Goal: Answer question/provide support: Share knowledge or assist other users

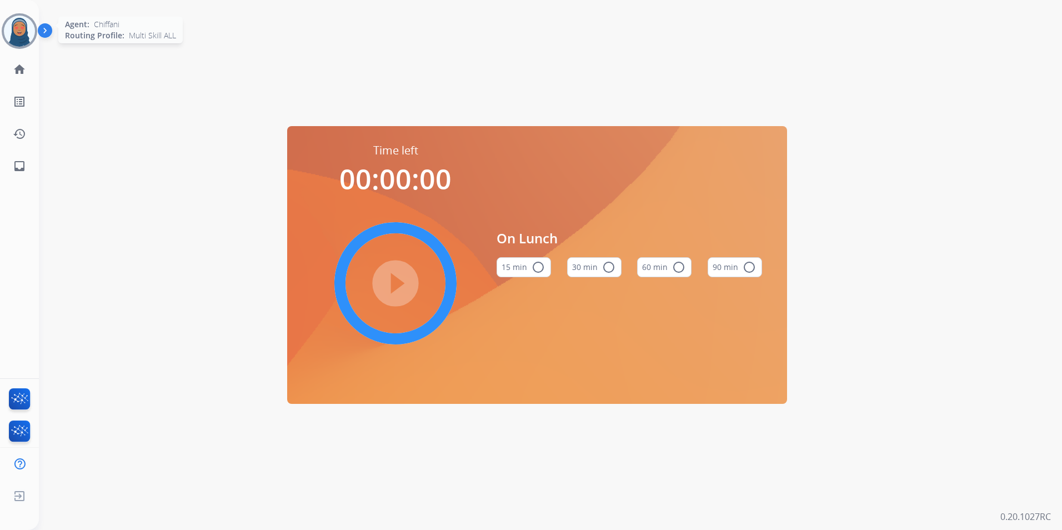
click at [26, 37] on img at bounding box center [19, 31] width 31 height 31
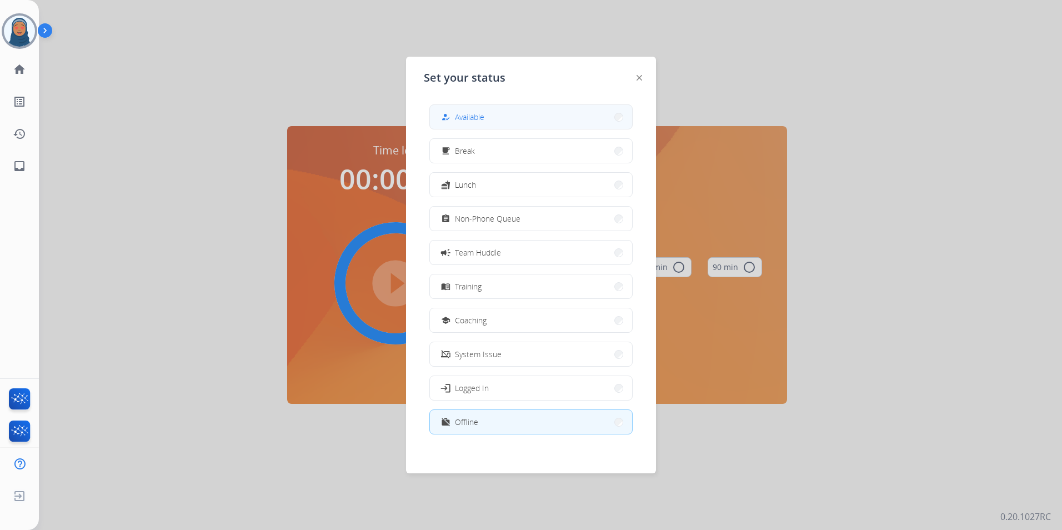
click at [478, 118] on span "Available" at bounding box center [469, 117] width 29 height 12
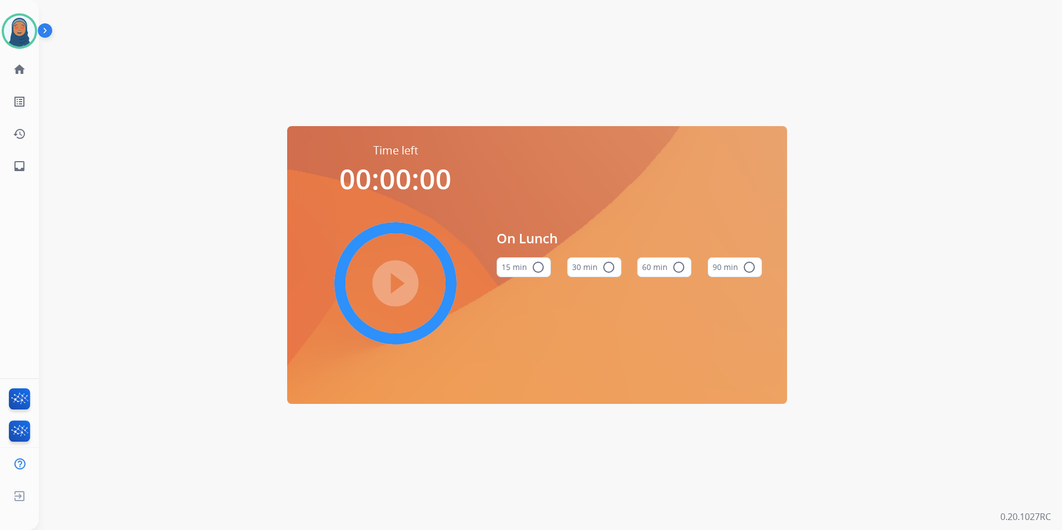
drag, startPoint x: 473, startPoint y: 129, endPoint x: 389, endPoint y: 73, distance: 100.7
drag, startPoint x: 389, startPoint y: 73, endPoint x: 278, endPoint y: 65, distance: 111.3
click at [278, 66] on div "Time left 00:00:00 play_circle_filled On Lunch 15 min radio_button_unchecked 30…" at bounding box center [537, 265] width 996 height 530
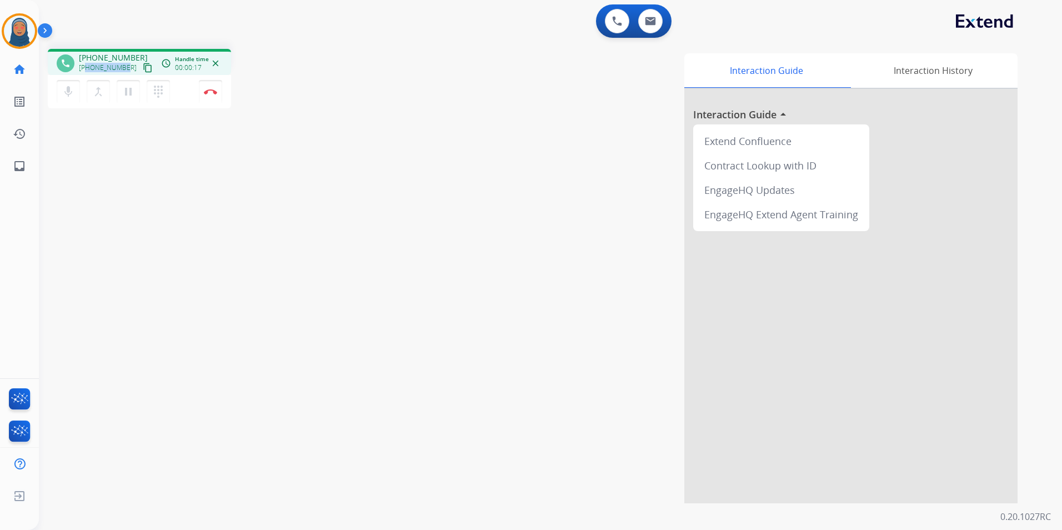
drag, startPoint x: 124, startPoint y: 67, endPoint x: 87, endPoint y: 70, distance: 37.3
click at [87, 70] on span "+16154237611" at bounding box center [108, 67] width 58 height 9
copy span "6154237611"
click at [211, 98] on button "Disconnect" at bounding box center [210, 91] width 23 height 23
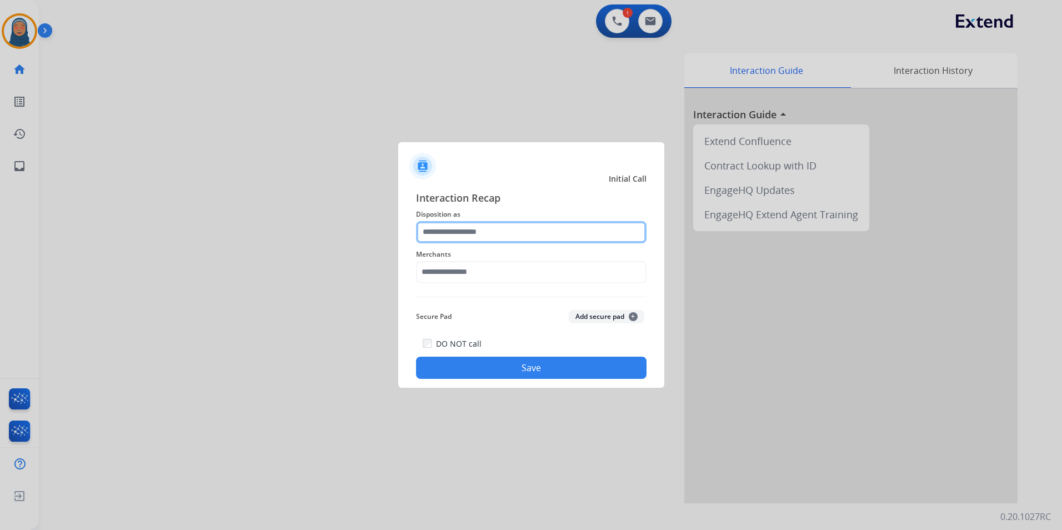
click at [486, 238] on input "text" at bounding box center [531, 232] width 230 height 22
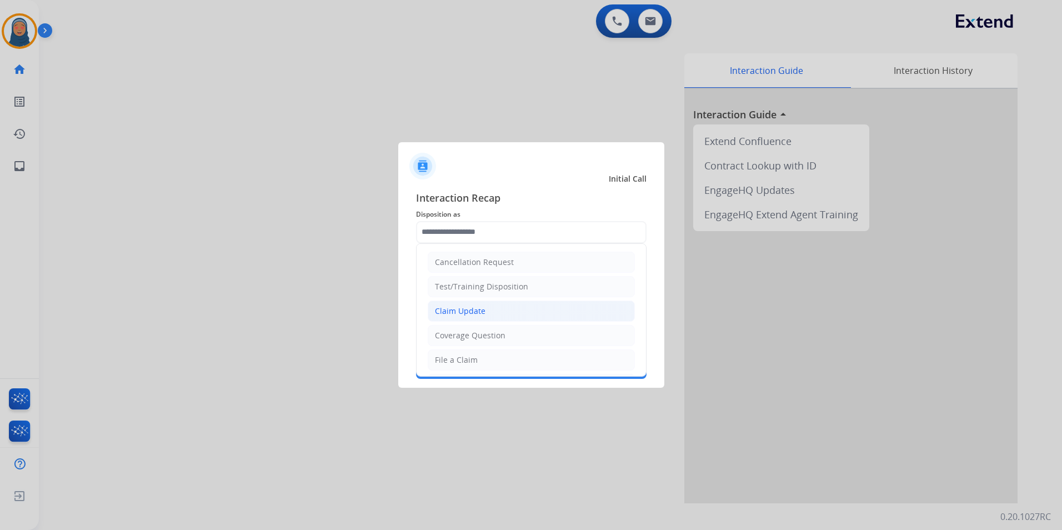
click at [473, 312] on div "Claim Update" at bounding box center [460, 310] width 51 height 11
type input "**********"
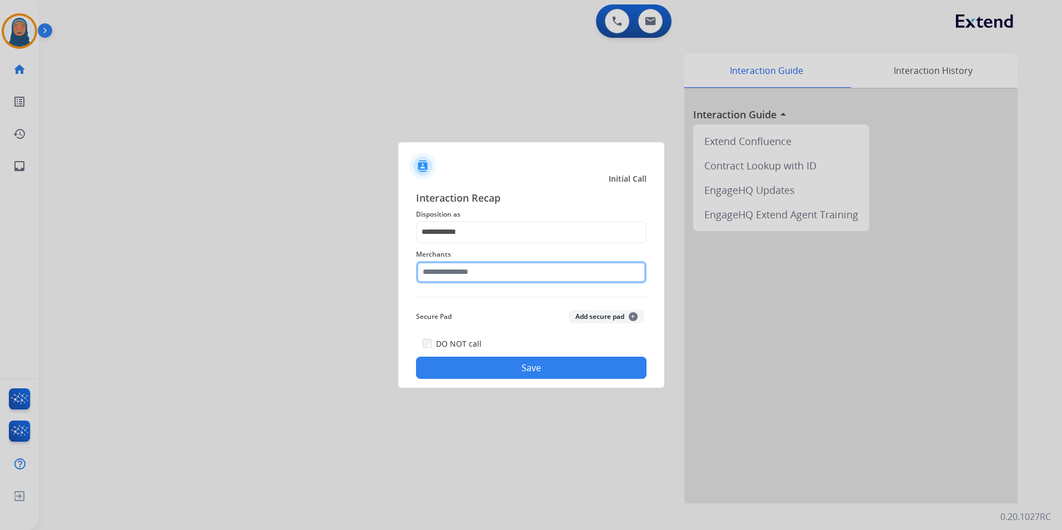
click at [478, 269] on input "text" at bounding box center [531, 272] width 230 height 22
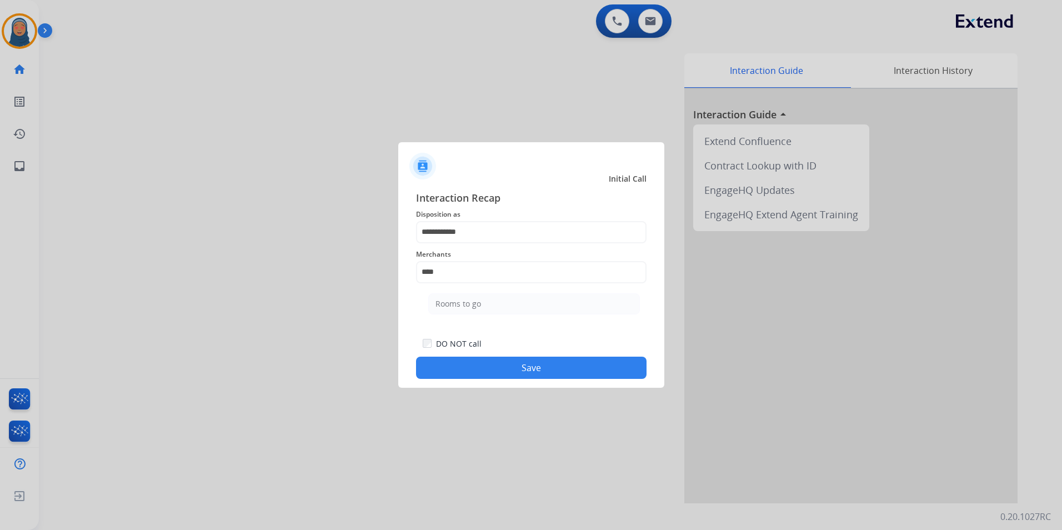
click at [454, 298] on div "Rooms to go" at bounding box center [458, 303] width 46 height 11
type input "**********"
click at [510, 372] on button "Save" at bounding box center [531, 368] width 230 height 22
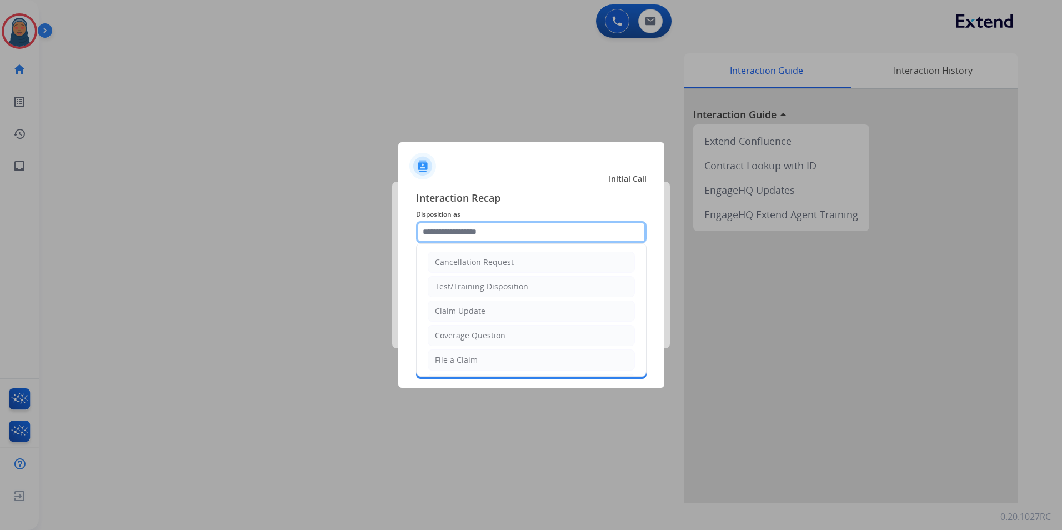
click at [474, 234] on input "text" at bounding box center [531, 232] width 230 height 22
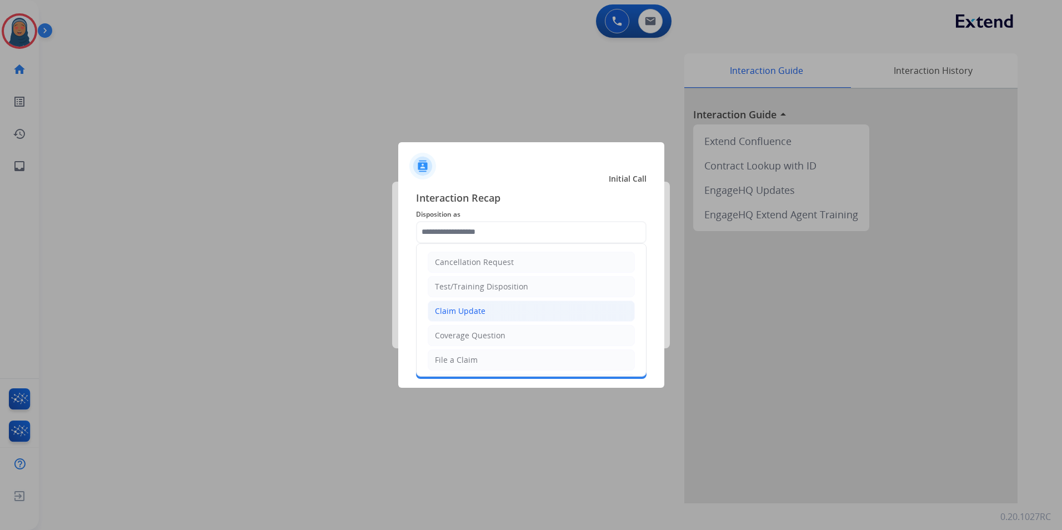
click at [473, 310] on div "Claim Update" at bounding box center [460, 310] width 51 height 11
type input "**********"
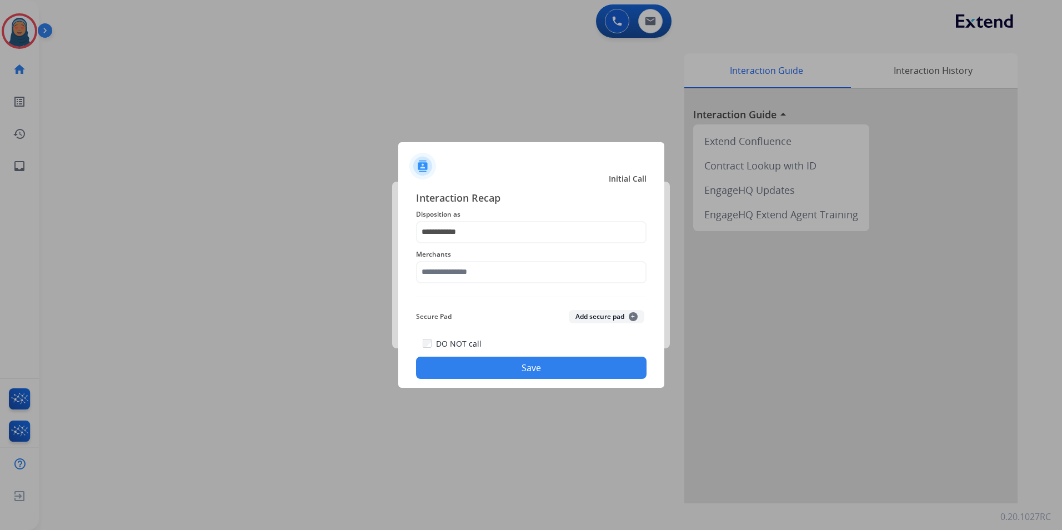
drag, startPoint x: 481, startPoint y: 254, endPoint x: 475, endPoint y: 268, distance: 14.7
click at [481, 257] on span "Merchants" at bounding box center [531, 254] width 230 height 13
click at [475, 274] on input "text" at bounding box center [531, 272] width 230 height 22
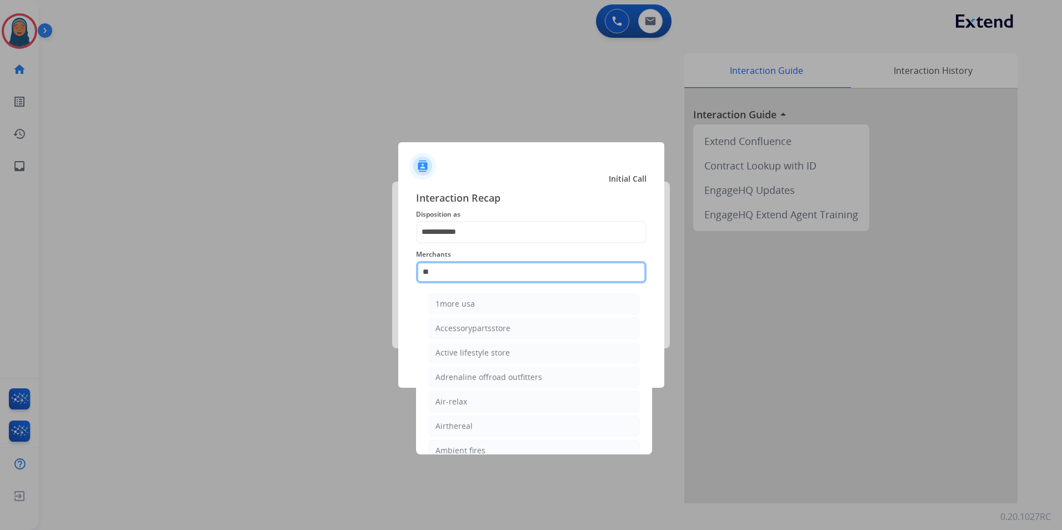
type input "*"
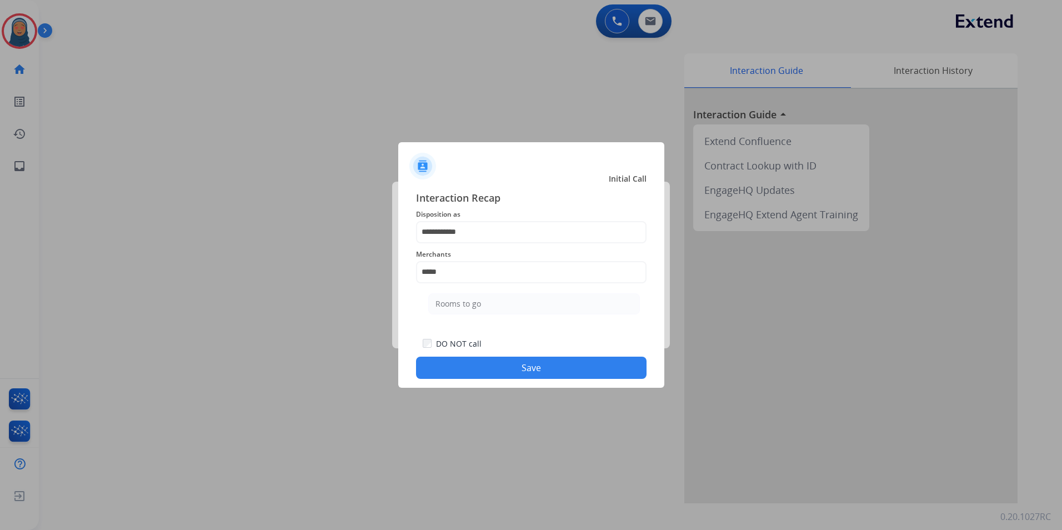
click at [444, 307] on div "Rooms to go" at bounding box center [458, 303] width 46 height 11
type input "**********"
click at [518, 373] on button "Save" at bounding box center [531, 368] width 230 height 22
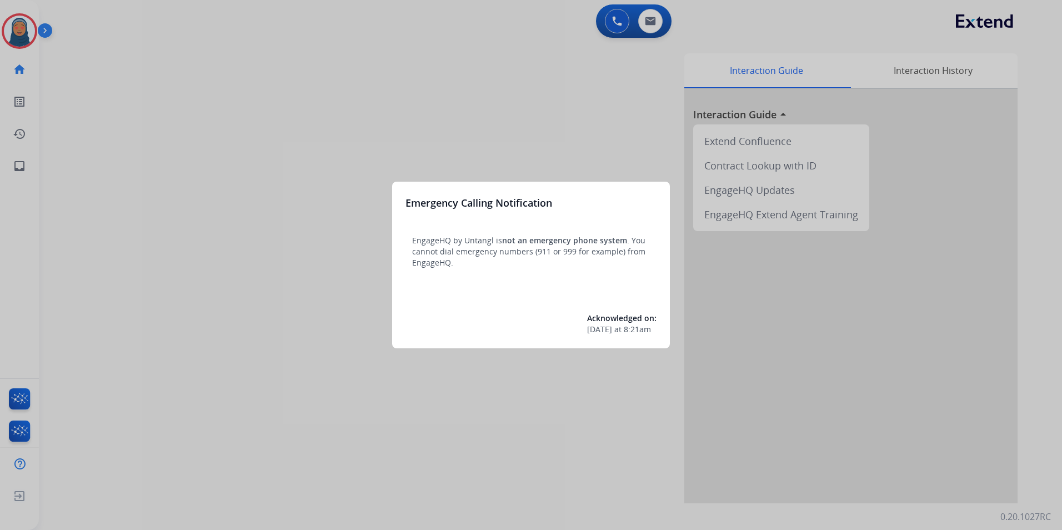
click at [163, 202] on div at bounding box center [531, 265] width 1062 height 530
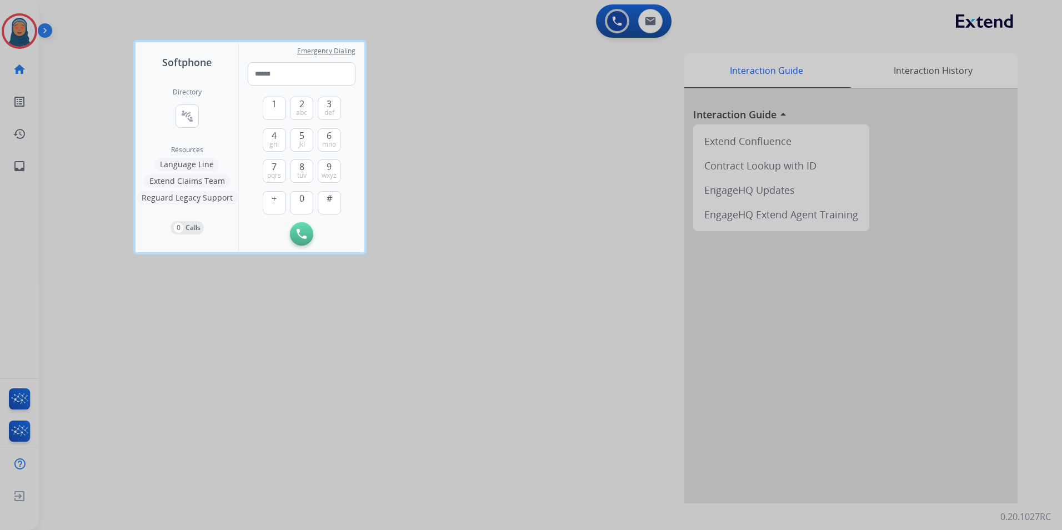
click at [99, 143] on div at bounding box center [531, 265] width 1062 height 530
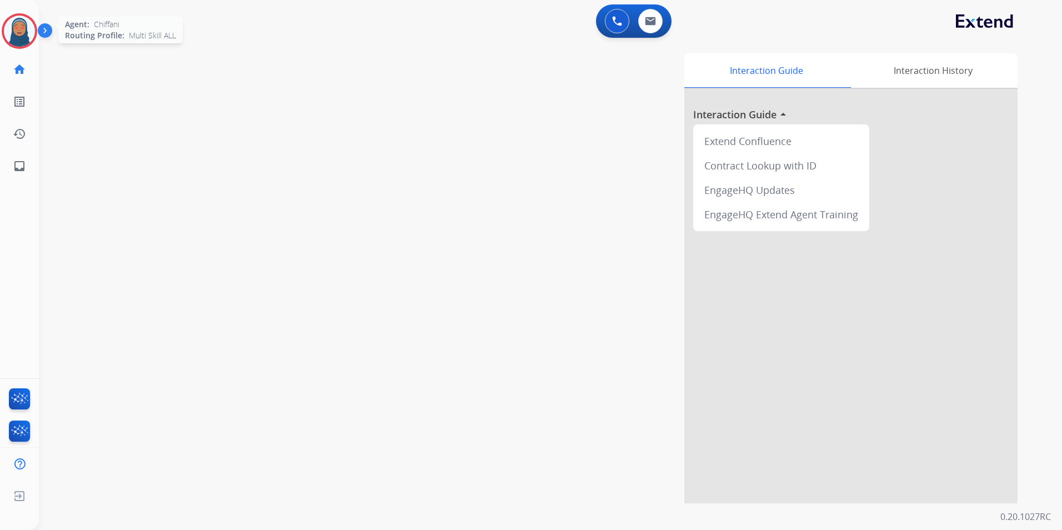
click at [15, 33] on img at bounding box center [19, 31] width 31 height 31
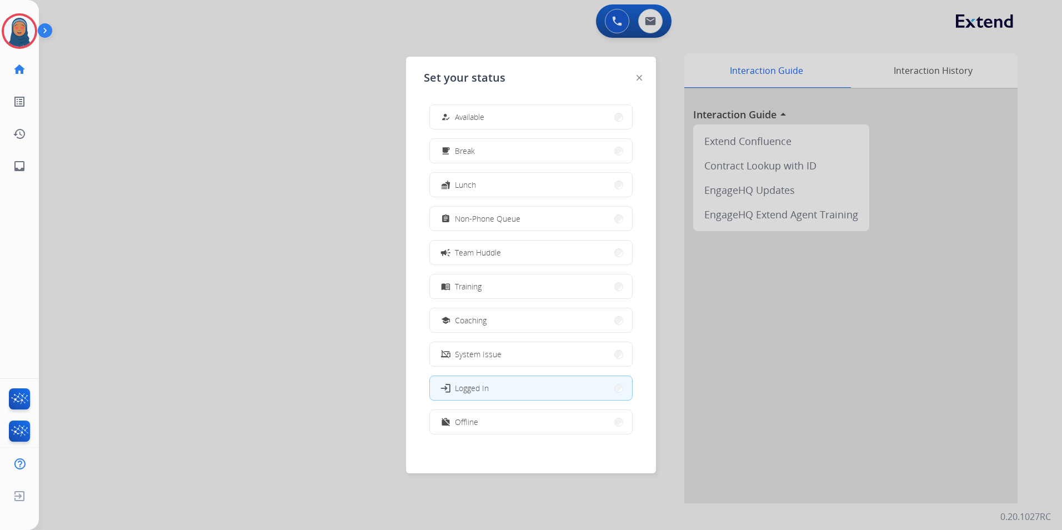
click at [510, 422] on button "work_off Offline" at bounding box center [531, 422] width 202 height 24
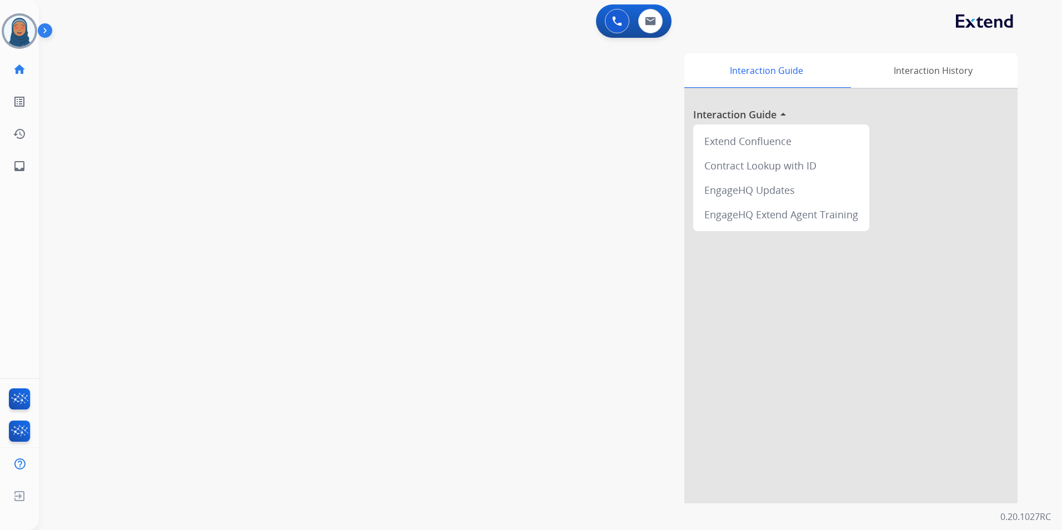
click at [638, 237] on div "Interaction Guide Interaction History Interaction Guide arrow_drop_up Extend Co…" at bounding box center [692, 278] width 650 height 450
click at [24, 29] on img at bounding box center [19, 31] width 31 height 31
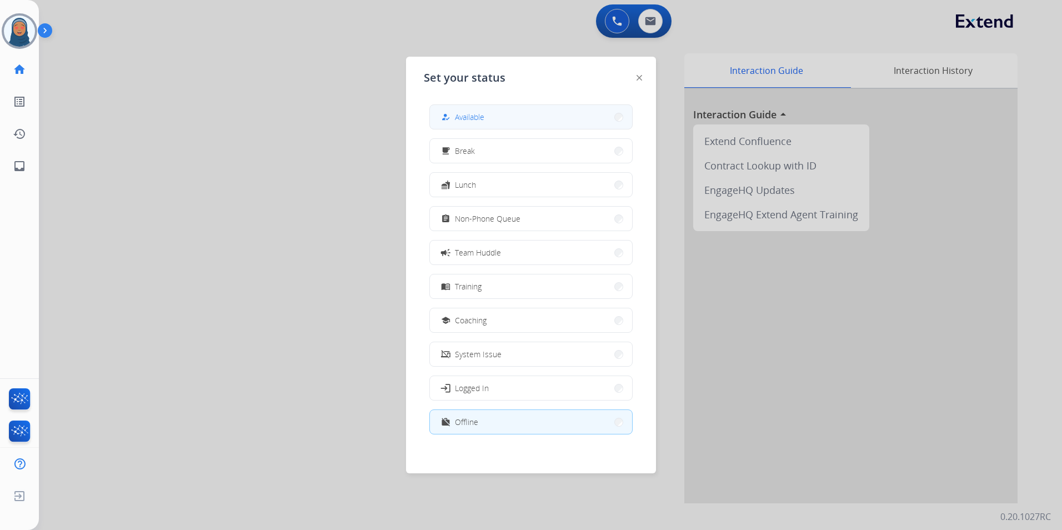
click at [518, 122] on button "how_to_reg Available" at bounding box center [531, 117] width 202 height 24
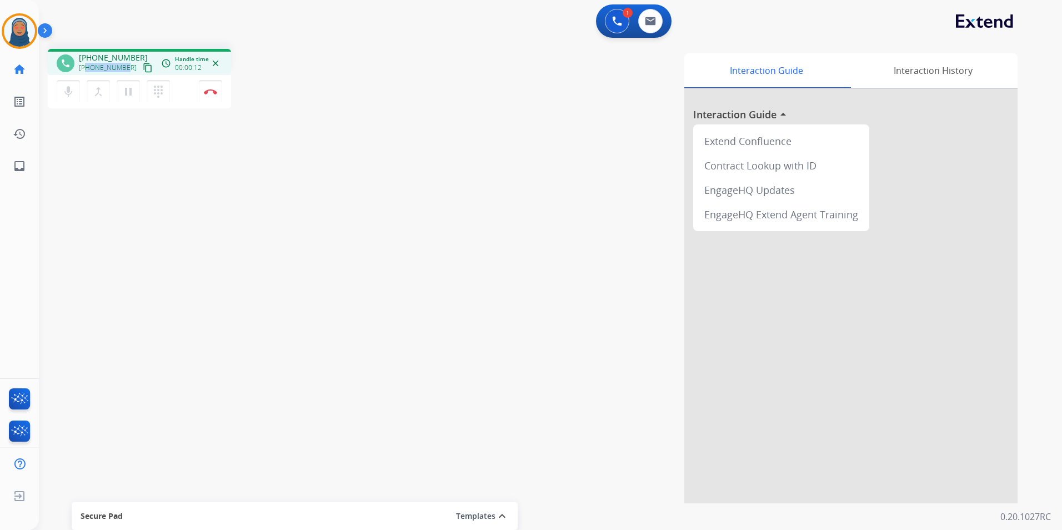
drag, startPoint x: 126, startPoint y: 68, endPoint x: 88, endPoint y: 68, distance: 38.3
click at [88, 68] on div "+14043764357 content_copy" at bounding box center [117, 67] width 76 height 13
copy span "4043764357"
click at [208, 97] on button "Disconnect" at bounding box center [210, 91] width 23 height 23
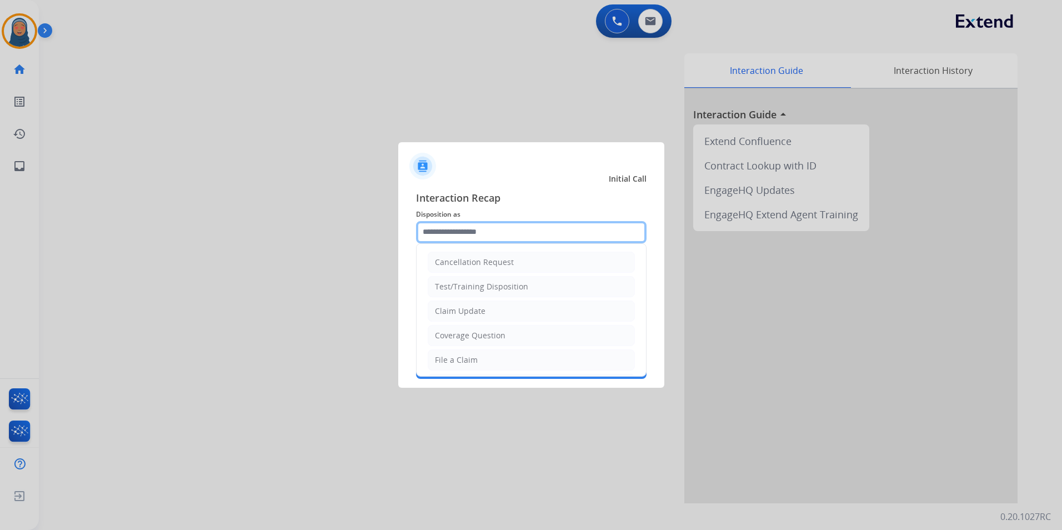
click at [481, 229] on input "text" at bounding box center [531, 232] width 230 height 22
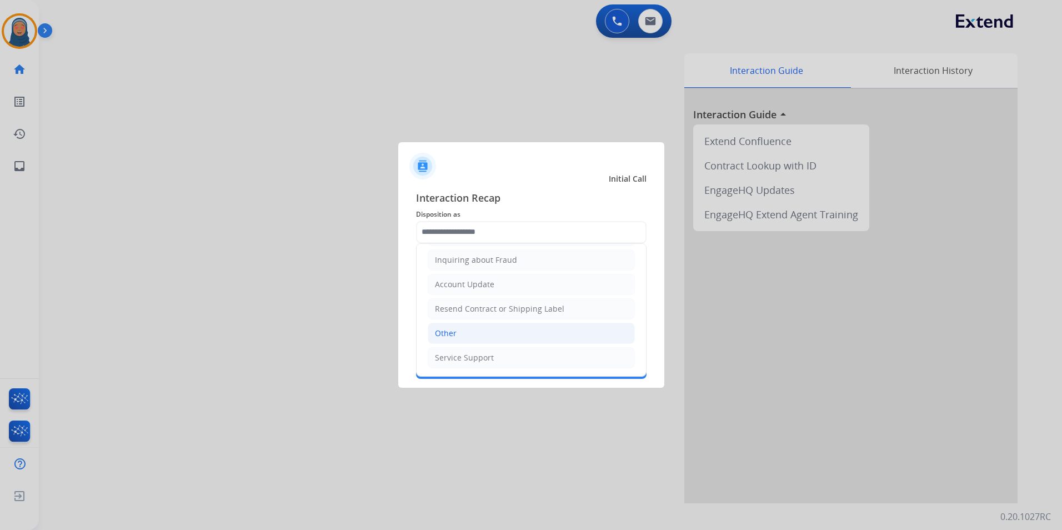
click at [479, 332] on li "Other" at bounding box center [531, 333] width 207 height 21
type input "*****"
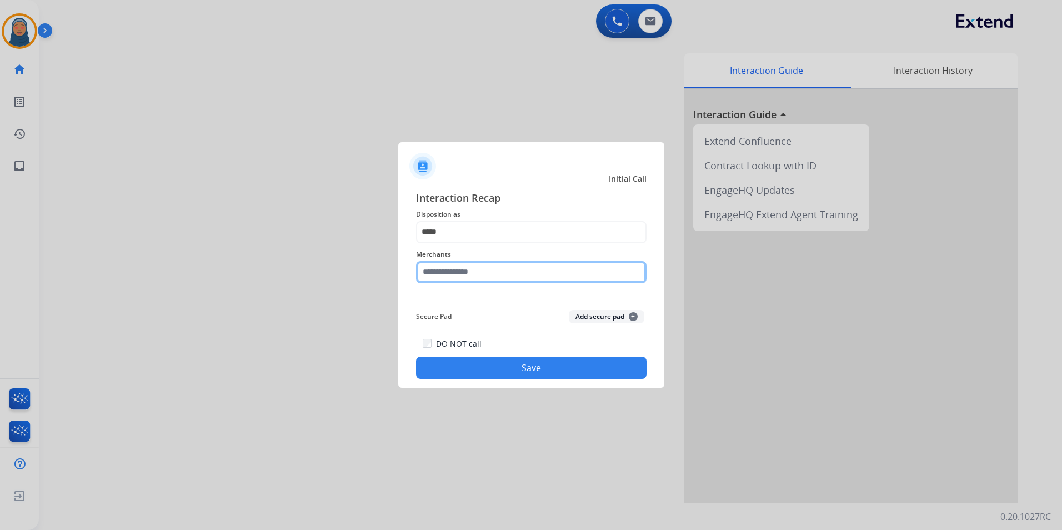
click at [458, 272] on input "text" at bounding box center [531, 272] width 230 height 22
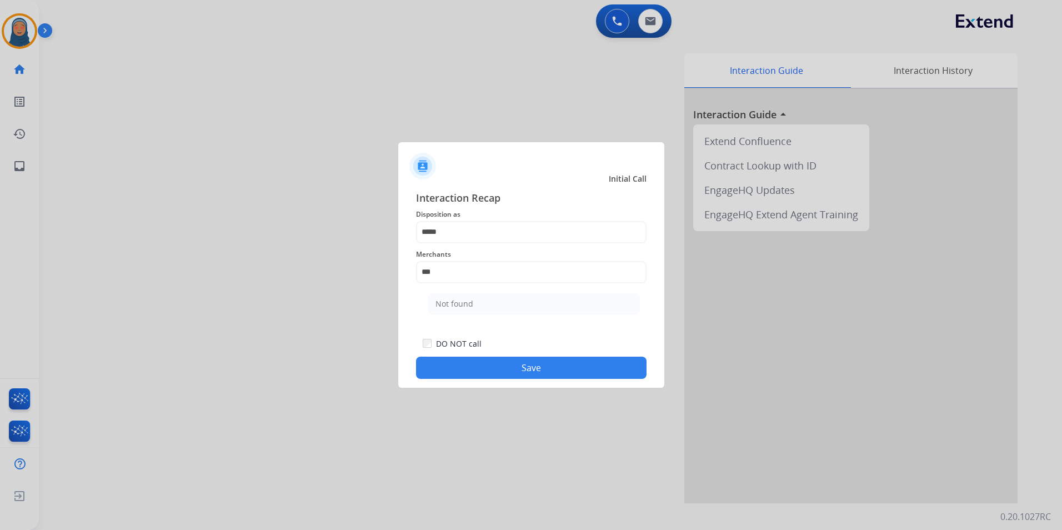
click at [454, 304] on div "Not found" at bounding box center [454, 303] width 38 height 11
type input "*********"
drag, startPoint x: 530, startPoint y: 399, endPoint x: 531, endPoint y: 384, distance: 15.6
click at [530, 398] on div at bounding box center [531, 265] width 1062 height 530
click at [535, 378] on div "Interaction Recap Disposition as ***** Merchants ********* Secure Pad Add secur…" at bounding box center [531, 284] width 266 height 207
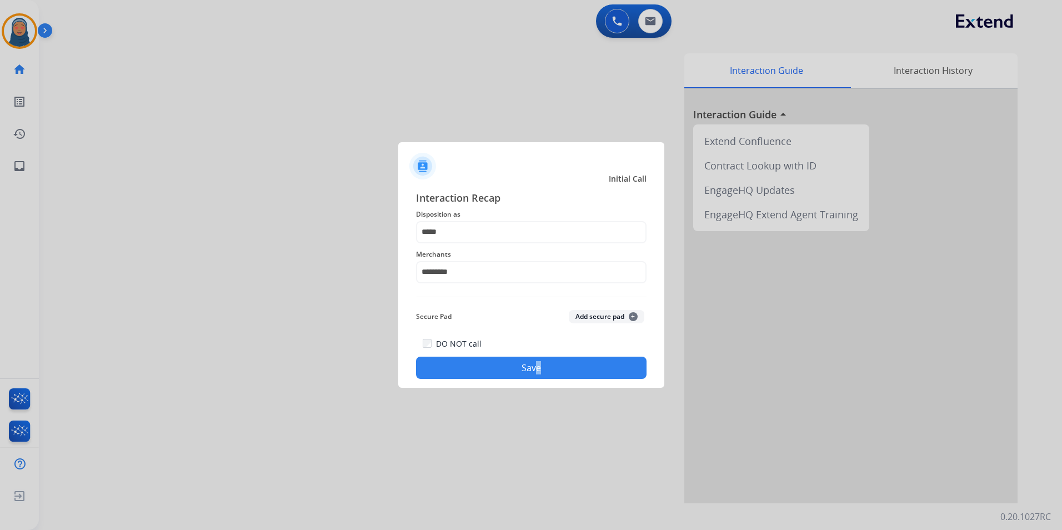
drag, startPoint x: 535, startPoint y: 378, endPoint x: 539, endPoint y: 372, distance: 7.6
click at [539, 372] on button "Save" at bounding box center [531, 368] width 230 height 22
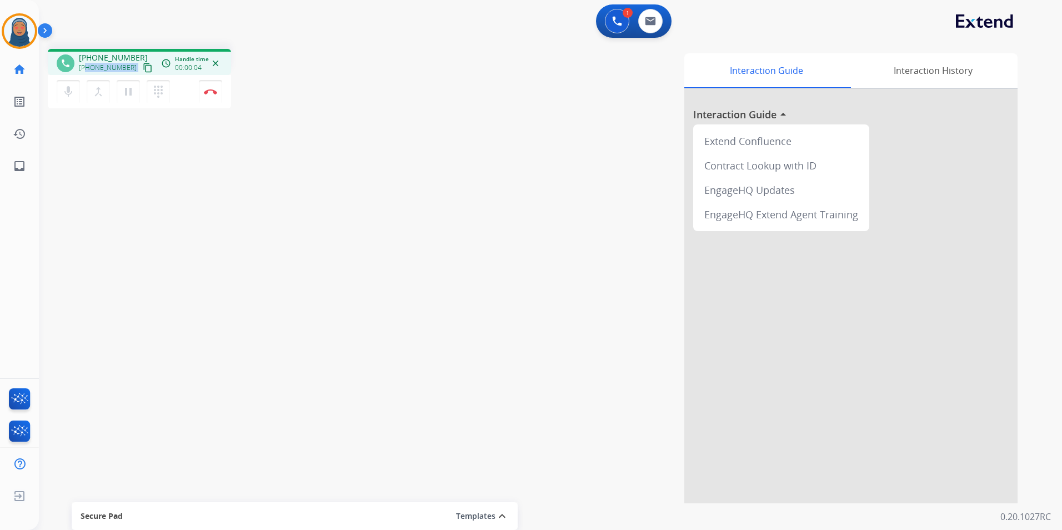
drag, startPoint x: 127, startPoint y: 68, endPoint x: 87, endPoint y: 73, distance: 39.7
click at [87, 73] on div "+15203929696 content_copy" at bounding box center [117, 67] width 76 height 13
copy div "5203929696 content_copy access_time Call metrics Queue 00:09 Hold 00:00 Talk 00…"
click at [214, 86] on button "Disconnect" at bounding box center [210, 91] width 23 height 23
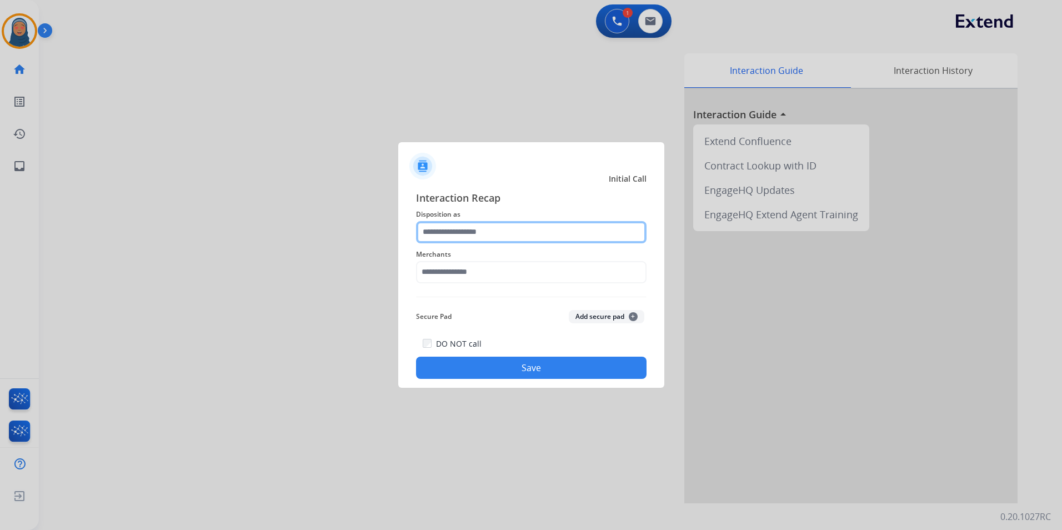
click at [432, 236] on input "text" at bounding box center [531, 232] width 230 height 22
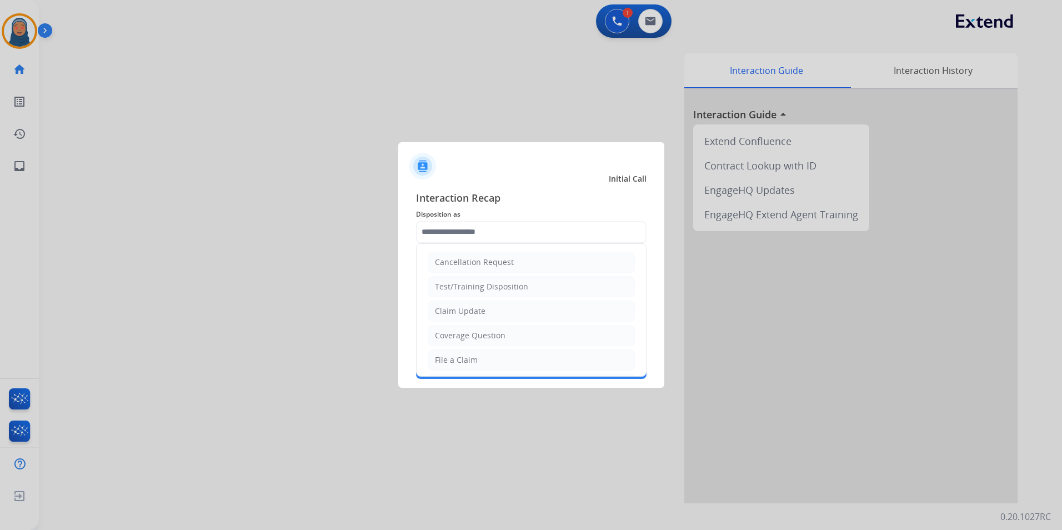
click at [499, 359] on li "File a Claim" at bounding box center [531, 359] width 207 height 21
type input "**********"
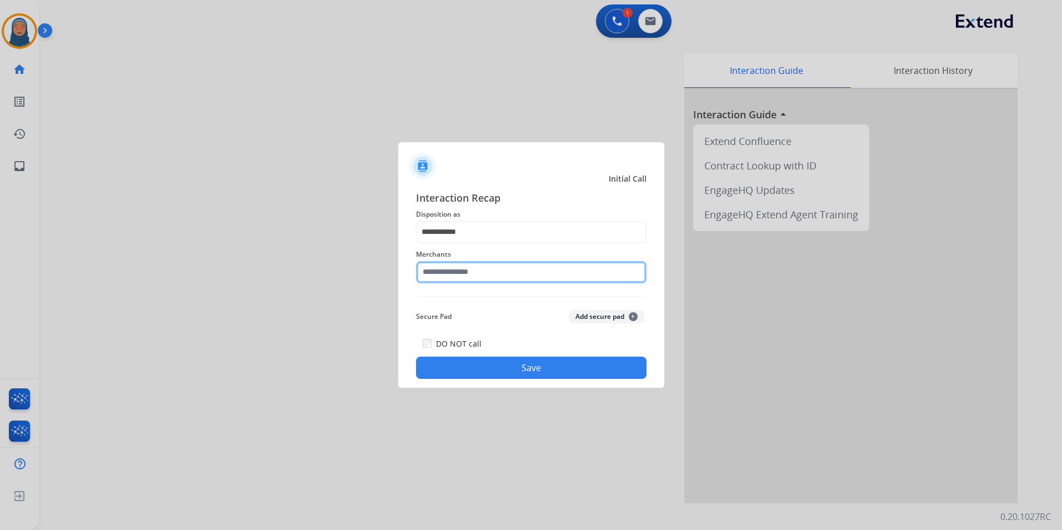
click at [470, 267] on input "text" at bounding box center [531, 272] width 230 height 22
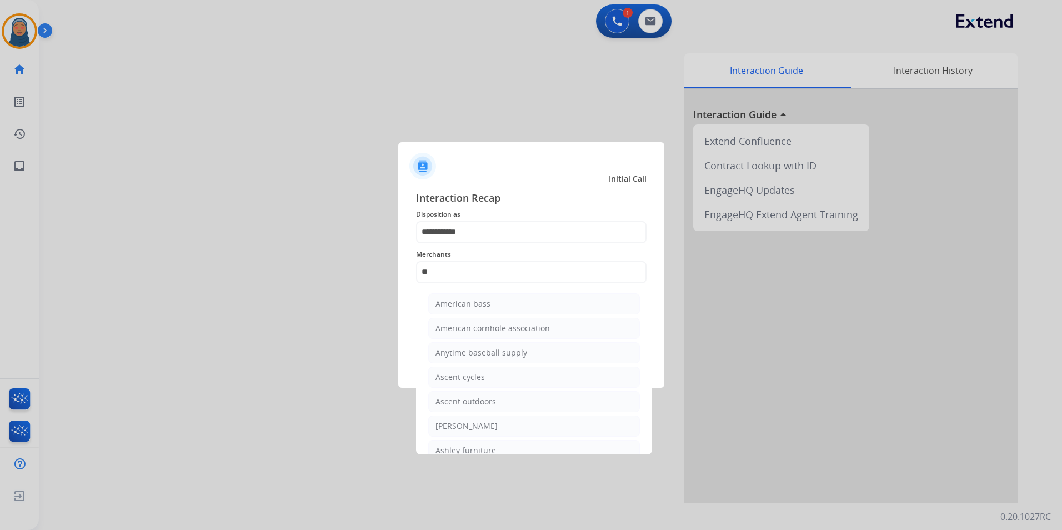
click at [497, 455] on div at bounding box center [531, 265] width 1062 height 530
click at [498, 447] on li "Ashley furniture" at bounding box center [534, 450] width 212 height 21
type input "**********"
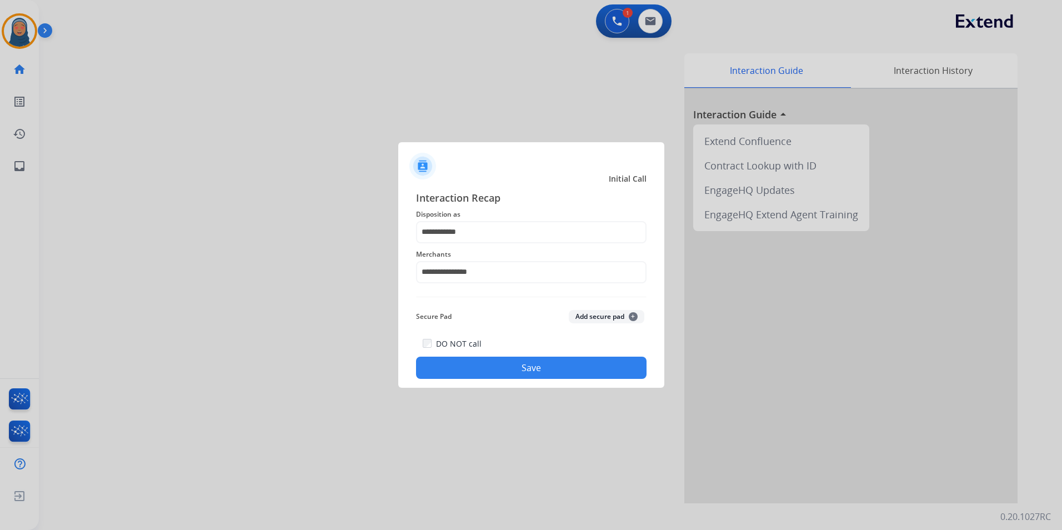
click at [533, 367] on button "Save" at bounding box center [531, 368] width 230 height 22
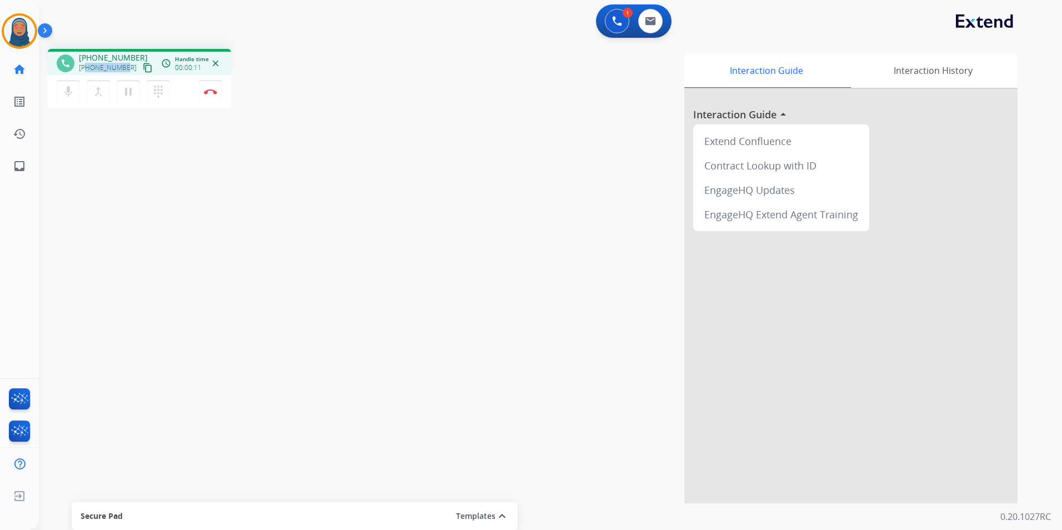
drag, startPoint x: 124, startPoint y: 67, endPoint x: 87, endPoint y: 67, distance: 37.2
click at [87, 67] on span "+13237883337" at bounding box center [108, 67] width 58 height 9
copy span "3237883337"
click at [213, 97] on button "Disconnect" at bounding box center [210, 91] width 23 height 23
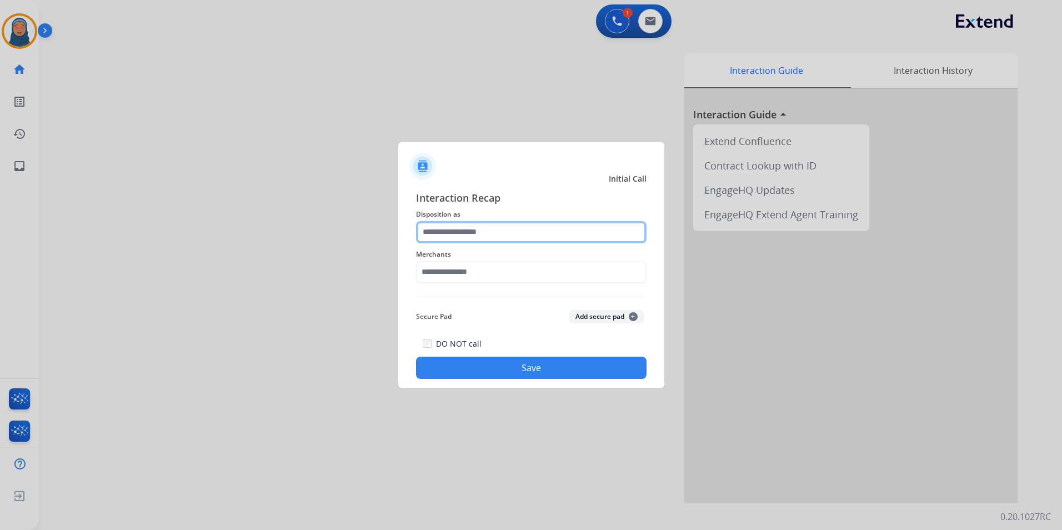
click at [472, 233] on input "text" at bounding box center [531, 232] width 230 height 22
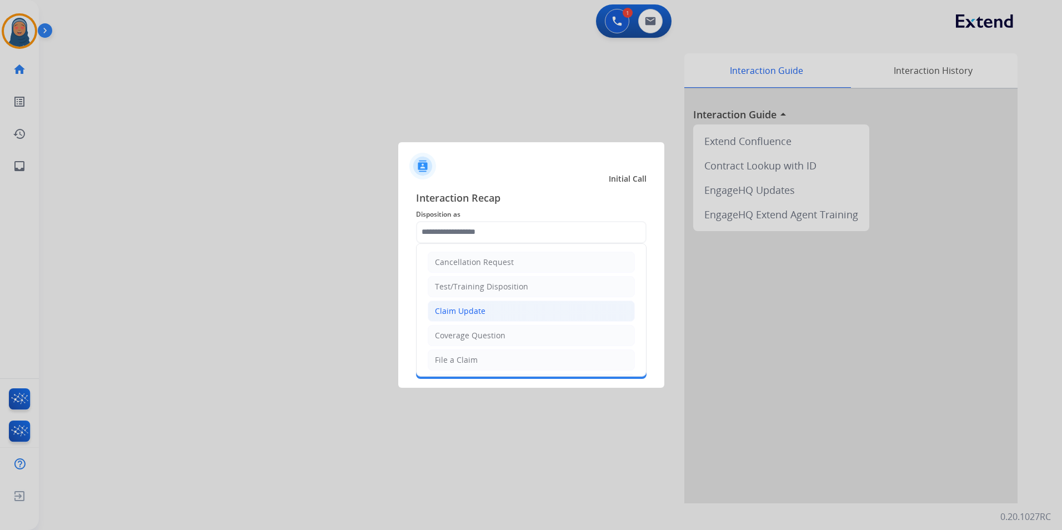
drag, startPoint x: 479, startPoint y: 314, endPoint x: 478, endPoint y: 293, distance: 21.1
click at [479, 313] on div "Claim Update" at bounding box center [460, 310] width 51 height 11
type input "**********"
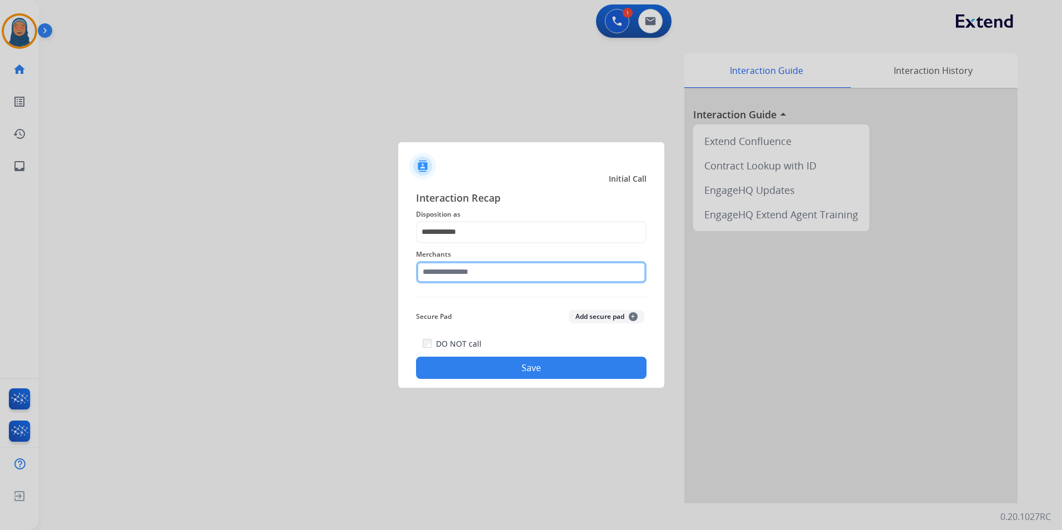
click at [495, 270] on input "text" at bounding box center [531, 272] width 230 height 22
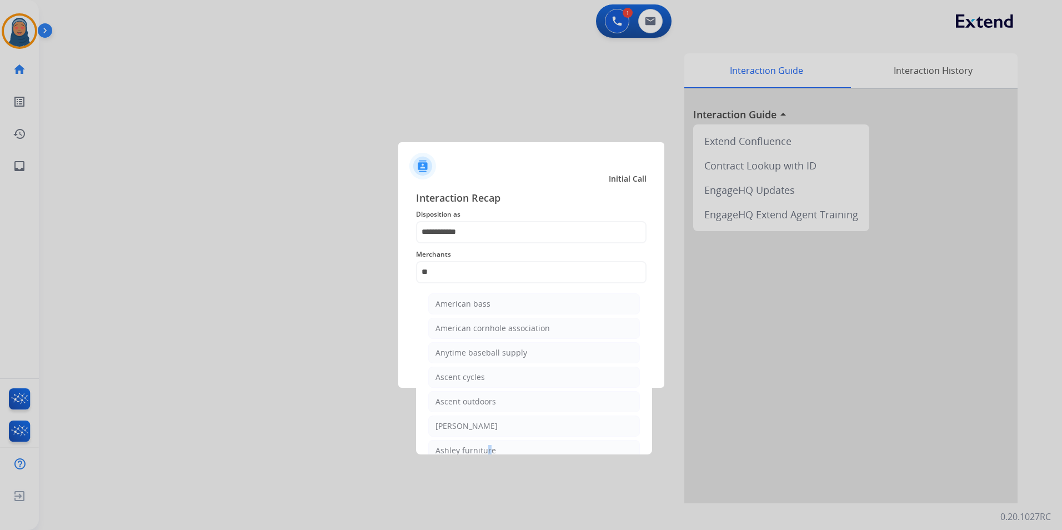
click at [483, 445] on div "Ashley furniture" at bounding box center [465, 450] width 61 height 11
type input "**********"
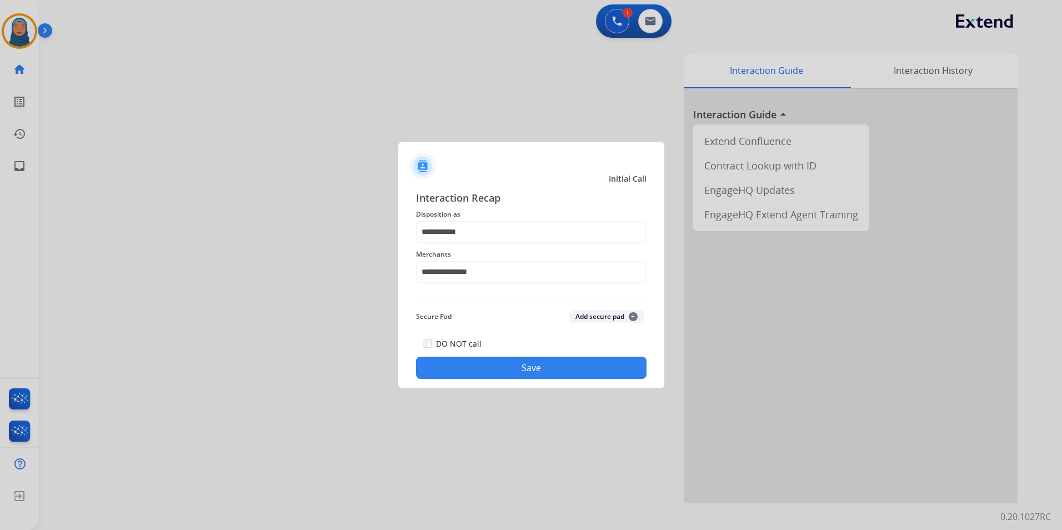
click at [510, 373] on button "Save" at bounding box center [531, 368] width 230 height 22
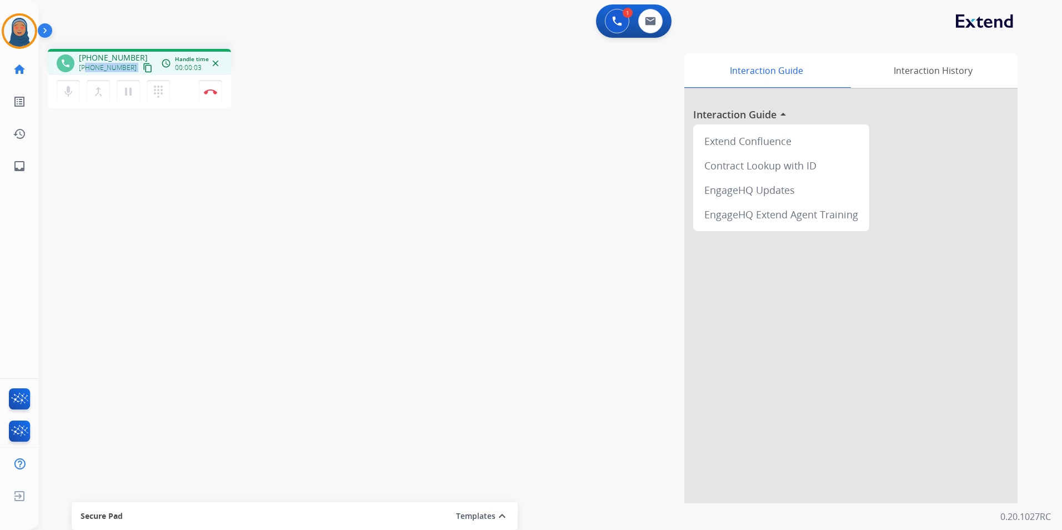
drag, startPoint x: 128, startPoint y: 69, endPoint x: 88, endPoint y: 69, distance: 39.4
click at [88, 69] on div "+14046689096 content_copy" at bounding box center [117, 67] width 76 height 13
copy div "4046689096 content_copy access_time Call metrics Queue 00:10 Hold 00:00 Talk 00…"
click at [210, 93] on img at bounding box center [210, 92] width 13 height 6
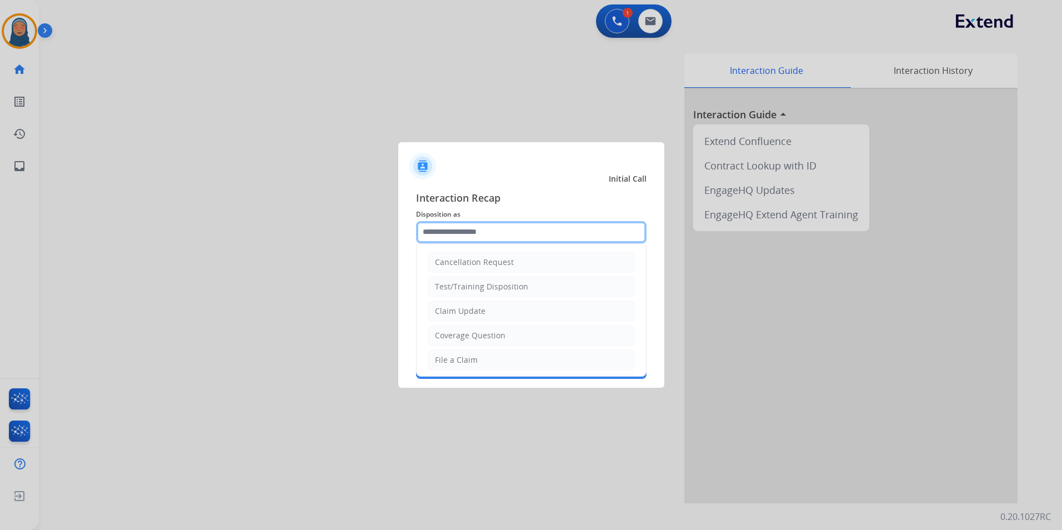
click at [464, 232] on input "text" at bounding box center [531, 232] width 230 height 22
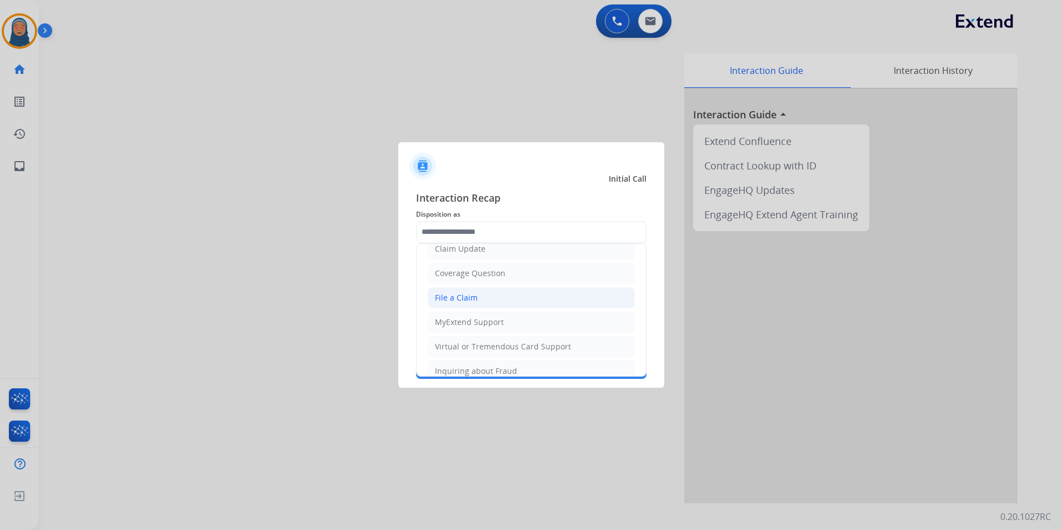
click at [465, 294] on div "File a Claim" at bounding box center [456, 297] width 43 height 11
type input "**********"
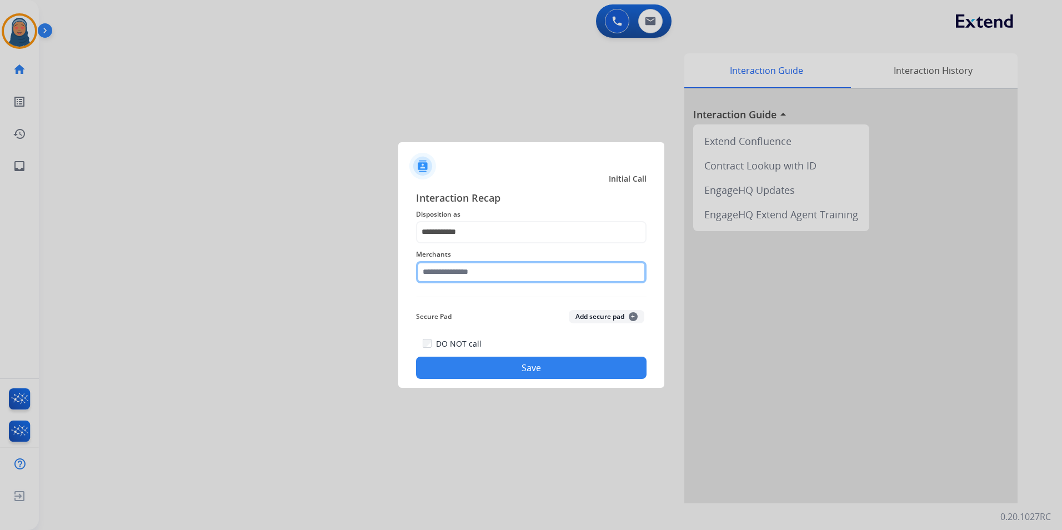
click at [468, 273] on input "text" at bounding box center [531, 272] width 230 height 22
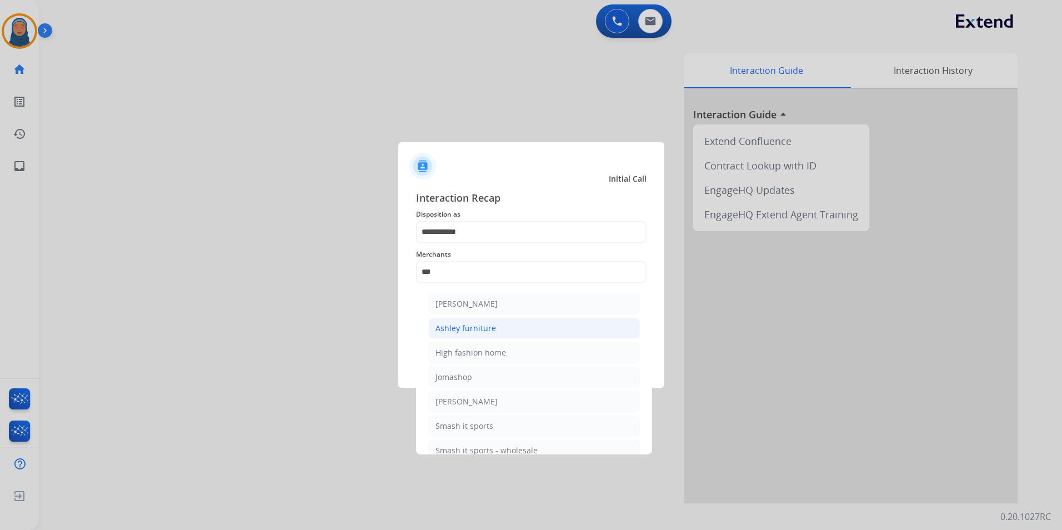
click at [478, 329] on div "Ashley furniture" at bounding box center [465, 328] width 61 height 11
type input "**********"
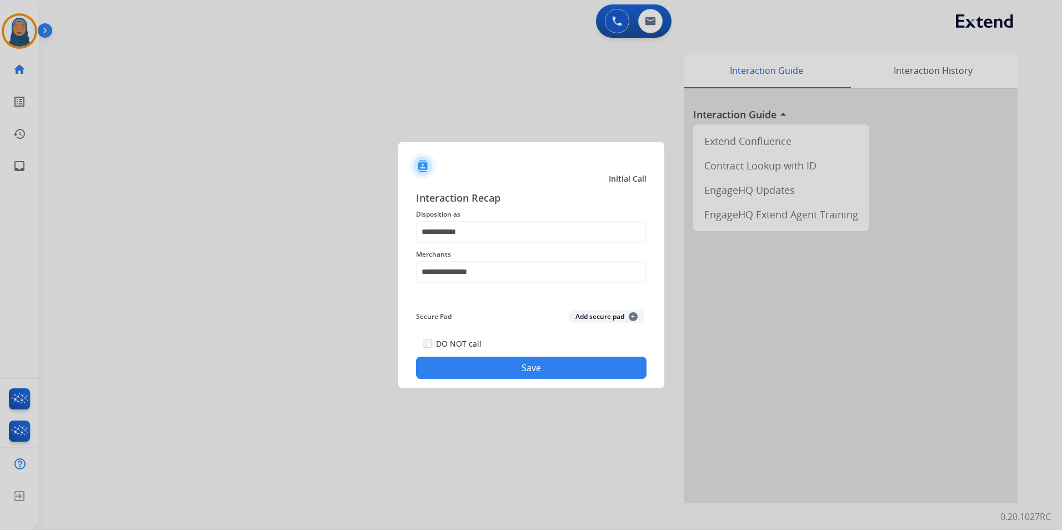
click at [522, 372] on button "Save" at bounding box center [531, 368] width 230 height 22
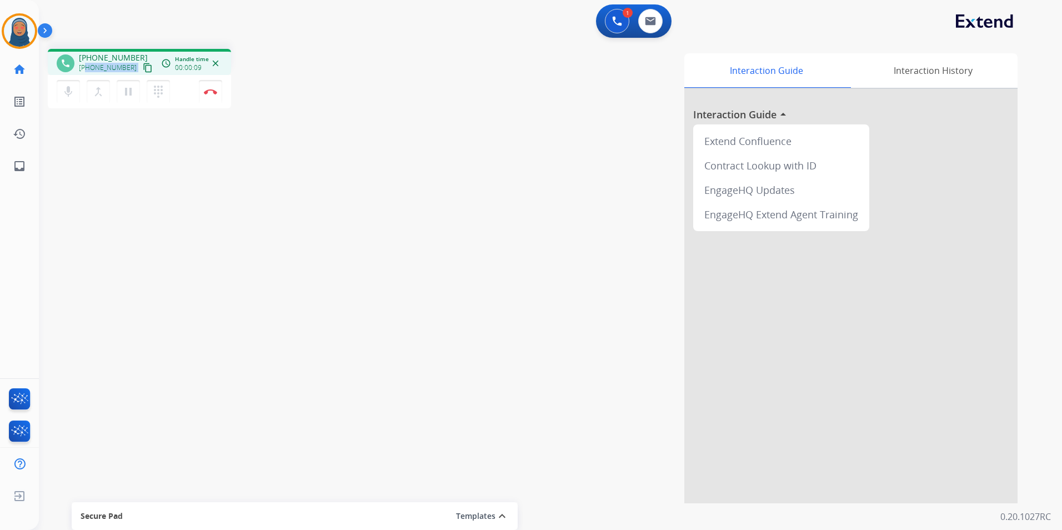
drag, startPoint x: 128, startPoint y: 68, endPoint x: 87, endPoint y: 66, distance: 41.1
click at [87, 66] on div "+14073194344 content_copy" at bounding box center [117, 67] width 76 height 13
copy div "4073194344 content_copy access_time Call metrics Queue 00:09 Hold 00:00 Talk 00…"
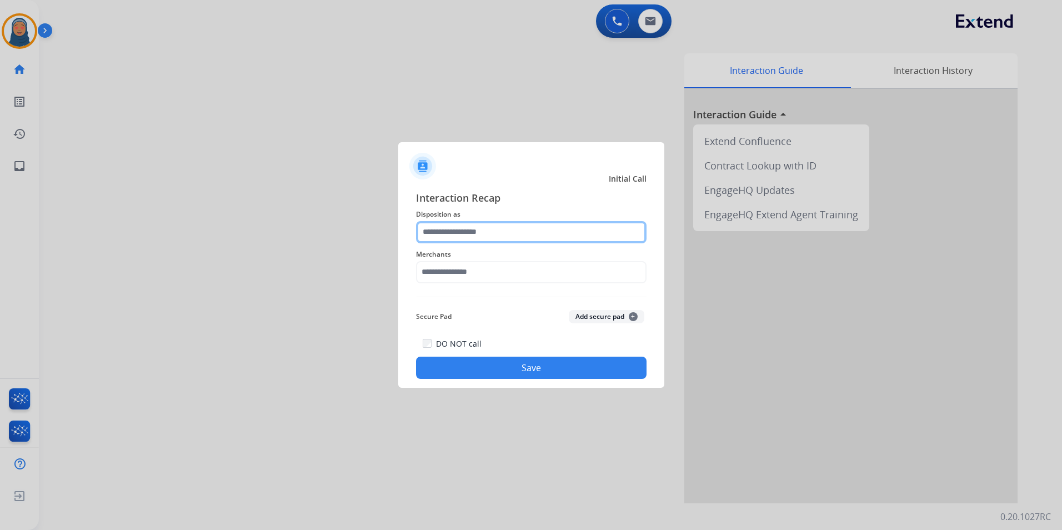
click at [502, 235] on input "text" at bounding box center [531, 232] width 230 height 22
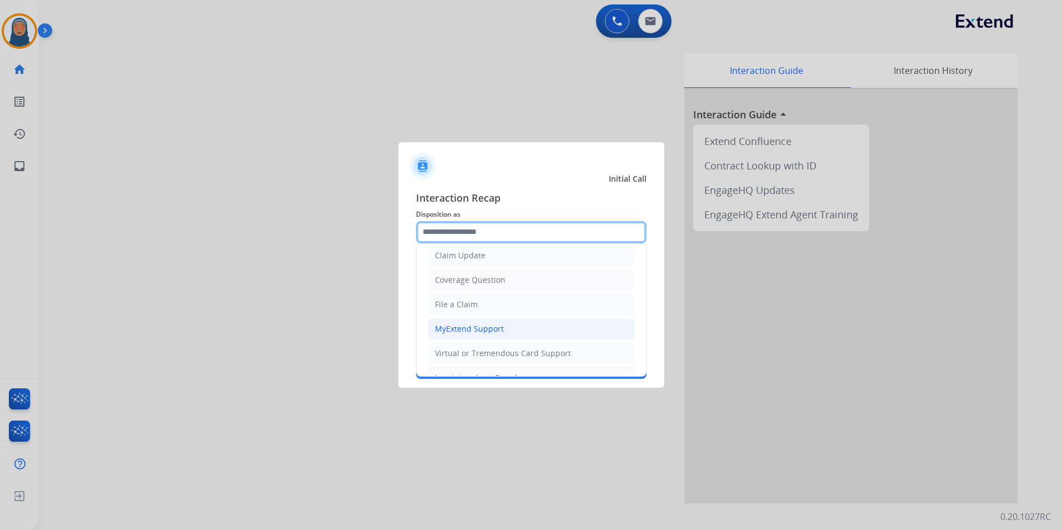
scroll to position [0, 0]
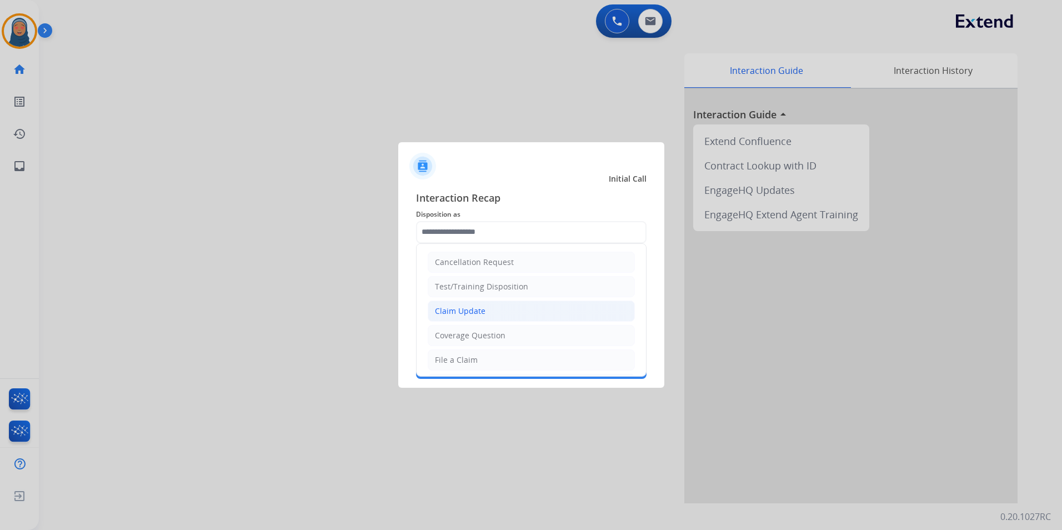
click at [514, 312] on li "Claim Update" at bounding box center [531, 310] width 207 height 21
type input "**********"
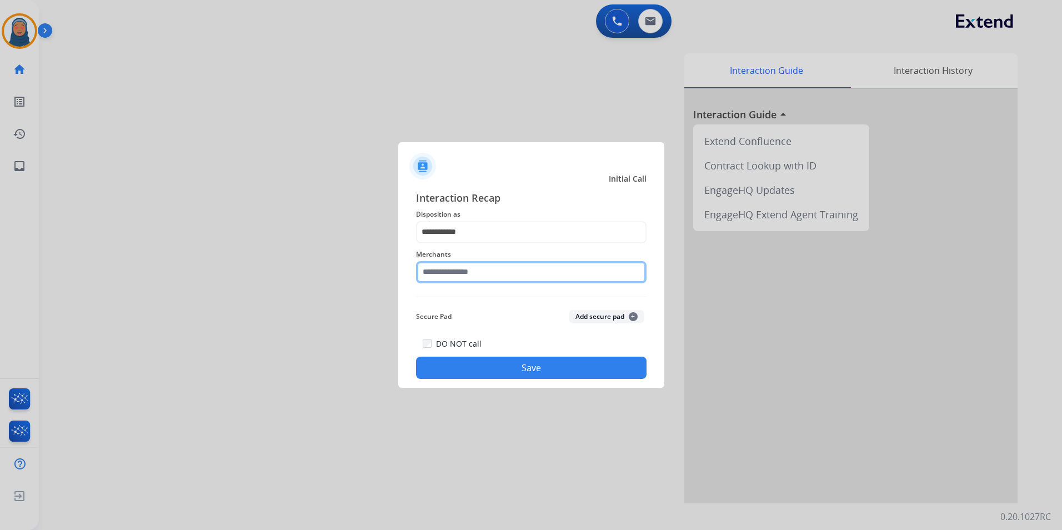
click at [487, 274] on input "text" at bounding box center [531, 272] width 230 height 22
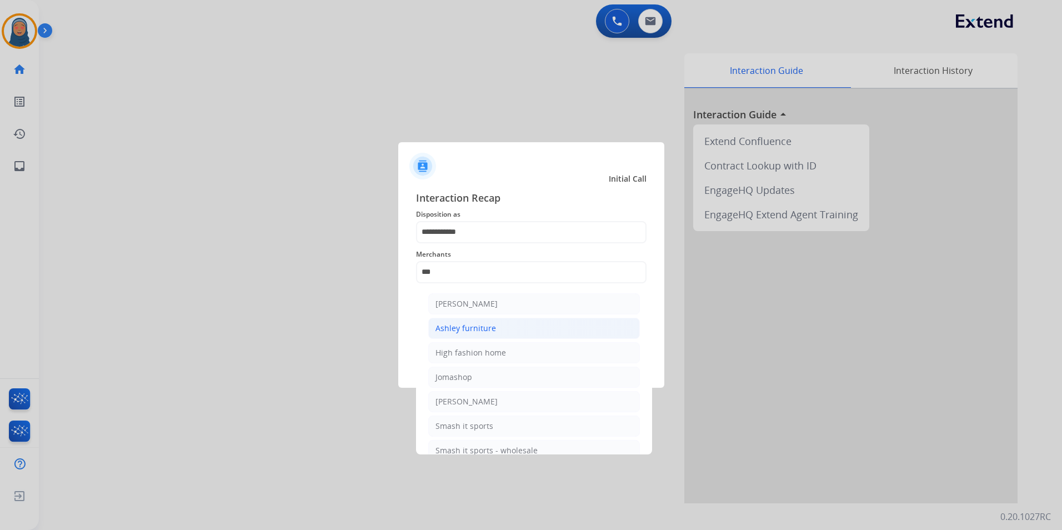
click at [492, 328] on div "Ashley furniture" at bounding box center [465, 328] width 61 height 11
type input "**********"
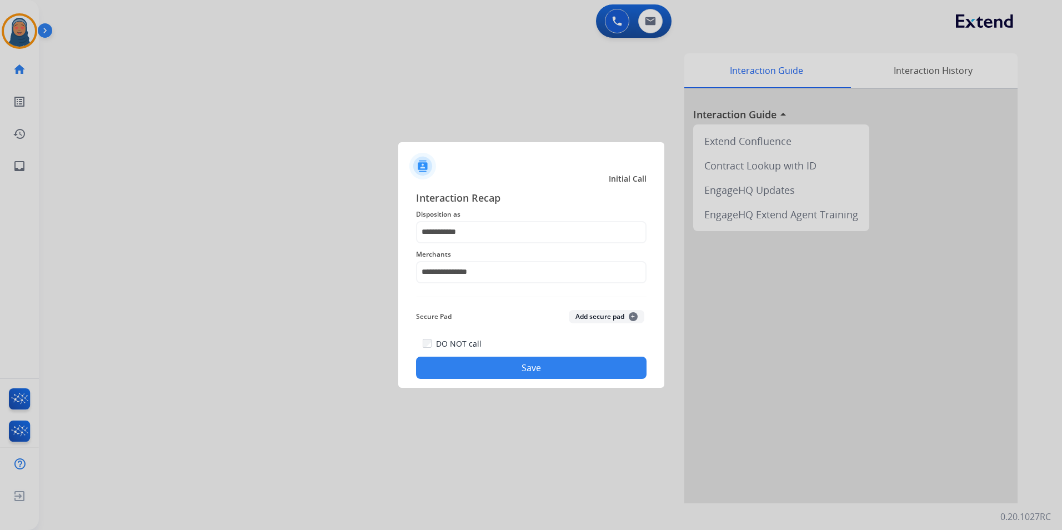
click at [512, 367] on button "Save" at bounding box center [531, 368] width 230 height 22
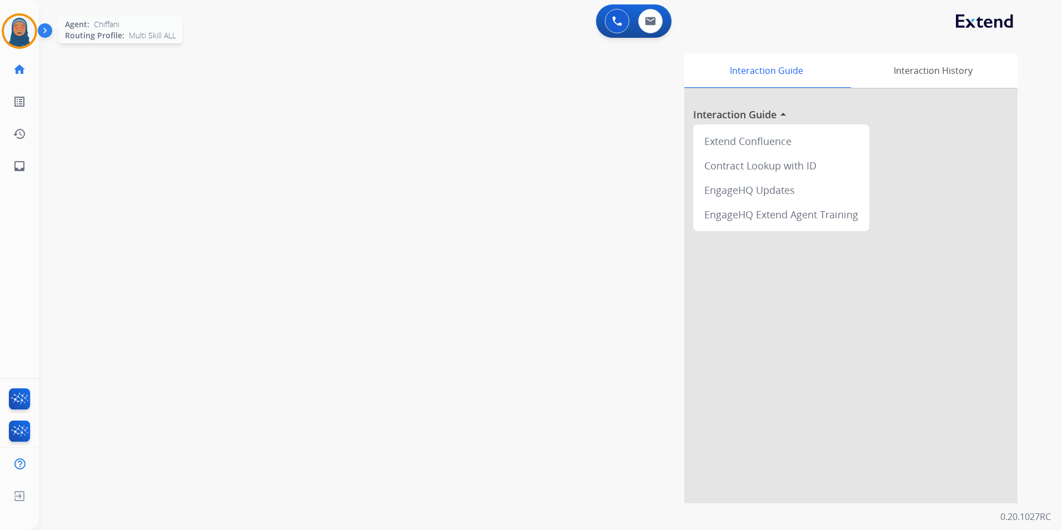
click at [7, 32] on img at bounding box center [19, 31] width 31 height 31
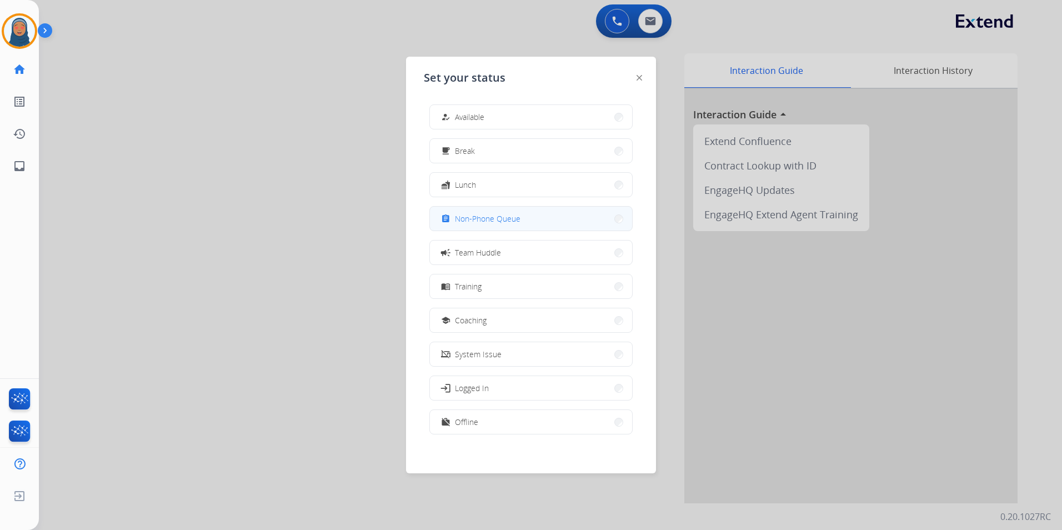
click at [530, 219] on button "assignment Non-Phone Queue" at bounding box center [531, 219] width 202 height 24
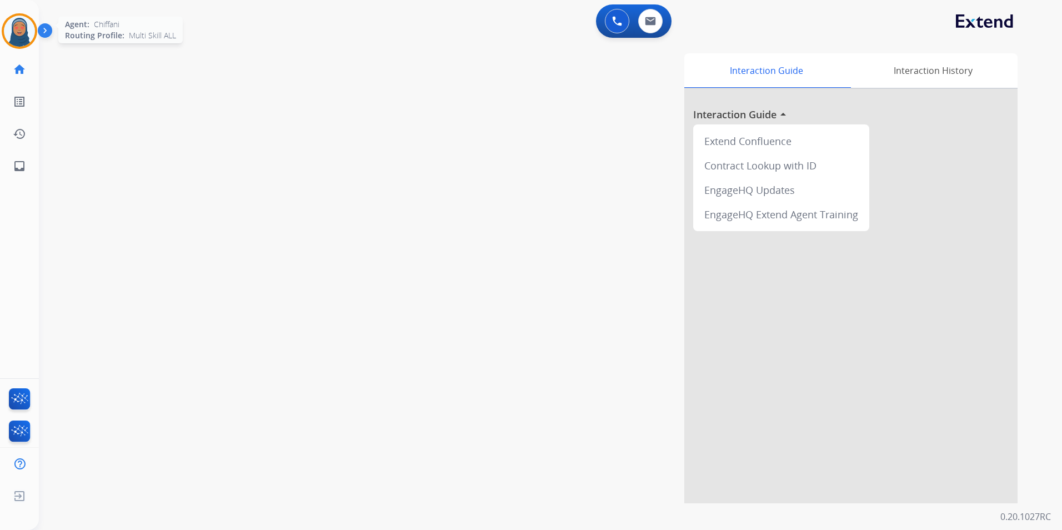
click at [27, 29] on img at bounding box center [19, 31] width 31 height 31
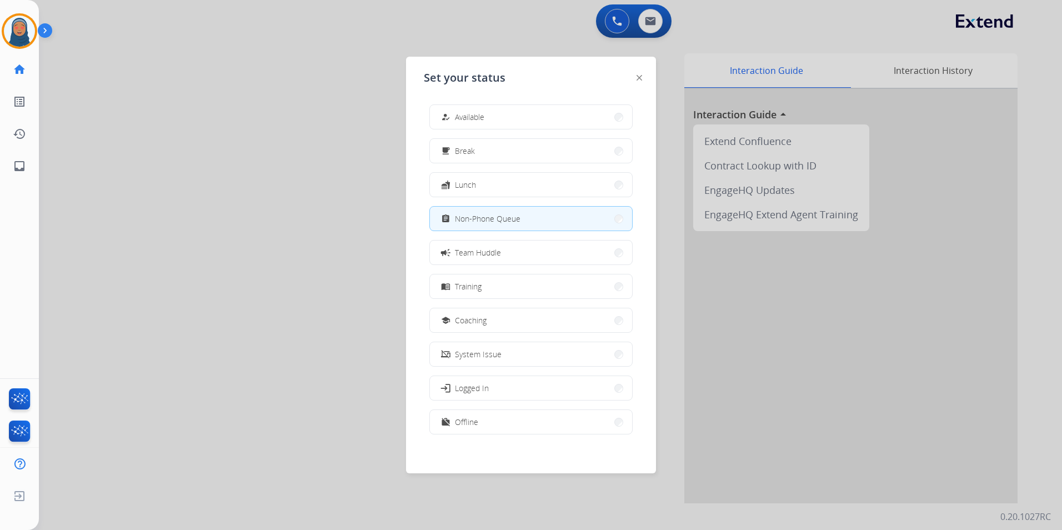
click at [584, 222] on button "assignment Non-Phone Queue" at bounding box center [531, 219] width 202 height 24
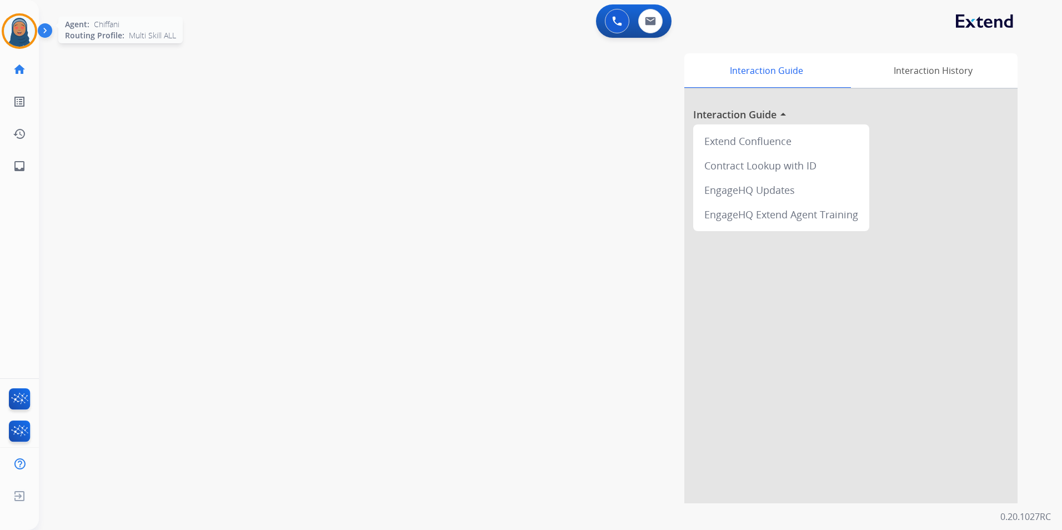
click at [25, 33] on img at bounding box center [19, 31] width 31 height 31
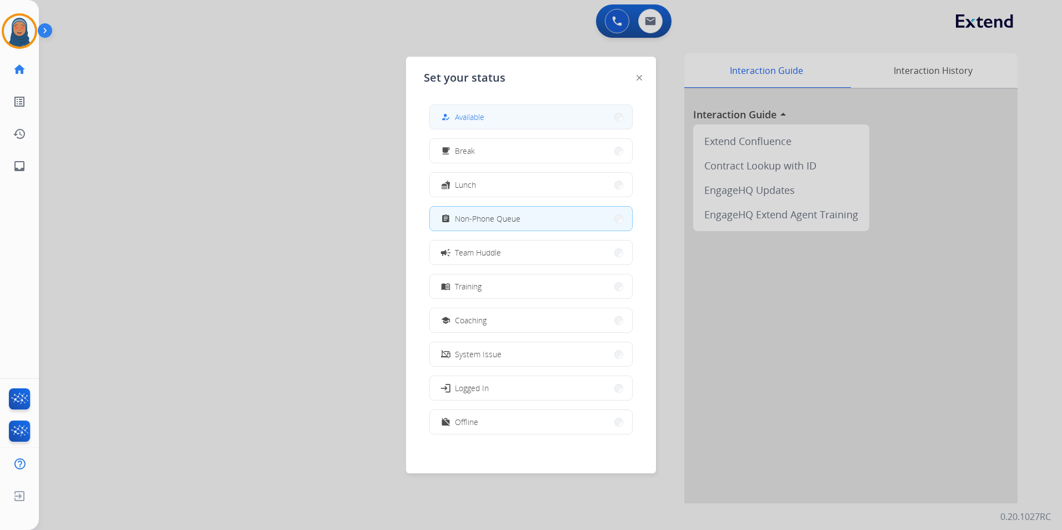
click at [523, 118] on button "how_to_reg Available" at bounding box center [531, 117] width 202 height 24
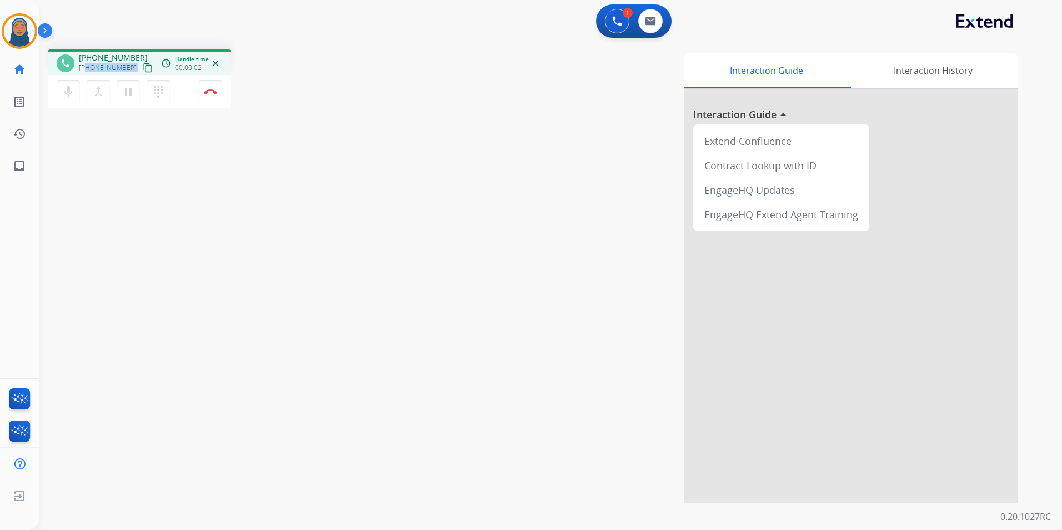
drag, startPoint x: 127, startPoint y: 68, endPoint x: 86, endPoint y: 68, distance: 40.5
click at [86, 68] on div "+14042933203 content_copy" at bounding box center [117, 67] width 76 height 13
copy div "4042933203 content_copy access_time Call metrics Queue 00:09 Hold 00:00 Talk 00…"
click at [213, 99] on button "Disconnect" at bounding box center [210, 91] width 23 height 23
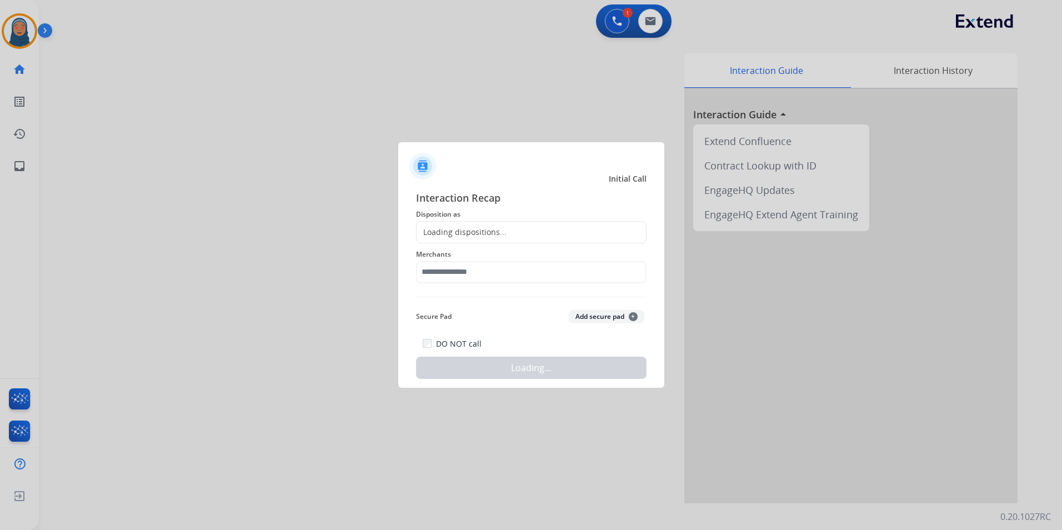
click at [507, 229] on div "Loading dispositions..." at bounding box center [531, 232] width 230 height 22
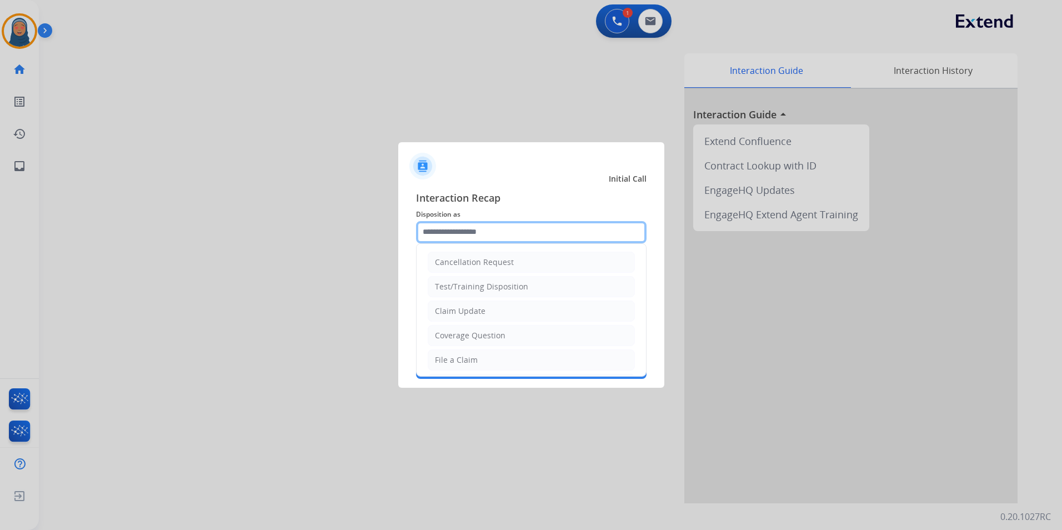
click at [492, 237] on input "text" at bounding box center [531, 232] width 230 height 22
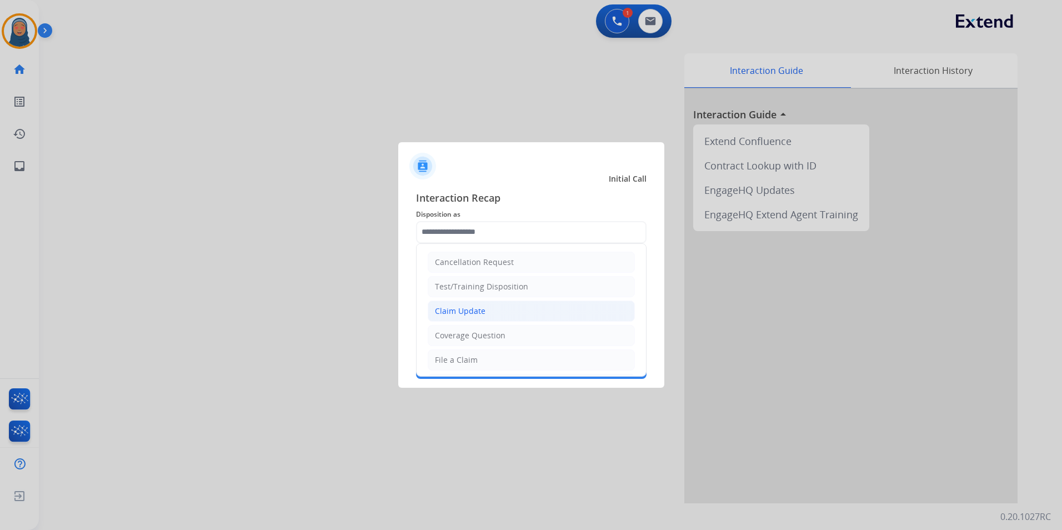
click at [455, 314] on div "Claim Update" at bounding box center [460, 310] width 51 height 11
type input "**********"
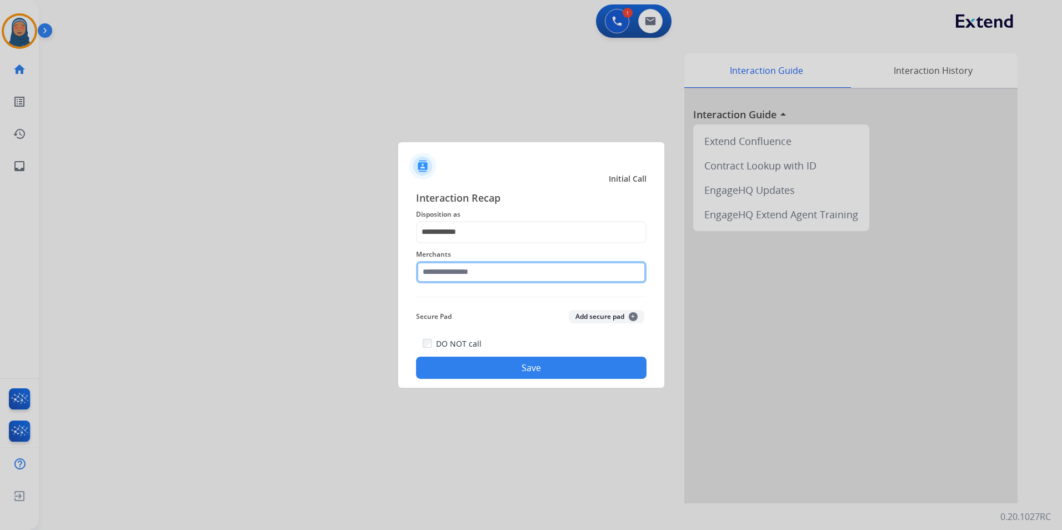
click at [491, 270] on input "text" at bounding box center [531, 272] width 230 height 22
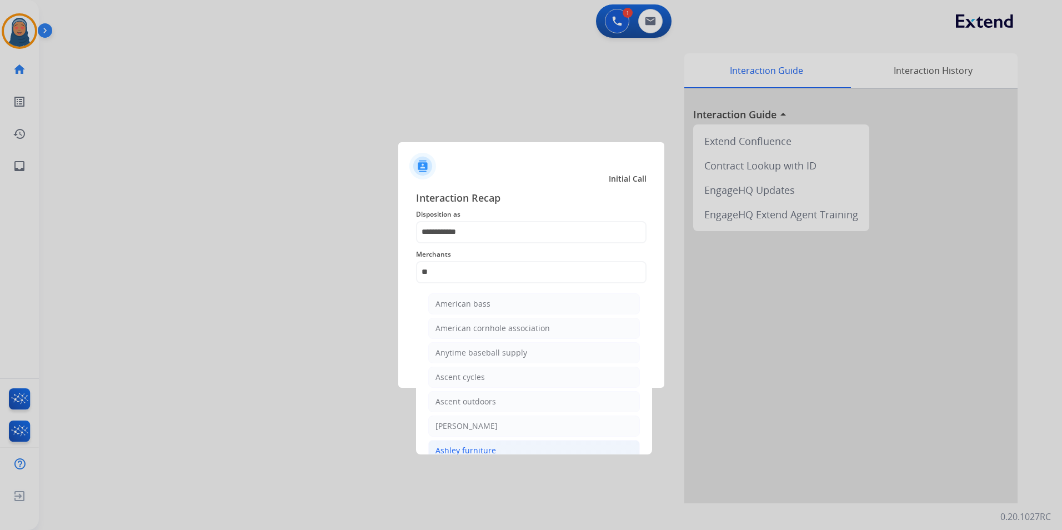
click at [511, 450] on li "Ashley furniture" at bounding box center [534, 450] width 212 height 21
type input "**********"
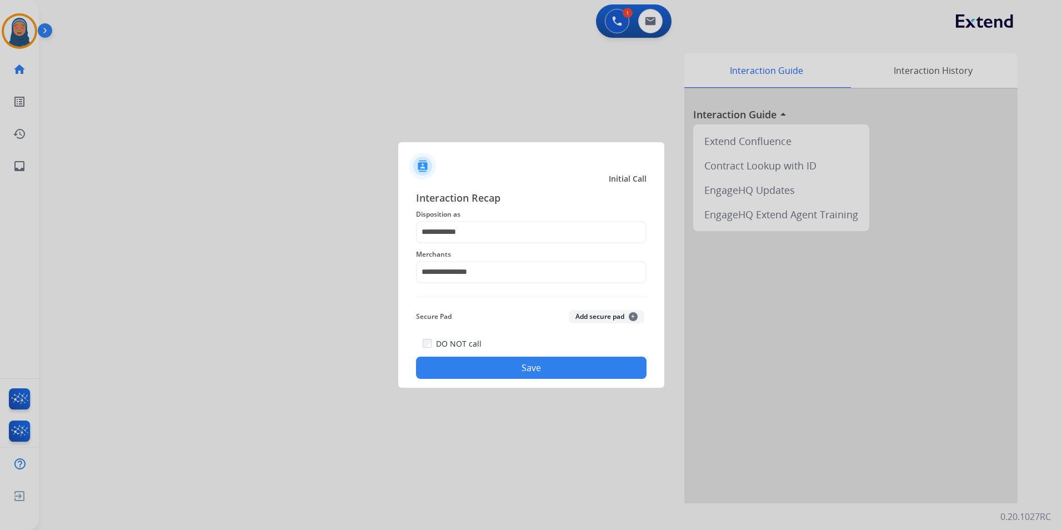
click at [554, 369] on button "Save" at bounding box center [531, 368] width 230 height 22
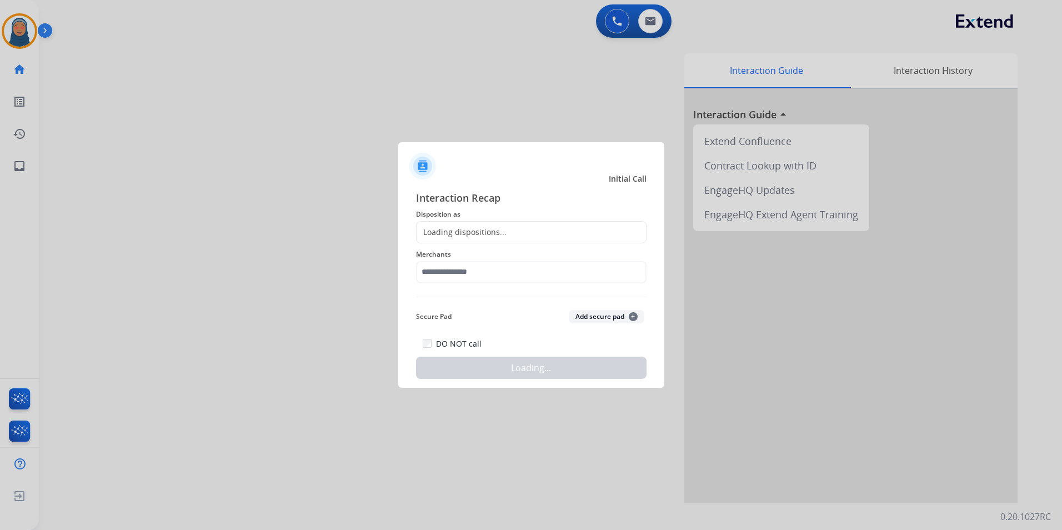
click at [125, 69] on div at bounding box center [531, 265] width 1062 height 530
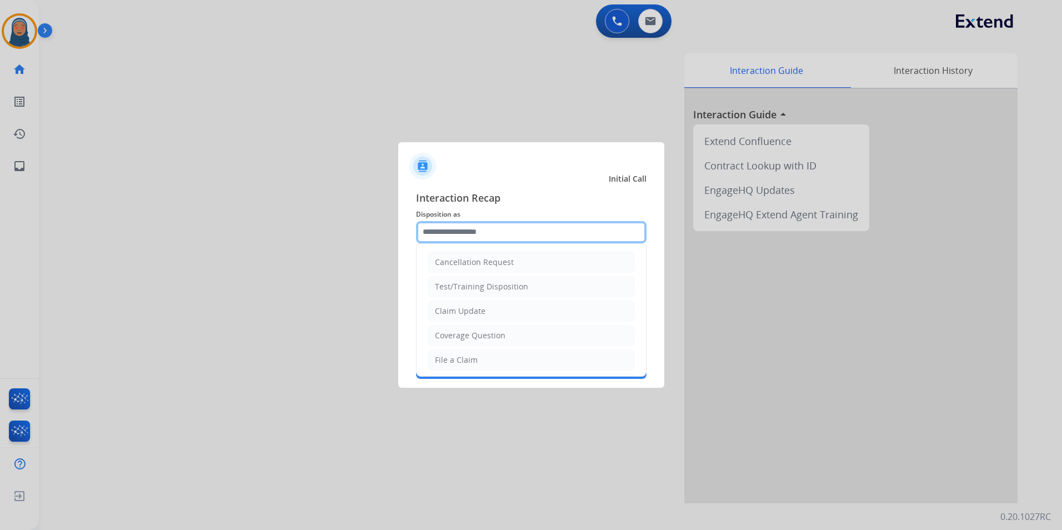
click at [511, 231] on input "text" at bounding box center [531, 232] width 230 height 22
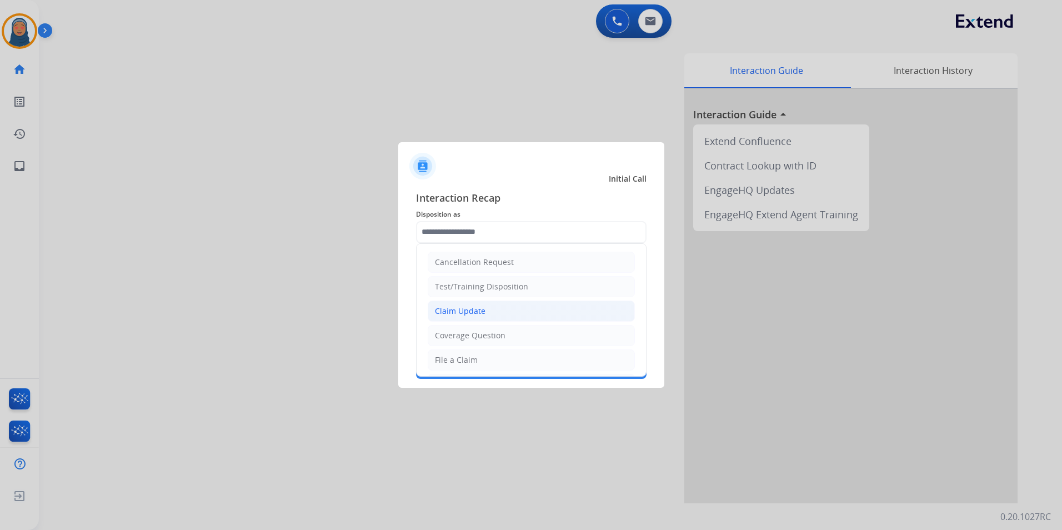
click at [472, 310] on div "Claim Update" at bounding box center [460, 310] width 51 height 11
type input "**********"
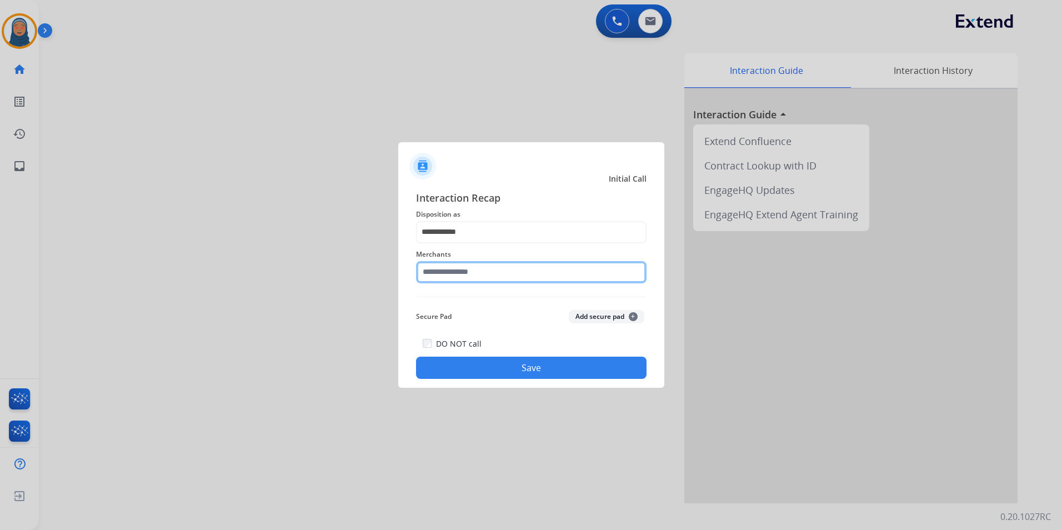
click at [480, 277] on input "text" at bounding box center [531, 272] width 230 height 22
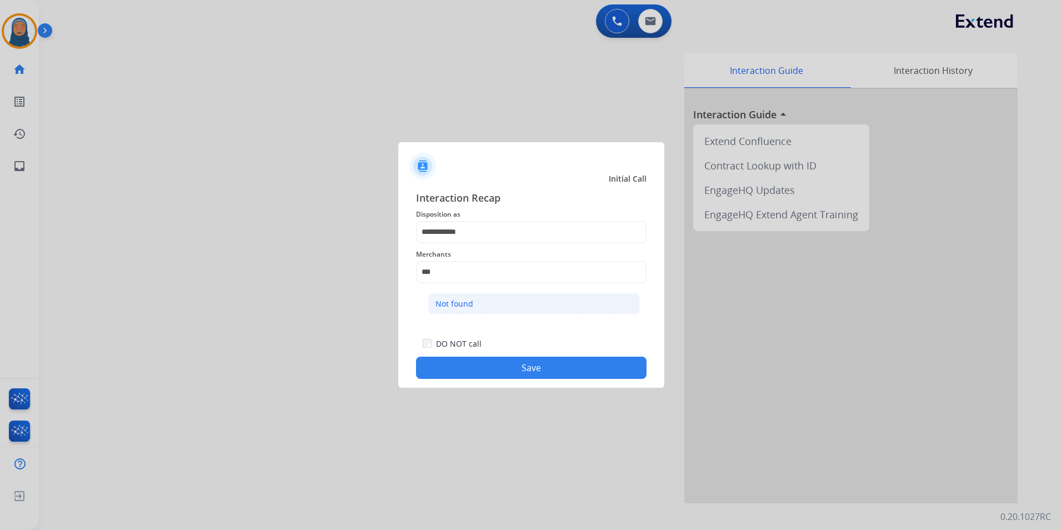
click at [462, 309] on li "Not found" at bounding box center [534, 303] width 212 height 21
type input "*********"
click at [510, 370] on button "Save" at bounding box center [531, 368] width 230 height 22
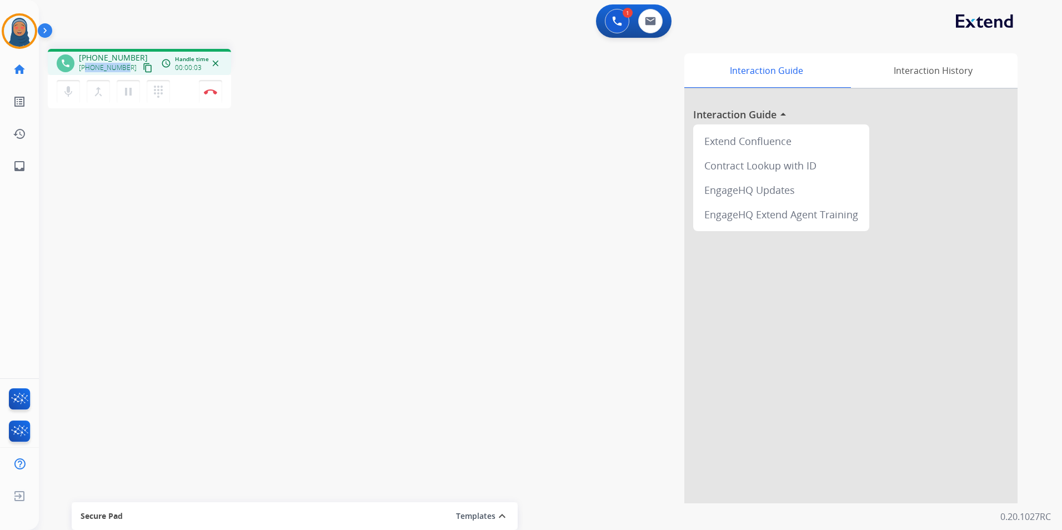
drag, startPoint x: 126, startPoint y: 70, endPoint x: 86, endPoint y: 70, distance: 40.0
click at [86, 70] on div "+15037564729 content_copy" at bounding box center [117, 67] width 76 height 13
copy span "5037564729"
click at [212, 96] on button "Disconnect" at bounding box center [210, 91] width 23 height 23
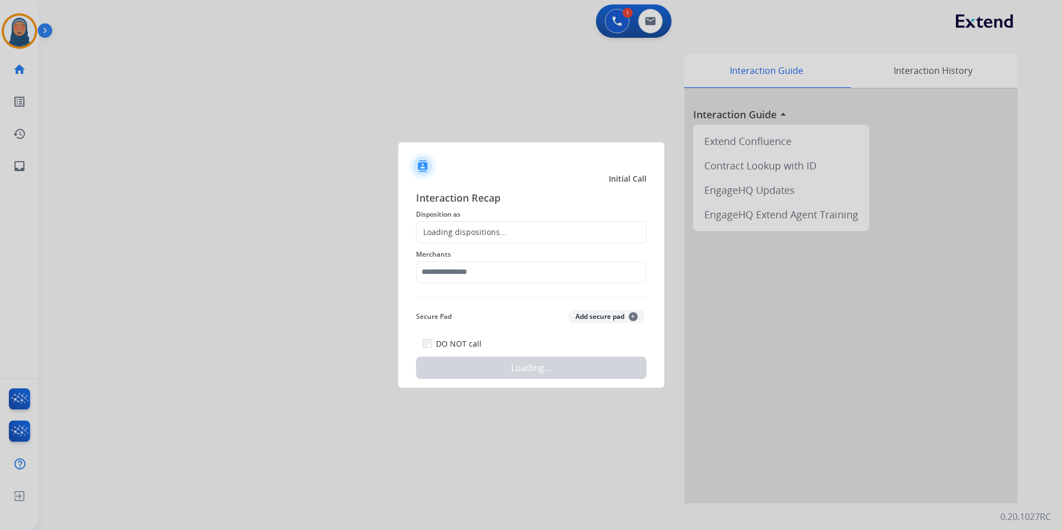
click at [504, 232] on div "Loading dispositions..." at bounding box center [531, 232] width 230 height 22
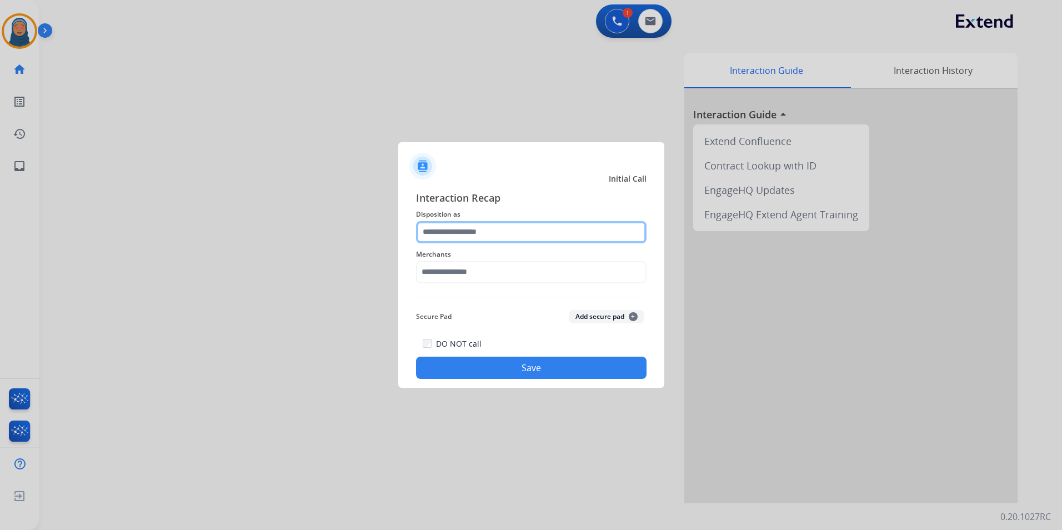
click at [483, 233] on input "text" at bounding box center [531, 232] width 230 height 22
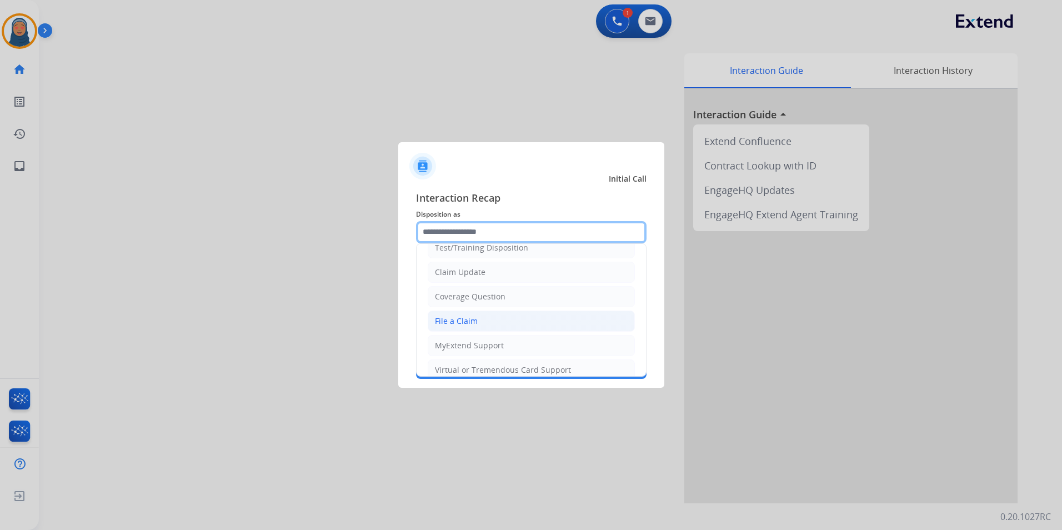
scroll to position [56, 0]
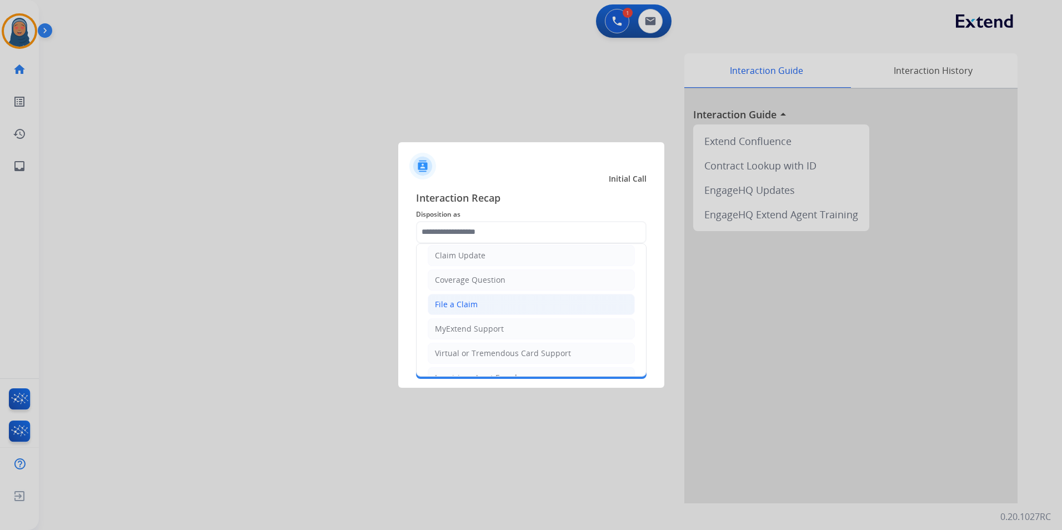
click at [478, 305] on li "File a Claim" at bounding box center [531, 304] width 207 height 21
type input "**********"
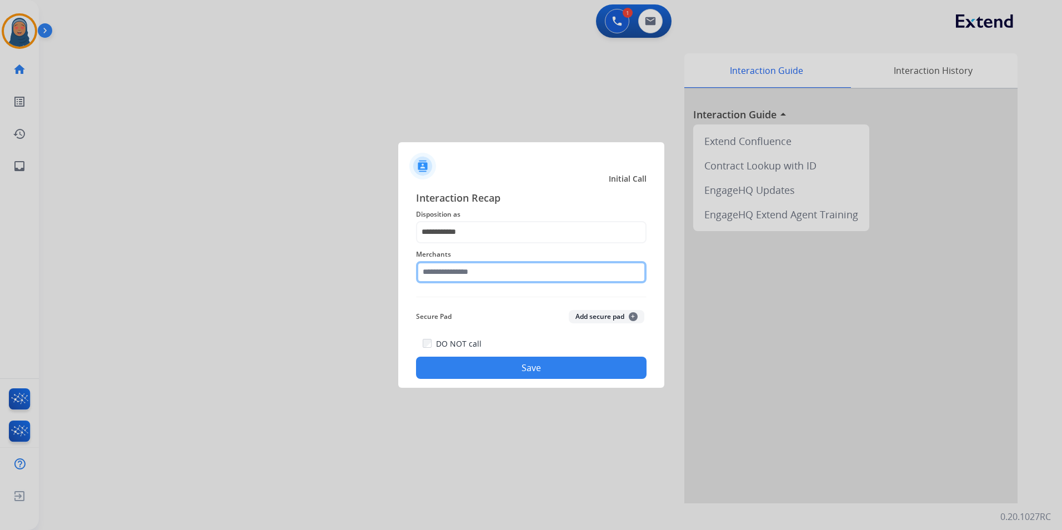
click at [478, 267] on input "text" at bounding box center [531, 272] width 230 height 22
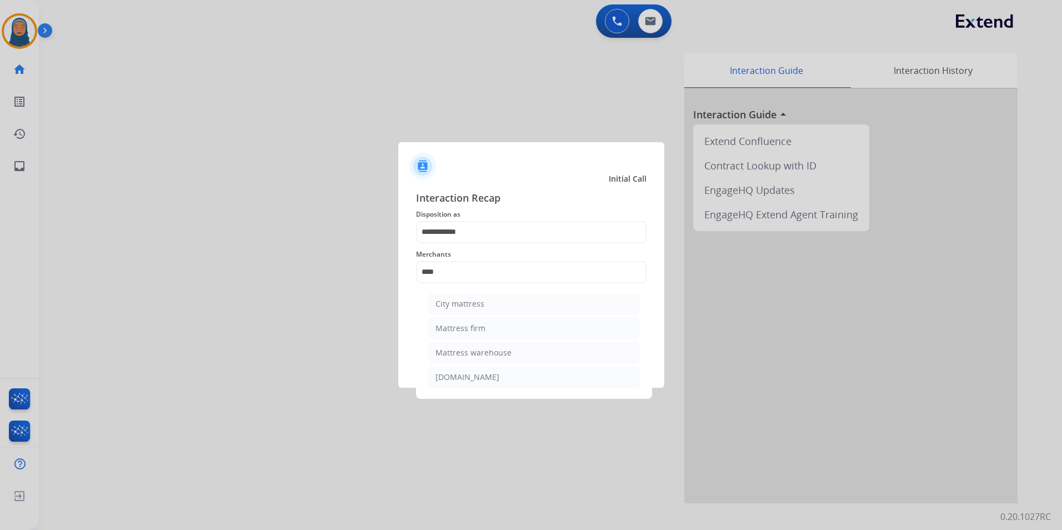
click at [466, 327] on div "Mattress firm" at bounding box center [460, 328] width 50 height 11
type input "**********"
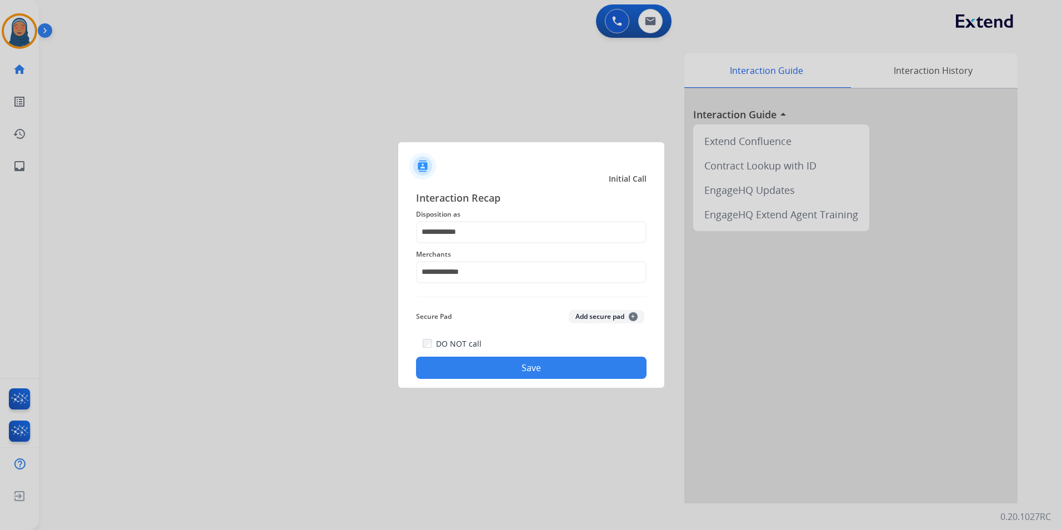
click at [520, 377] on button "Save" at bounding box center [531, 368] width 230 height 22
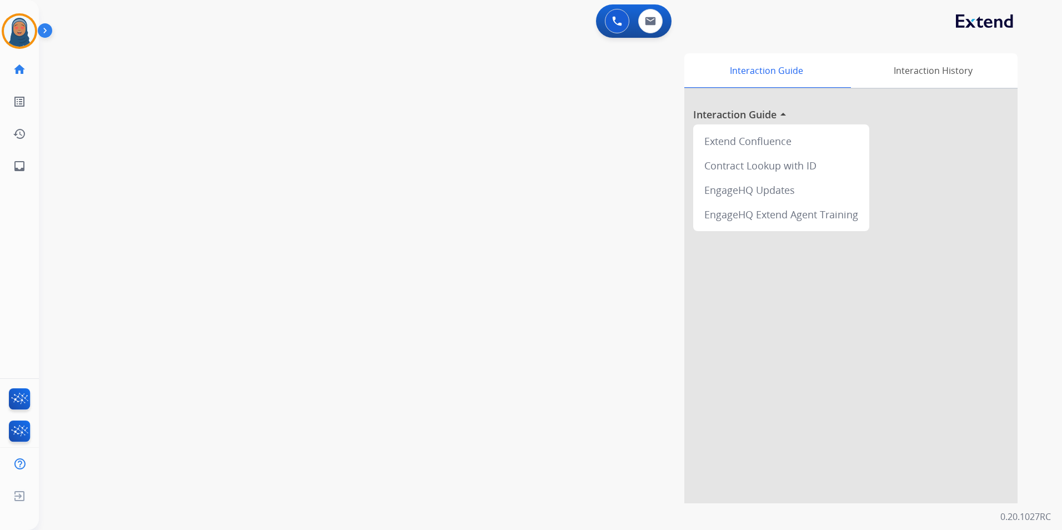
drag, startPoint x: 24, startPoint y: 29, endPoint x: 39, endPoint y: 34, distance: 15.8
click at [24, 29] on img at bounding box center [19, 31] width 31 height 31
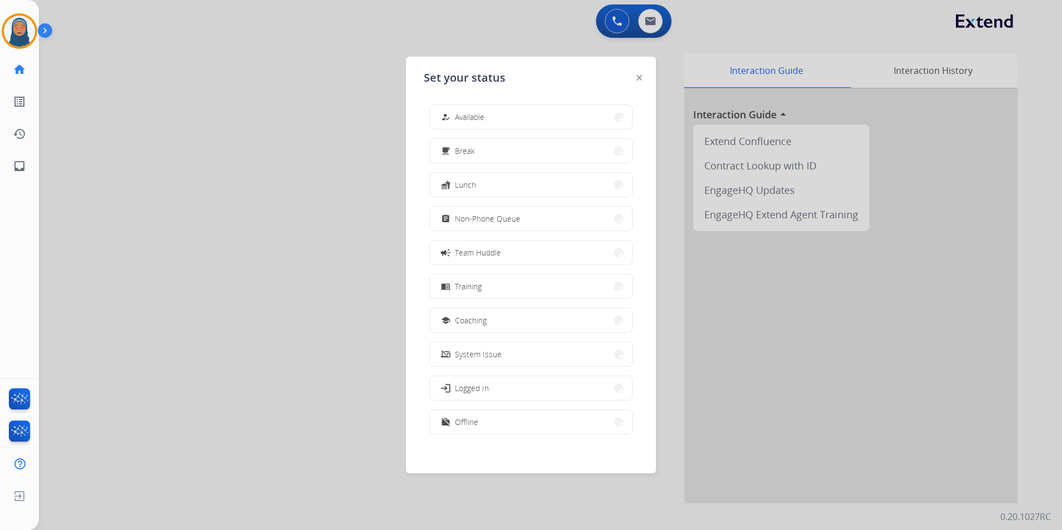
click at [493, 215] on span "Non-Phone Queue" at bounding box center [488, 219] width 66 height 12
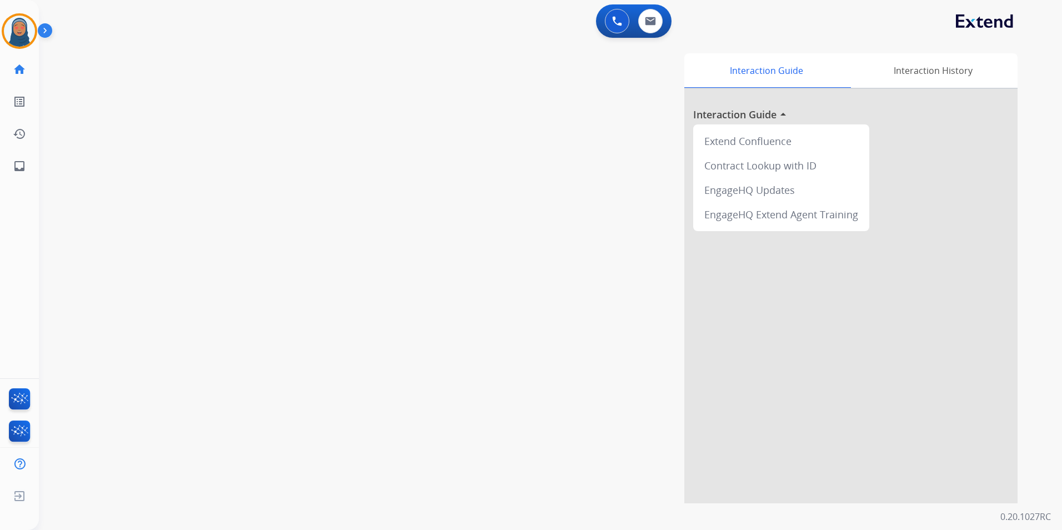
click at [222, 122] on div "swap_horiz Break voice bridge close_fullscreen Connect 3-Way Call merge_type Se…" at bounding box center [537, 271] width 996 height 463
click at [9, 29] on img at bounding box center [19, 31] width 31 height 31
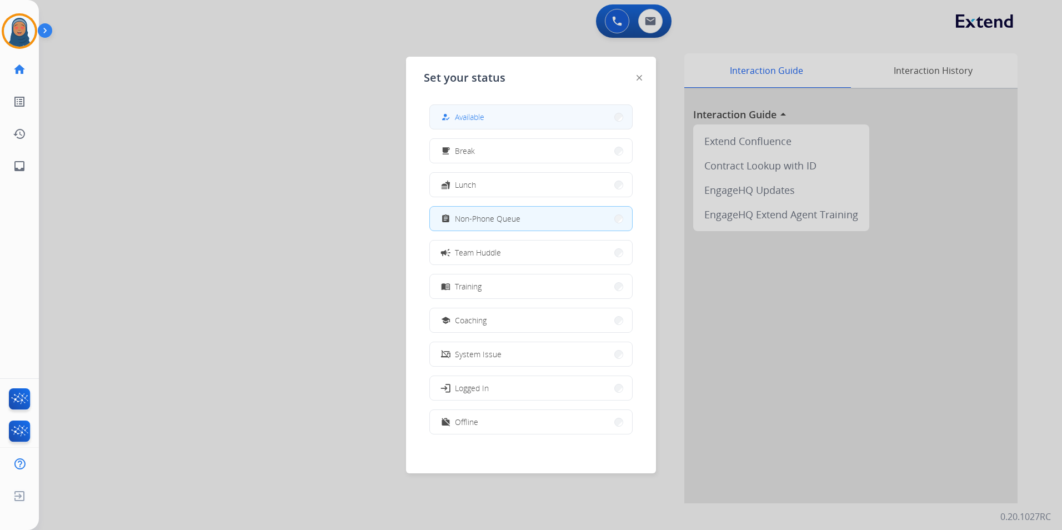
click at [533, 107] on button "how_to_reg Available" at bounding box center [531, 117] width 202 height 24
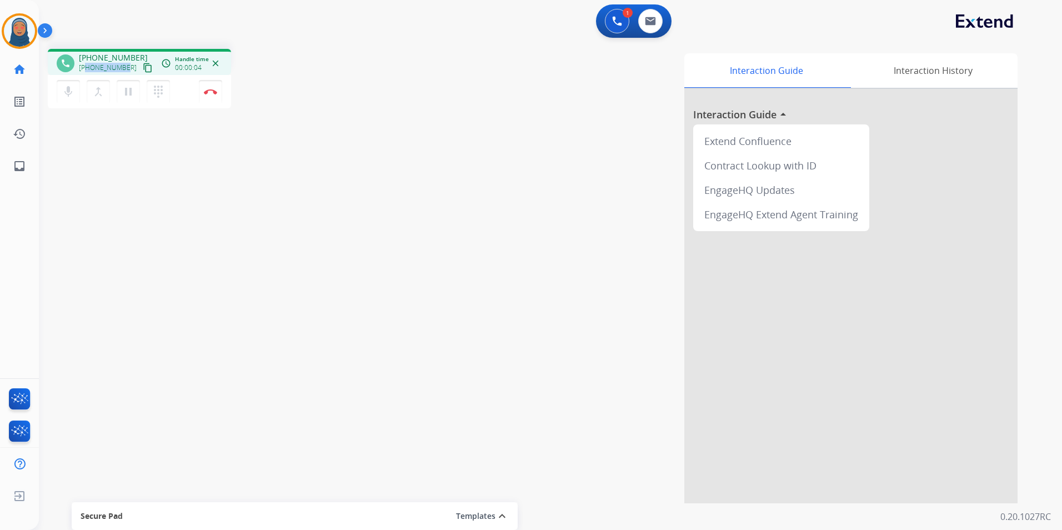
drag, startPoint x: 126, startPoint y: 68, endPoint x: 87, endPoint y: 69, distance: 38.3
click at [87, 69] on div "+18127985586 content_copy" at bounding box center [117, 67] width 76 height 13
copy span "8127985586"
click at [207, 92] on img at bounding box center [210, 92] width 13 height 6
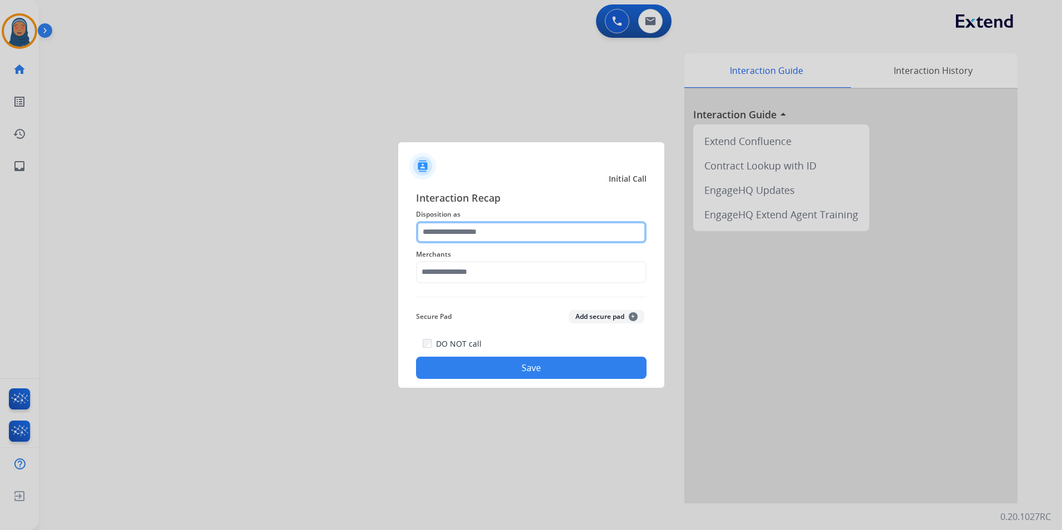
click at [474, 230] on input "text" at bounding box center [531, 232] width 230 height 22
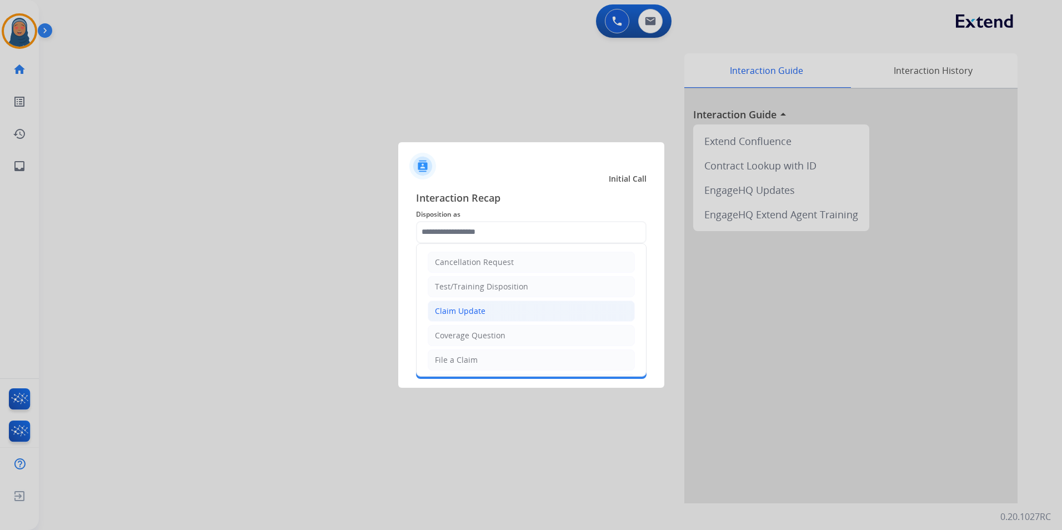
drag, startPoint x: 485, startPoint y: 320, endPoint x: 482, endPoint y: 286, distance: 34.0
click at [485, 318] on li "Claim Update" at bounding box center [531, 310] width 207 height 21
type input "**********"
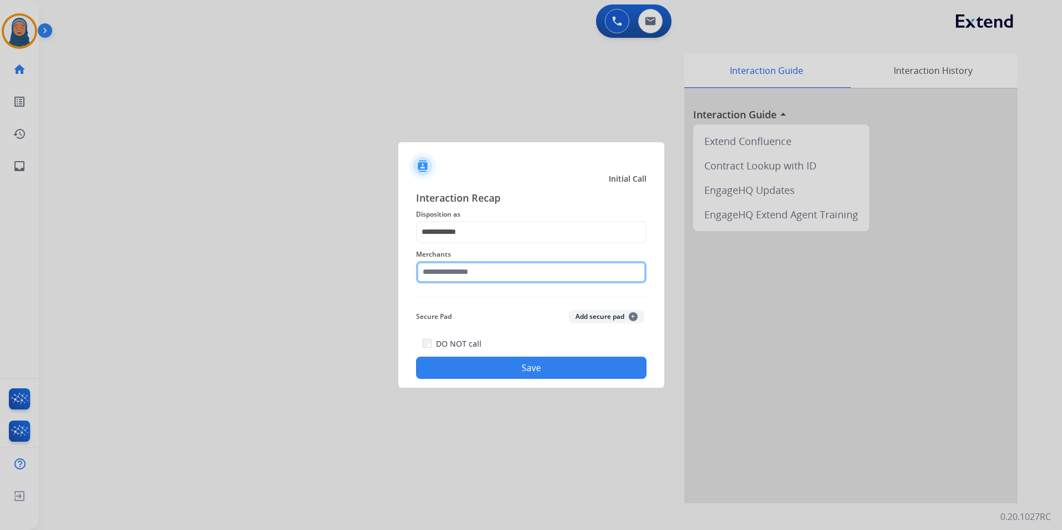
click at [484, 271] on input "text" at bounding box center [531, 272] width 230 height 22
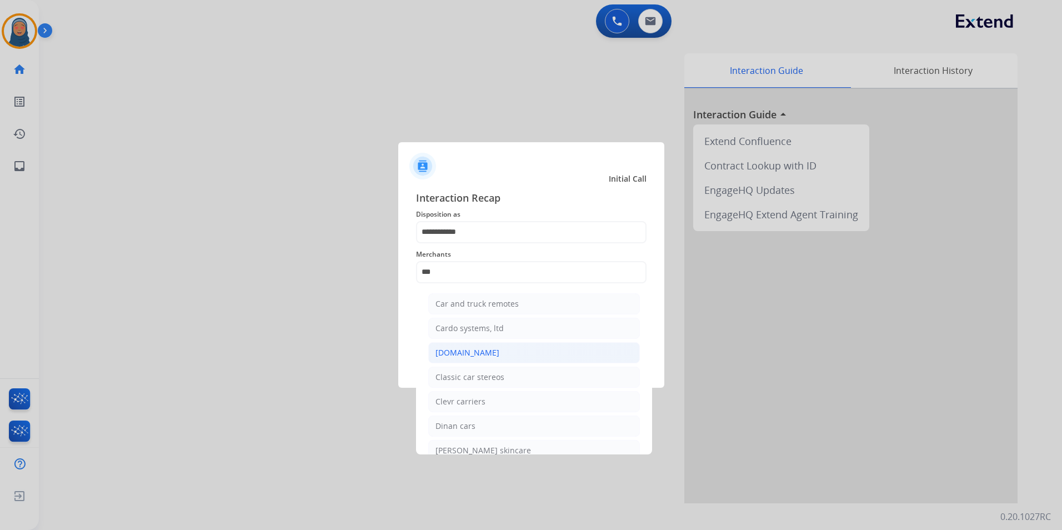
click at [467, 349] on div "Carparts.com" at bounding box center [467, 352] width 64 height 11
type input "**********"
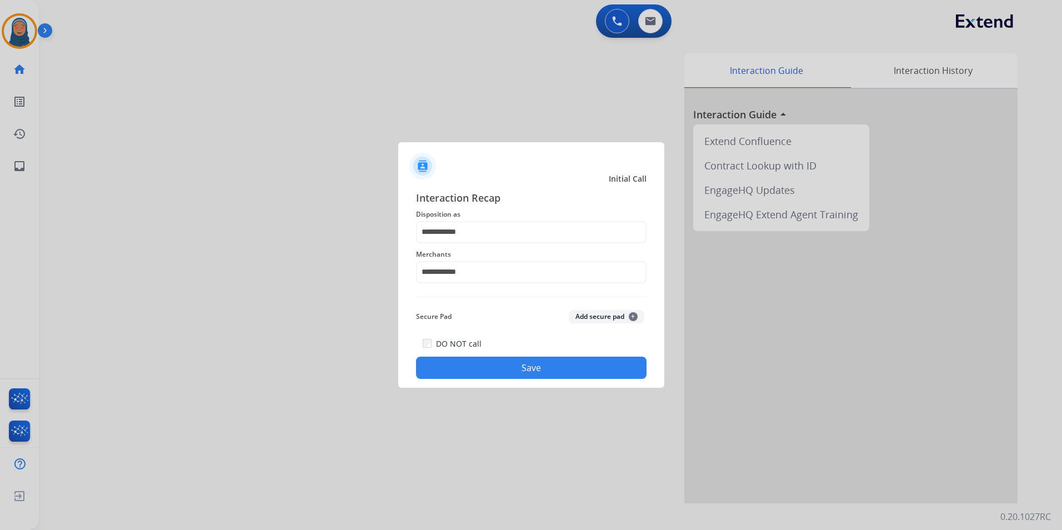
click at [512, 366] on button "Save" at bounding box center [531, 368] width 230 height 22
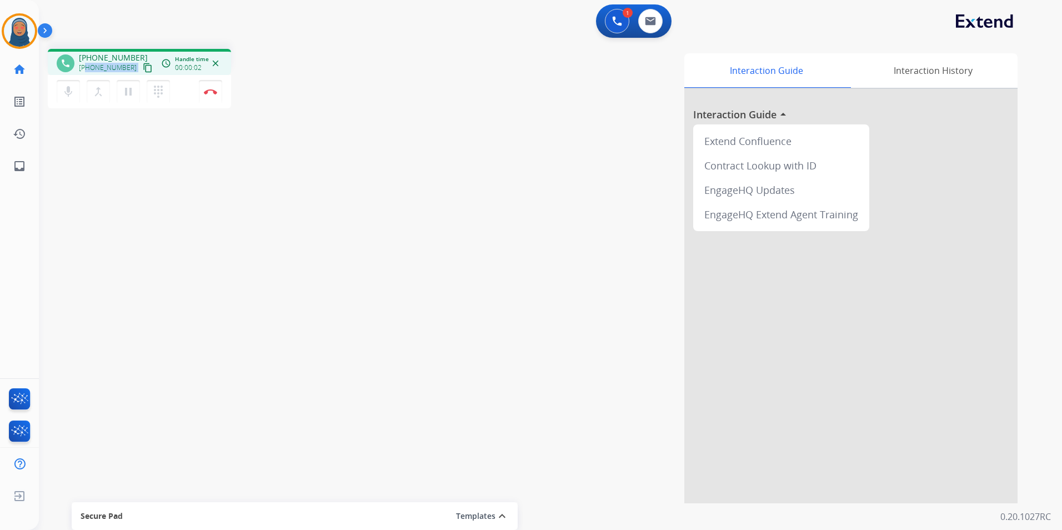
drag, startPoint x: 127, startPoint y: 71, endPoint x: 88, endPoint y: 69, distance: 38.4
click at [88, 69] on div "+17873541968 content_copy" at bounding box center [117, 67] width 76 height 13
copy div "7873541968 content_copy access_time Call metrics Queue 00:10 Hold 00:00 Talk 00…"
click at [216, 94] on img at bounding box center [210, 92] width 13 height 6
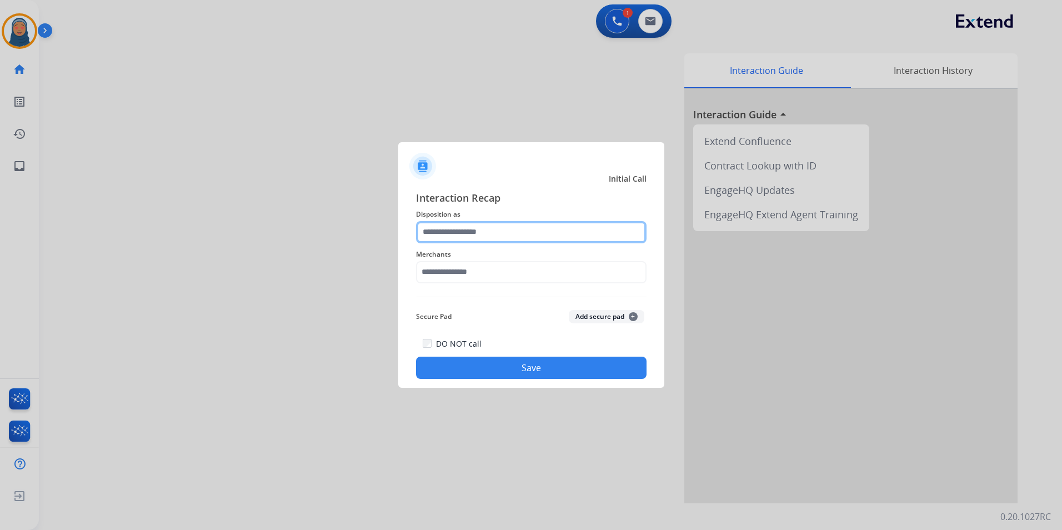
click at [462, 238] on input "text" at bounding box center [531, 232] width 230 height 22
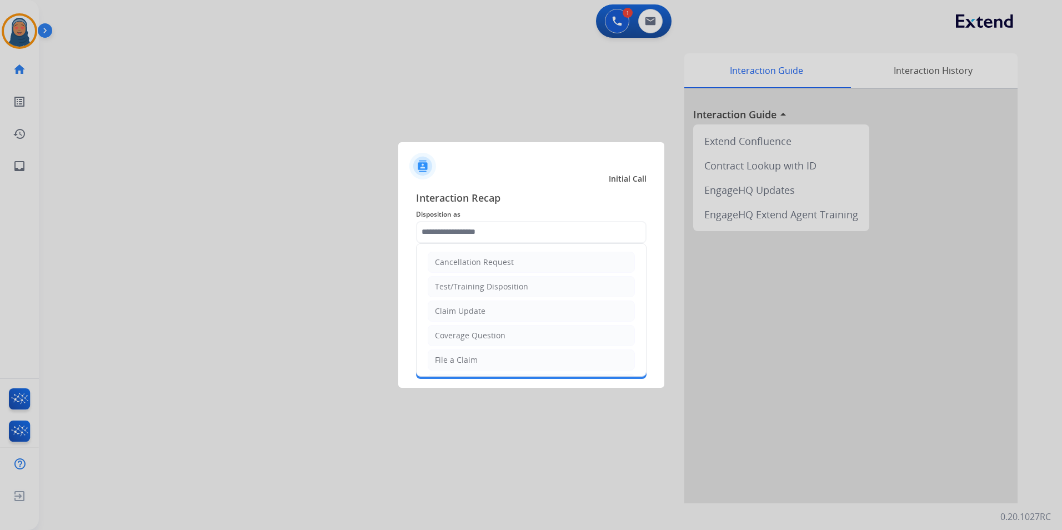
drag, startPoint x: 465, startPoint y: 359, endPoint x: 465, endPoint y: 309, distance: 49.4
click at [465, 353] on li "File a Claim" at bounding box center [531, 359] width 207 height 21
type input "**********"
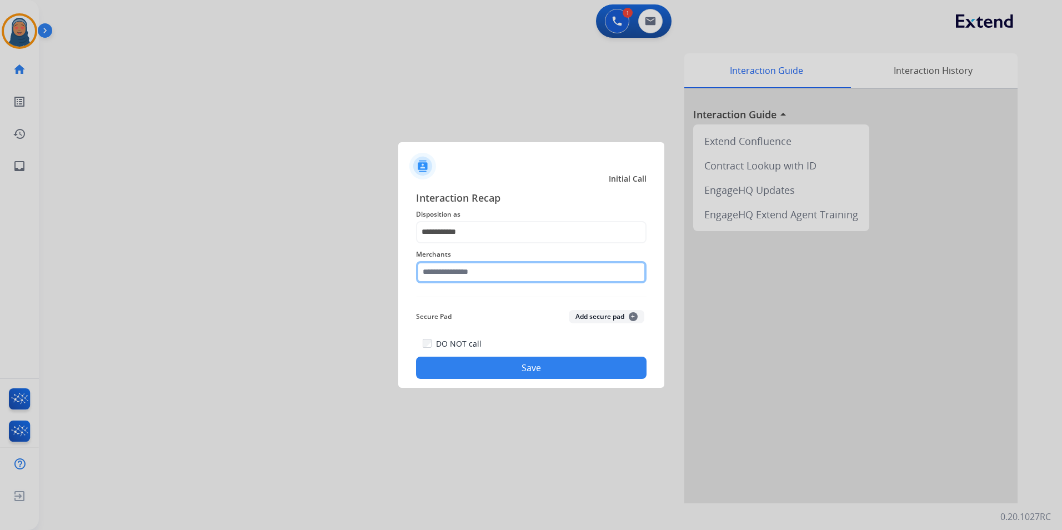
click at [460, 271] on input "text" at bounding box center [531, 272] width 230 height 22
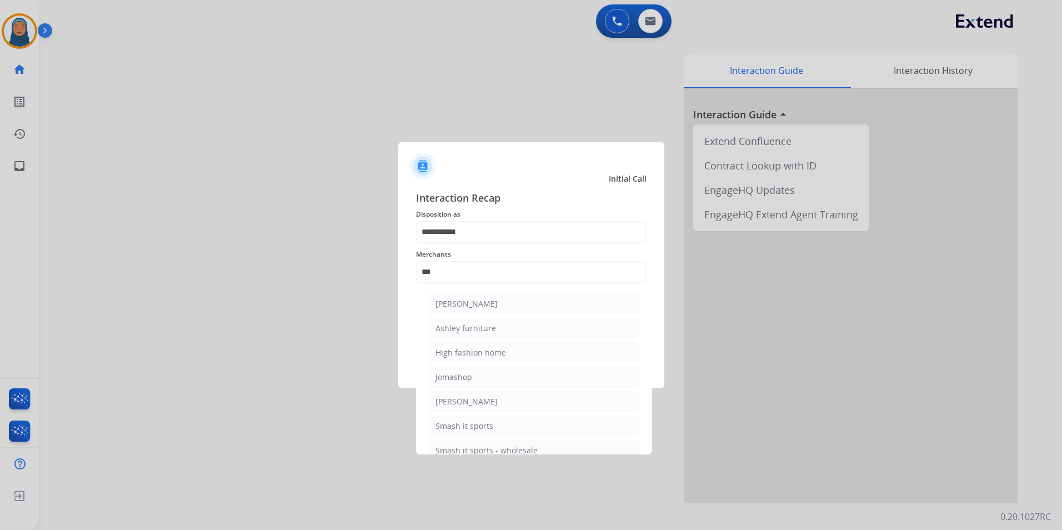
click at [489, 335] on li "Ashley furniture" at bounding box center [534, 328] width 212 height 21
type input "**********"
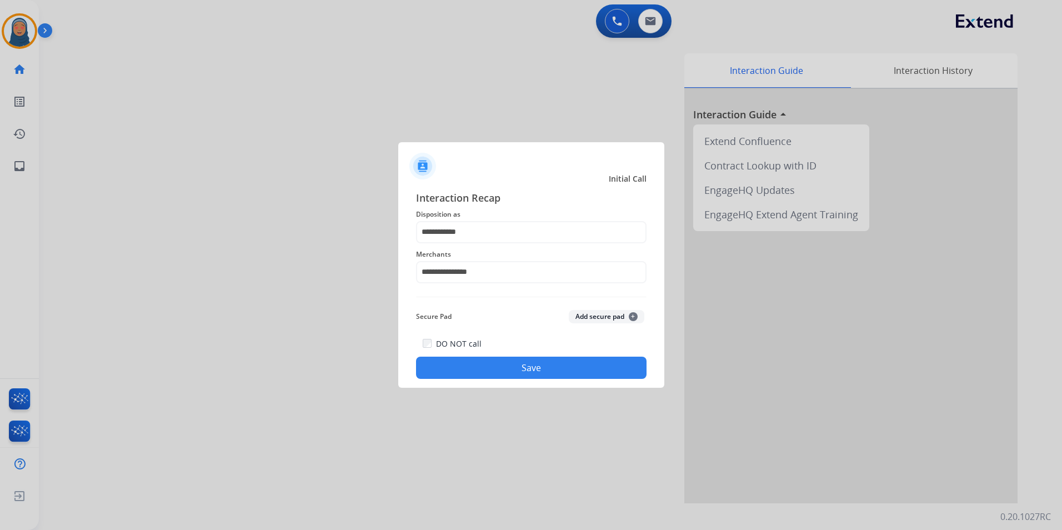
click at [544, 376] on button "Save" at bounding box center [531, 368] width 230 height 22
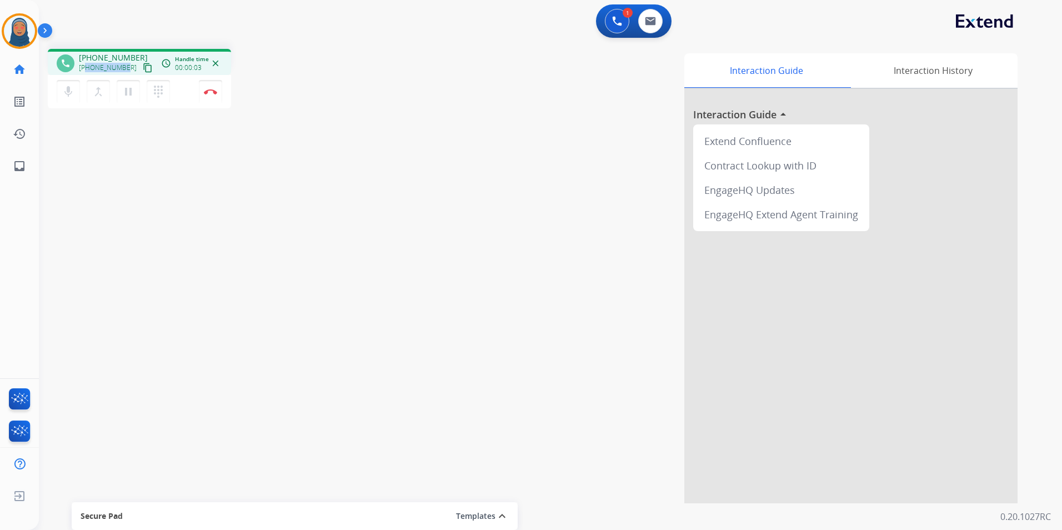
drag, startPoint x: 126, startPoint y: 68, endPoint x: 87, endPoint y: 69, distance: 39.4
click at [87, 69] on div "+18017914777 content_copy" at bounding box center [117, 67] width 76 height 13
copy span "8017914777"
click at [65, 96] on mat-icon "mic" at bounding box center [68, 91] width 13 height 13
click at [132, 93] on mat-icon "pause" at bounding box center [128, 91] width 13 height 13
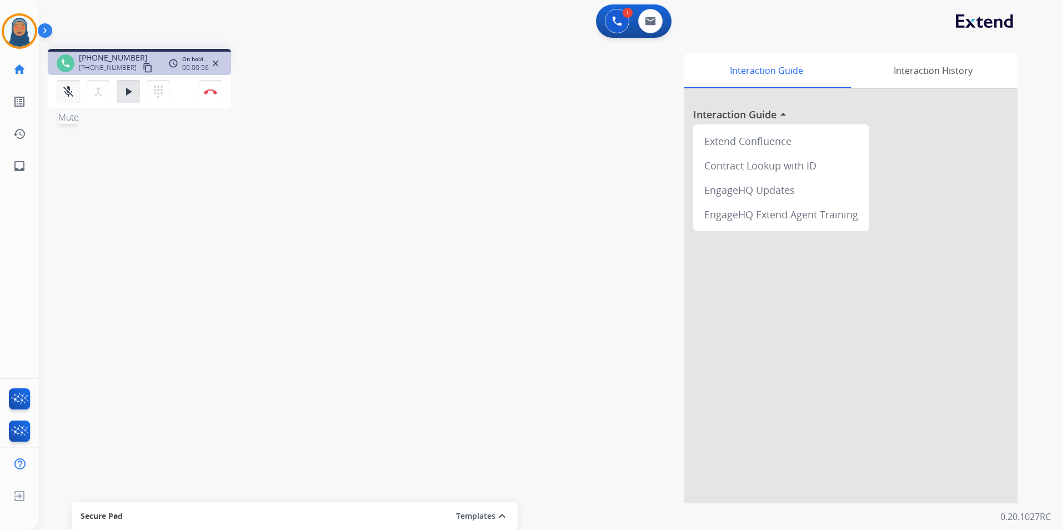
click at [55, 93] on div "mic_off Mute merge_type Bridge play_arrow Hold dialpad Dialpad Disconnect" at bounding box center [139, 91] width 183 height 33
click at [70, 93] on mat-icon "mic_off" at bounding box center [68, 91] width 13 height 13
click at [70, 92] on mat-icon "mic" at bounding box center [68, 91] width 13 height 13
click at [71, 96] on mat-icon "mic_off" at bounding box center [68, 91] width 13 height 13
click at [137, 89] on button "play_arrow Hold" at bounding box center [128, 91] width 23 height 23
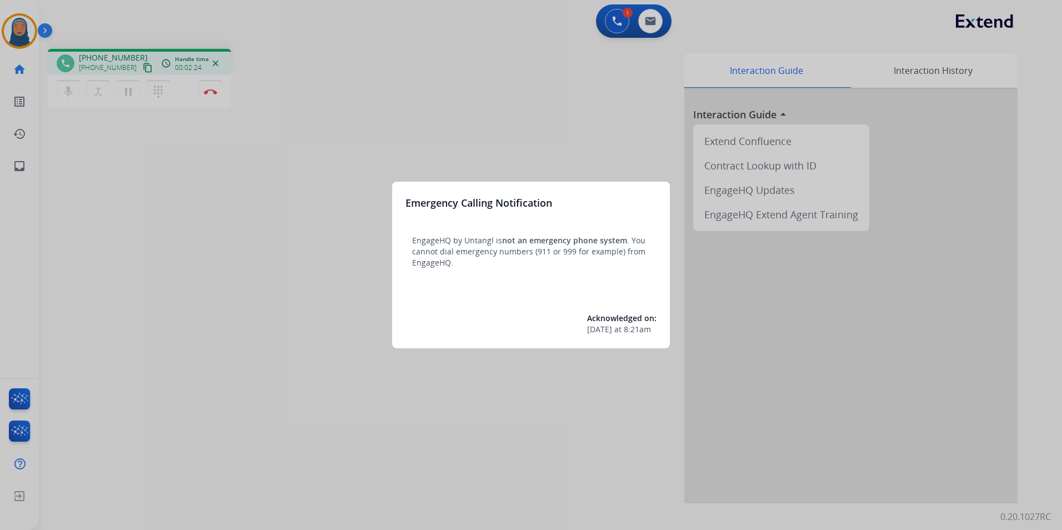
click at [186, 190] on div at bounding box center [531, 265] width 1062 height 530
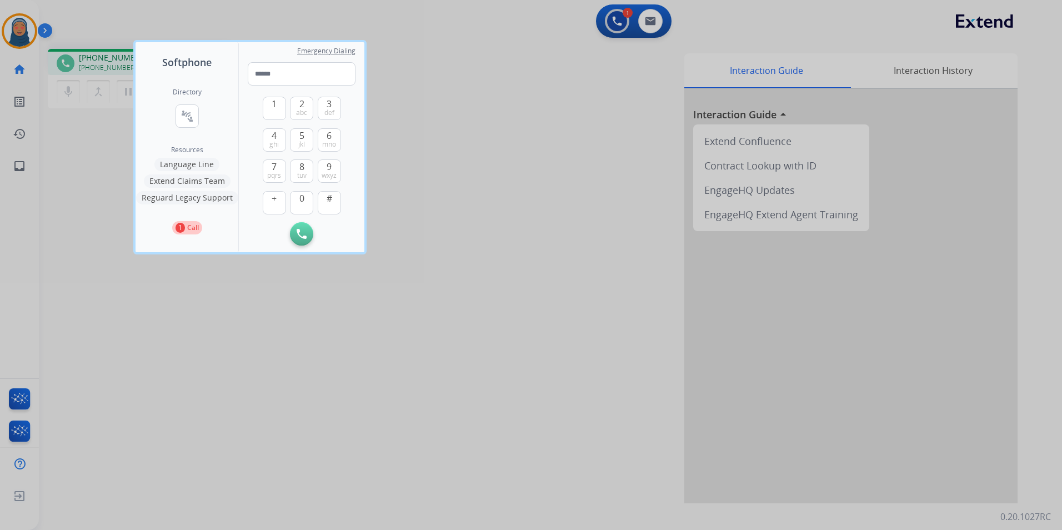
click at [100, 183] on div at bounding box center [531, 265] width 1062 height 530
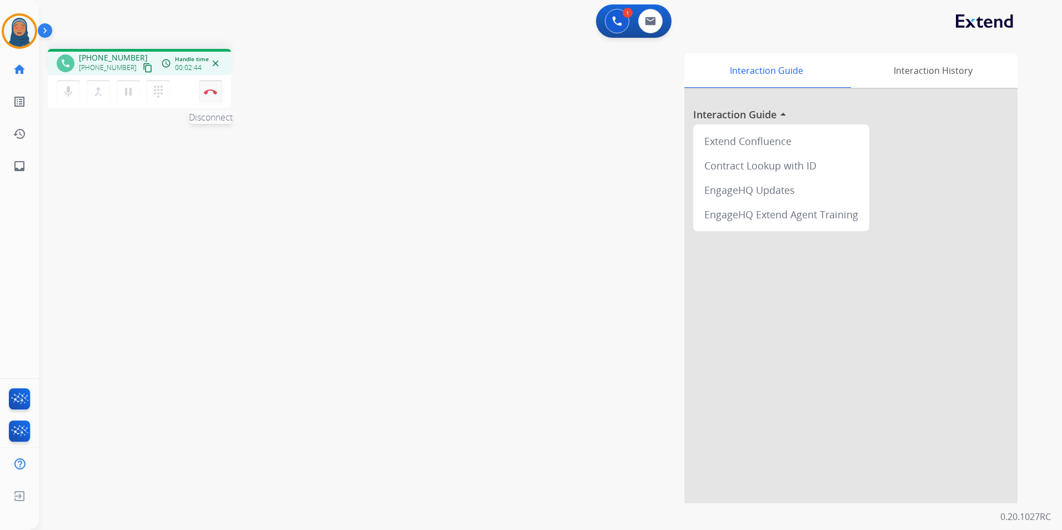
click at [209, 92] on img at bounding box center [210, 92] width 13 height 6
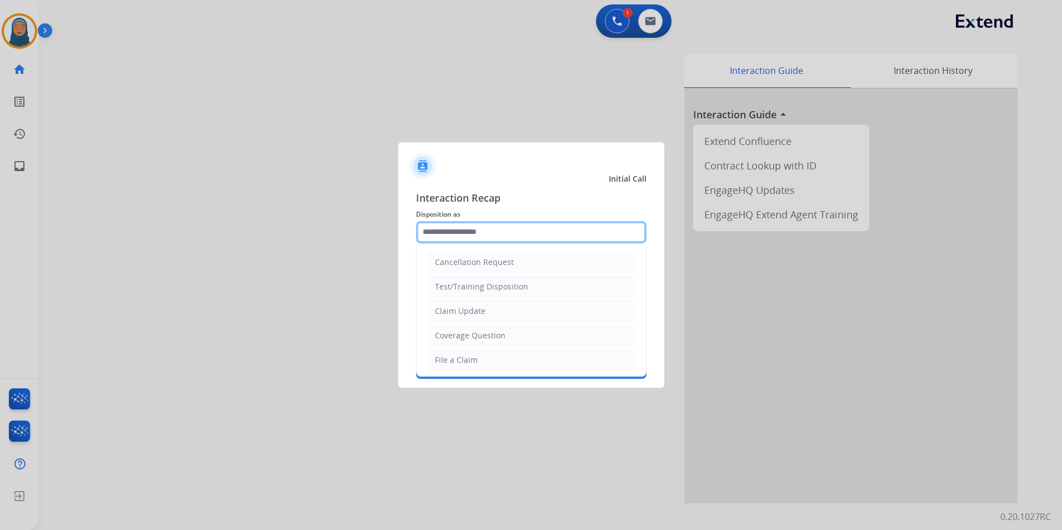
click at [510, 232] on input "text" at bounding box center [531, 232] width 230 height 22
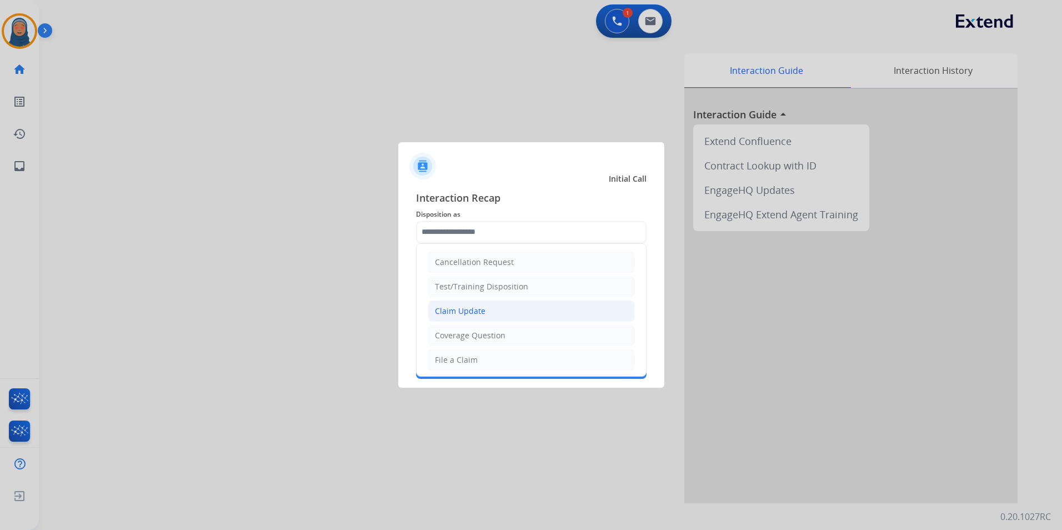
click at [464, 306] on div "Claim Update" at bounding box center [460, 310] width 51 height 11
type input "**********"
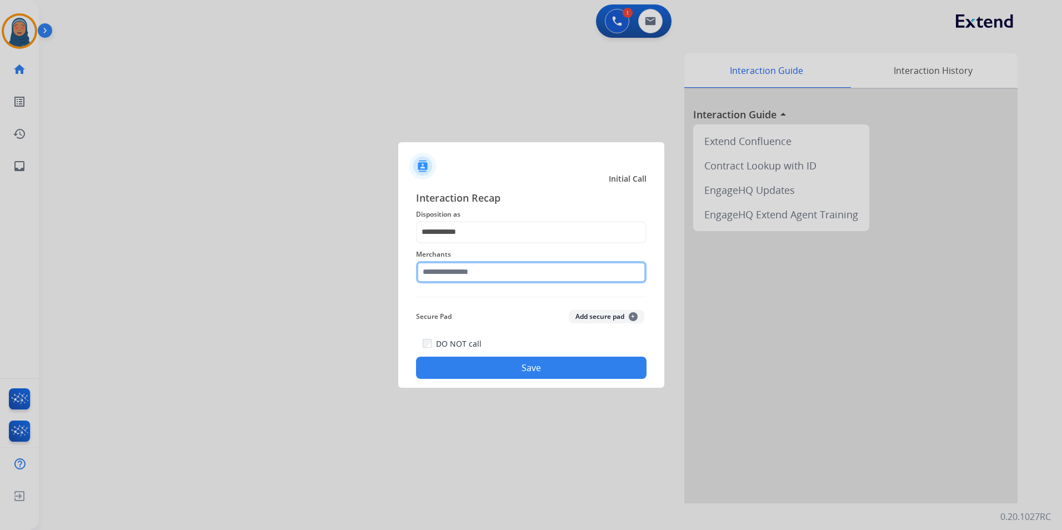
click at [466, 272] on input "text" at bounding box center [531, 272] width 230 height 22
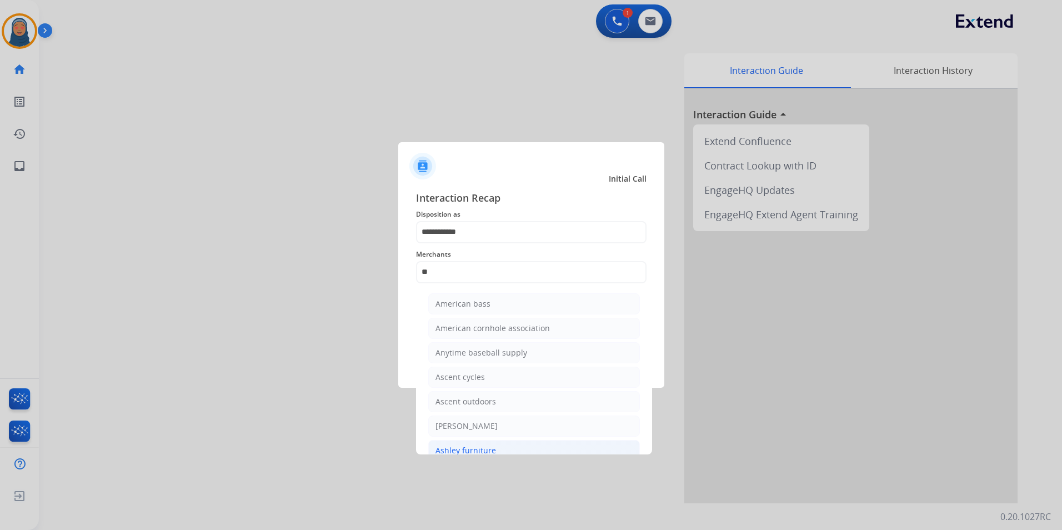
click at [507, 447] on li "Ashley furniture" at bounding box center [534, 450] width 212 height 21
type input "**********"
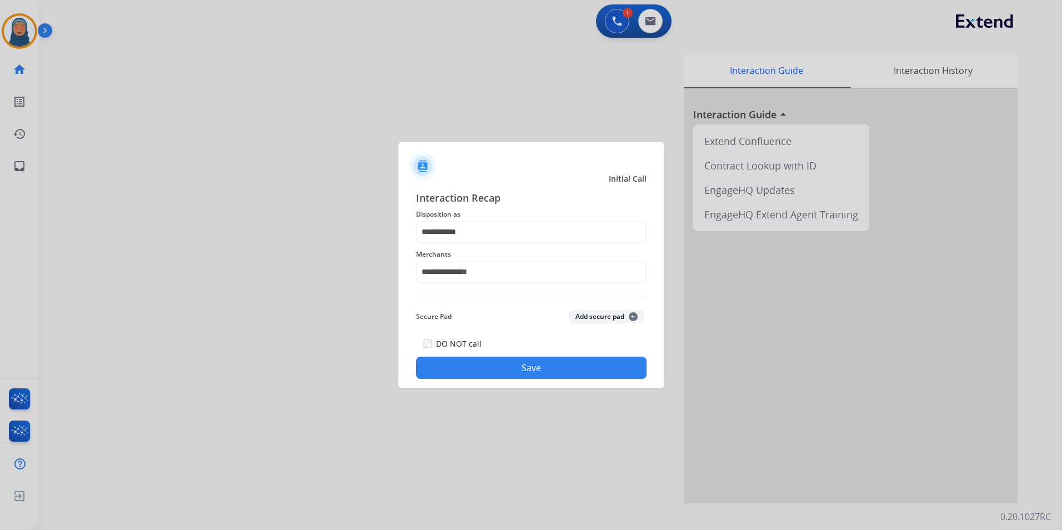
click at [520, 375] on button "Save" at bounding box center [531, 368] width 230 height 22
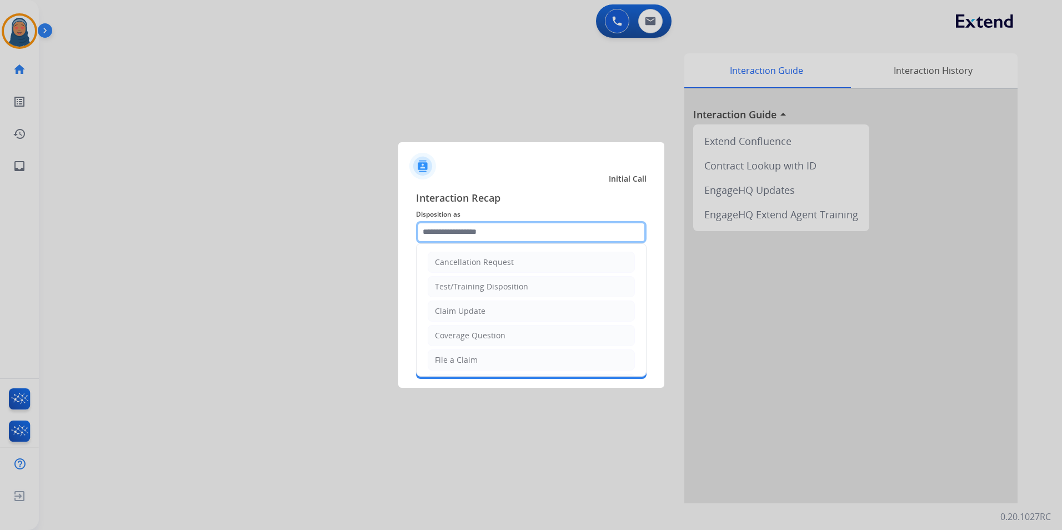
click at [488, 234] on input "text" at bounding box center [531, 232] width 230 height 22
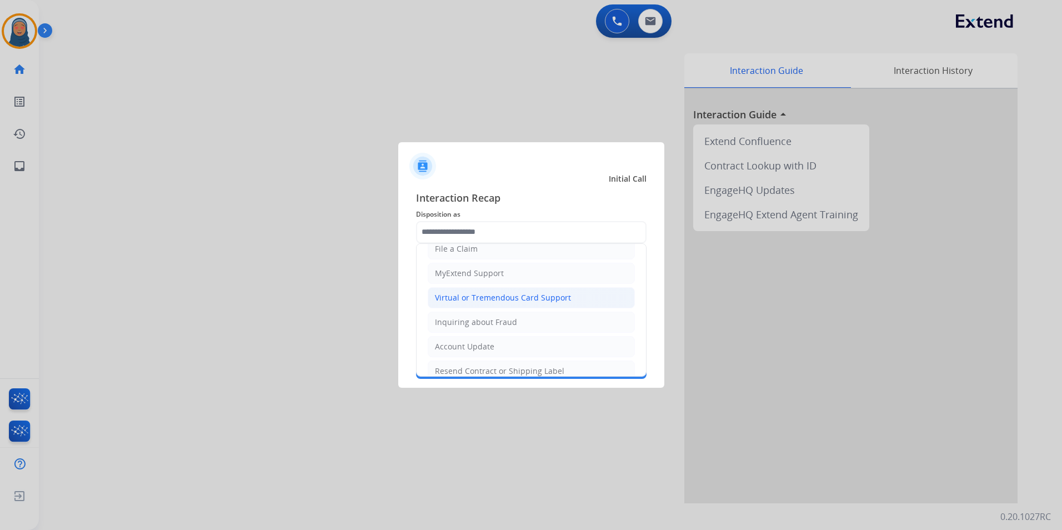
click at [464, 298] on div "Virtual or Tremendous Card Support" at bounding box center [503, 297] width 136 height 11
type input "**********"
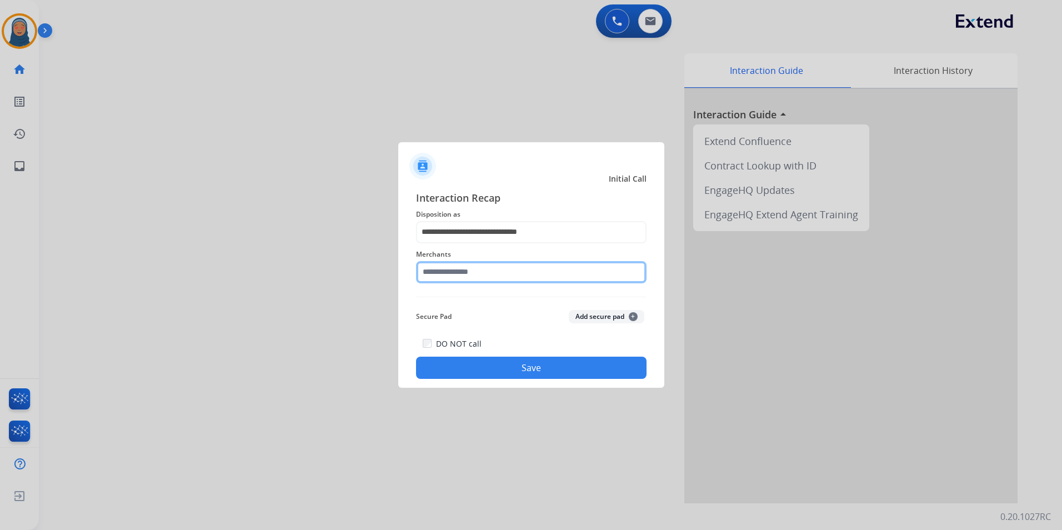
click at [466, 280] on input "text" at bounding box center [531, 272] width 230 height 22
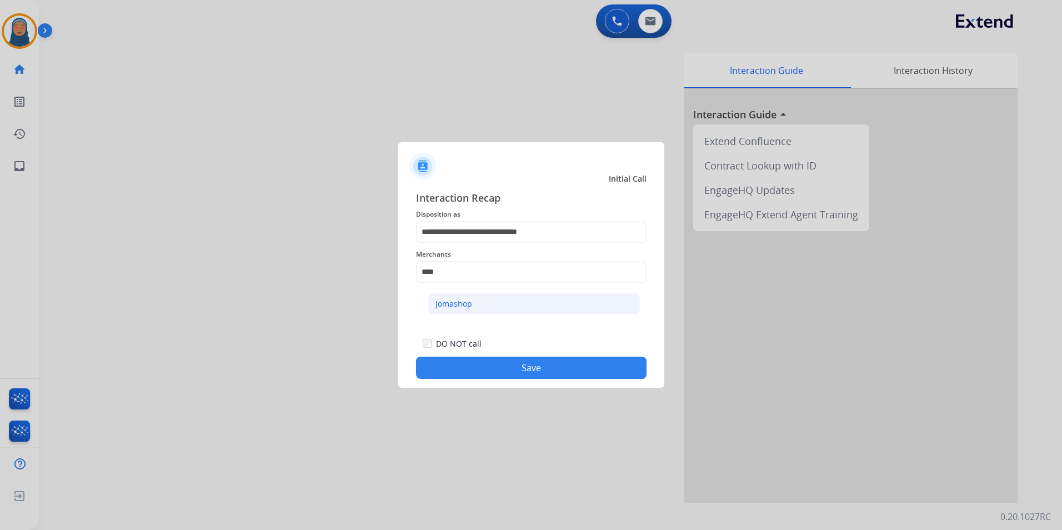
click at [466, 304] on div "Jomashop" at bounding box center [453, 303] width 37 height 11
type input "********"
click at [533, 377] on button "Save" at bounding box center [531, 368] width 230 height 22
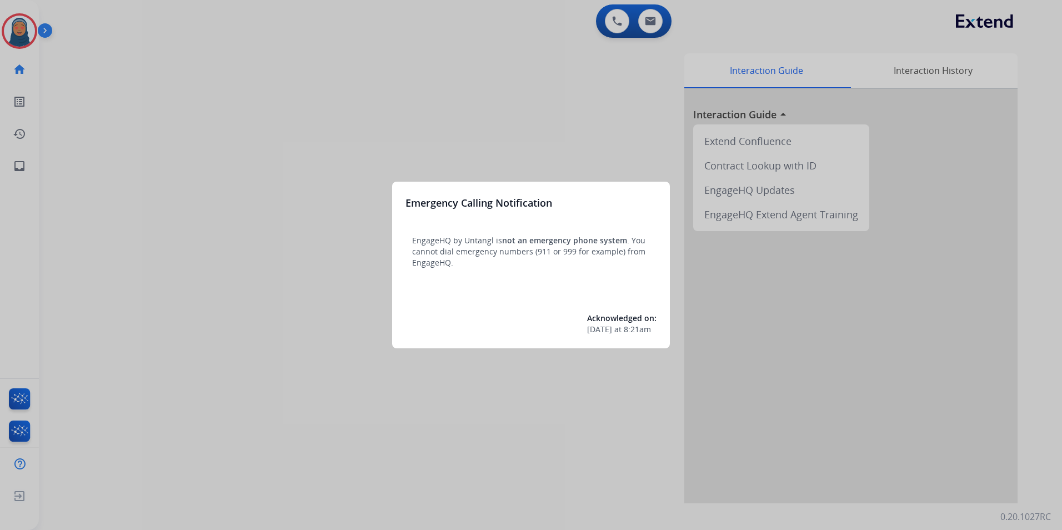
click at [19, 37] on div at bounding box center [531, 265] width 1062 height 530
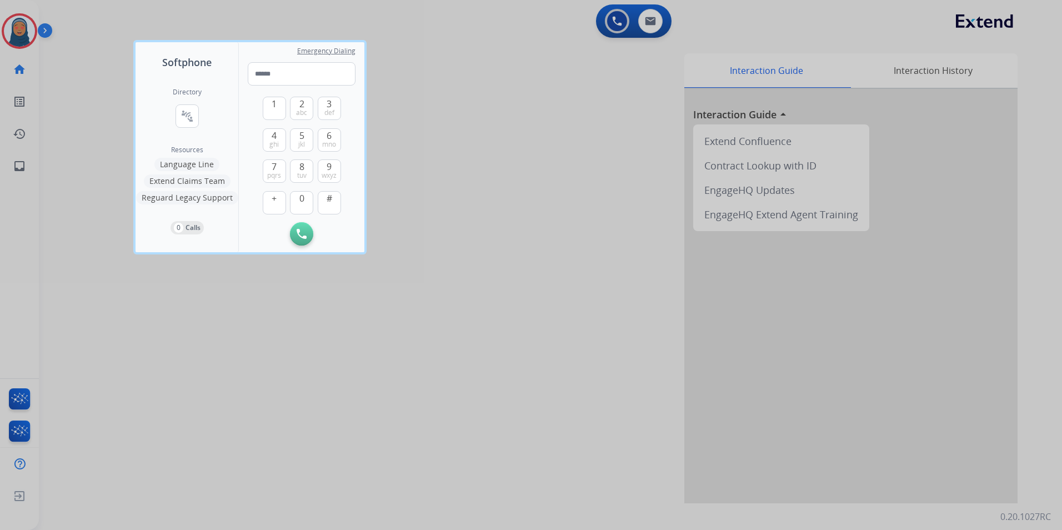
click at [20, 37] on div at bounding box center [531, 265] width 1062 height 530
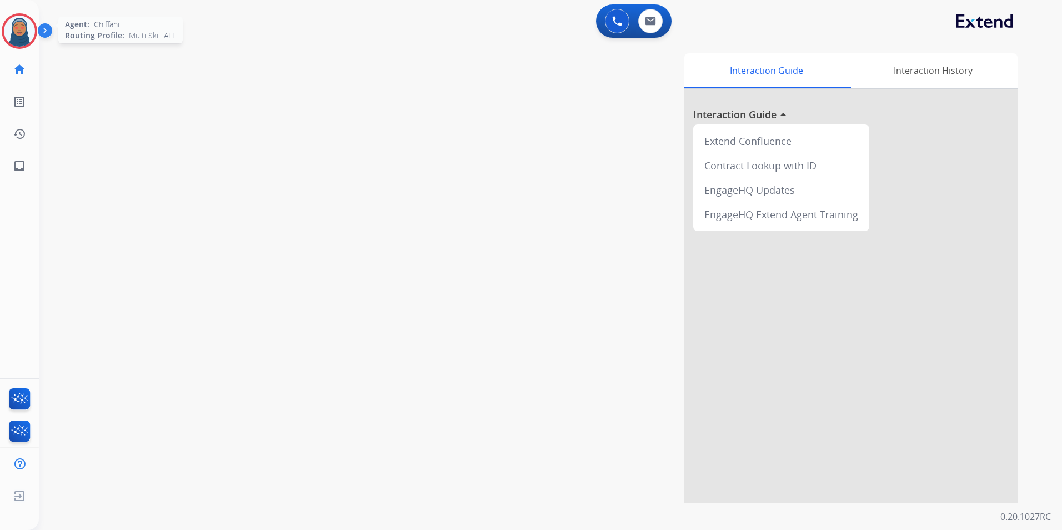
click at [21, 36] on img at bounding box center [19, 31] width 31 height 31
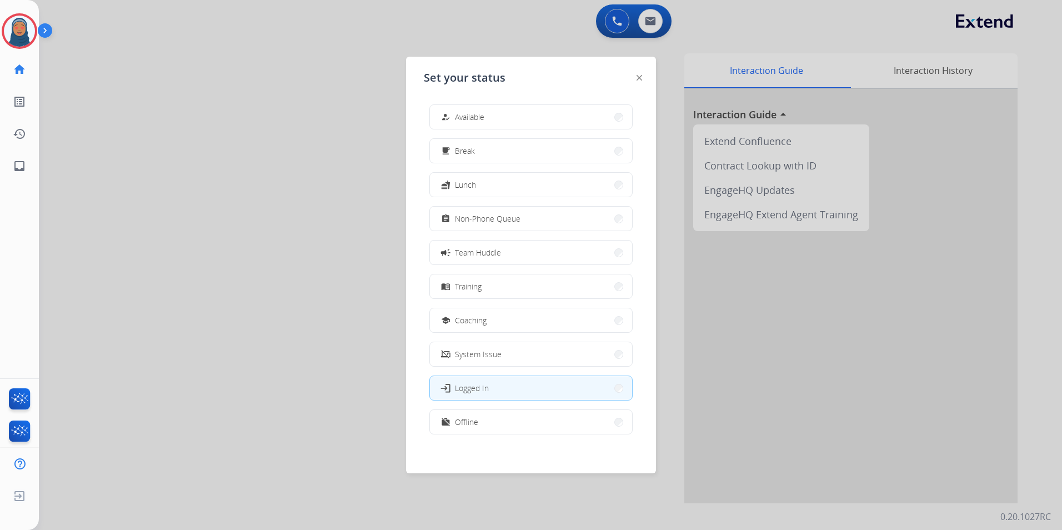
click at [459, 115] on span "Available" at bounding box center [469, 117] width 29 height 12
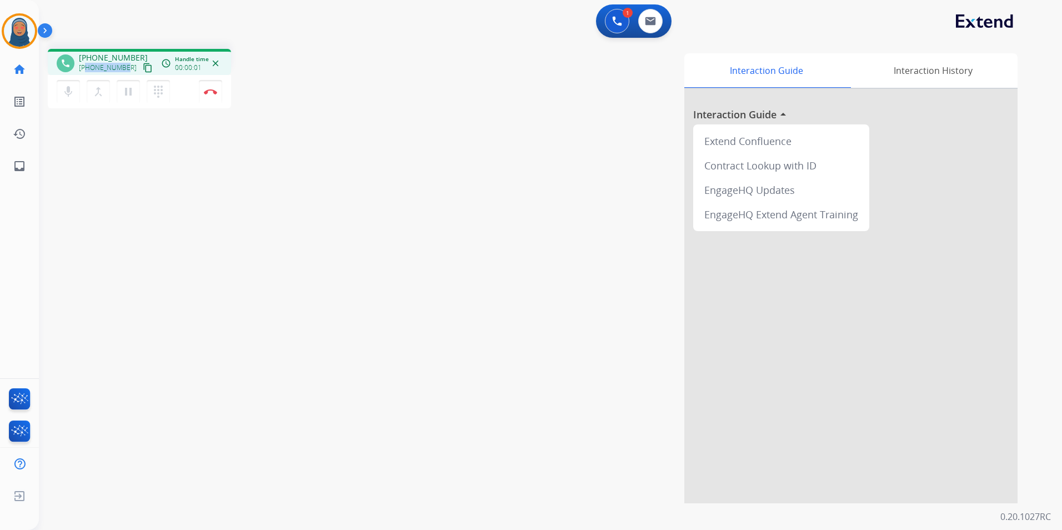
drag, startPoint x: 124, startPoint y: 68, endPoint x: 88, endPoint y: 72, distance: 36.8
click at [88, 72] on div "+13053352684 content_copy" at bounding box center [117, 67] width 76 height 13
copy span "3053352684"
click at [213, 96] on button "Disconnect" at bounding box center [210, 91] width 23 height 23
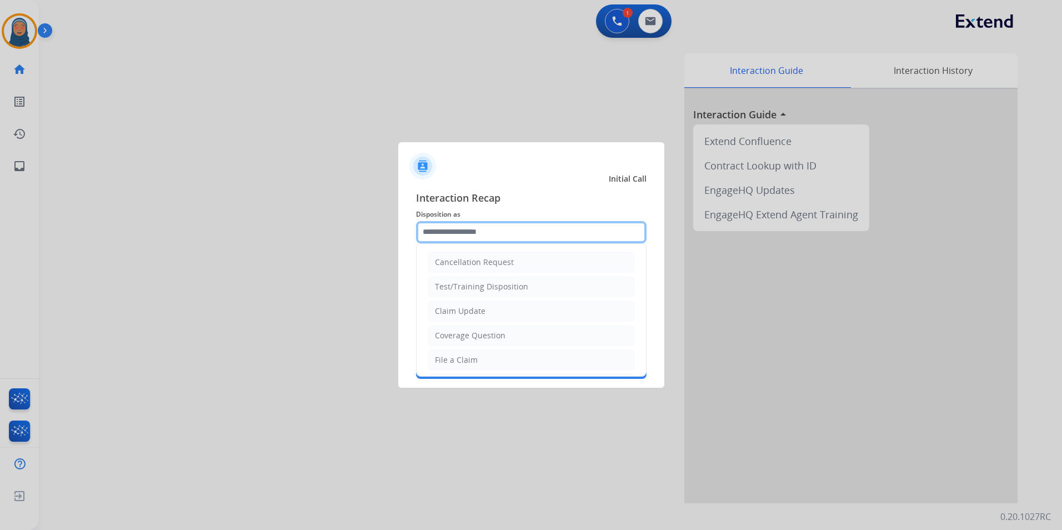
click at [456, 233] on input "text" at bounding box center [531, 232] width 230 height 22
drag, startPoint x: 472, startPoint y: 359, endPoint x: 474, endPoint y: 323, distance: 36.1
click at [473, 352] on li "File a Claim" at bounding box center [531, 359] width 207 height 21
type input "**********"
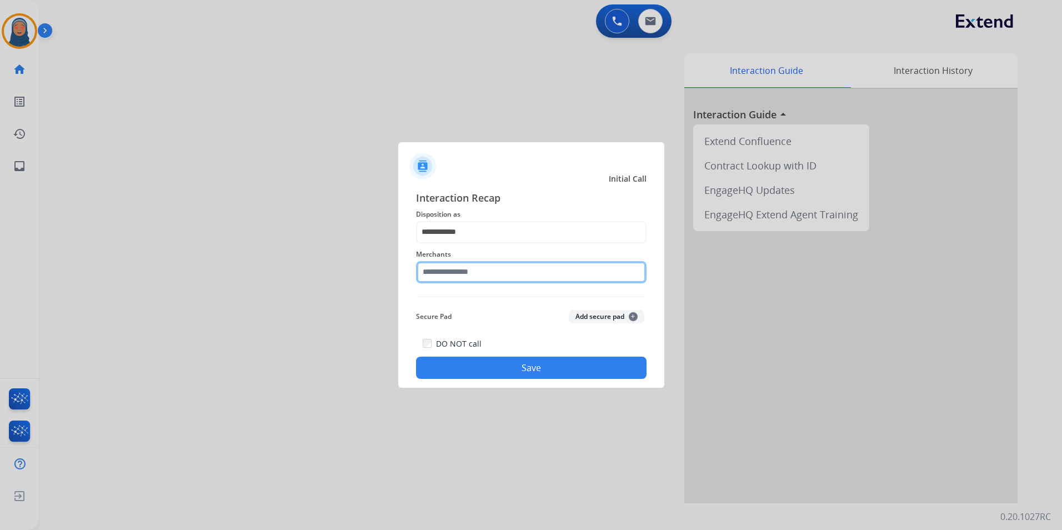
click at [477, 272] on input "text" at bounding box center [531, 272] width 230 height 22
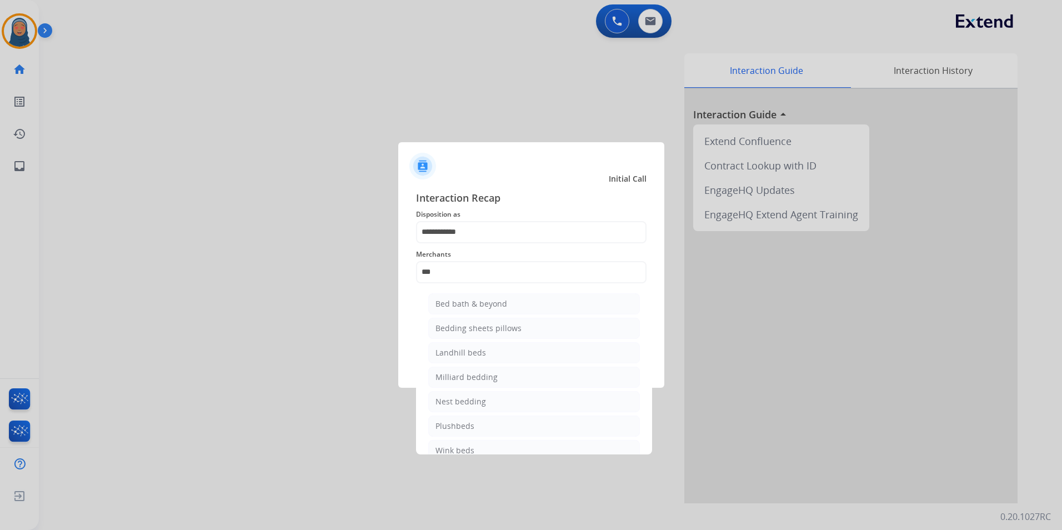
click at [498, 302] on div "Bed bath & beyond" at bounding box center [471, 303] width 72 height 11
type input "**********"
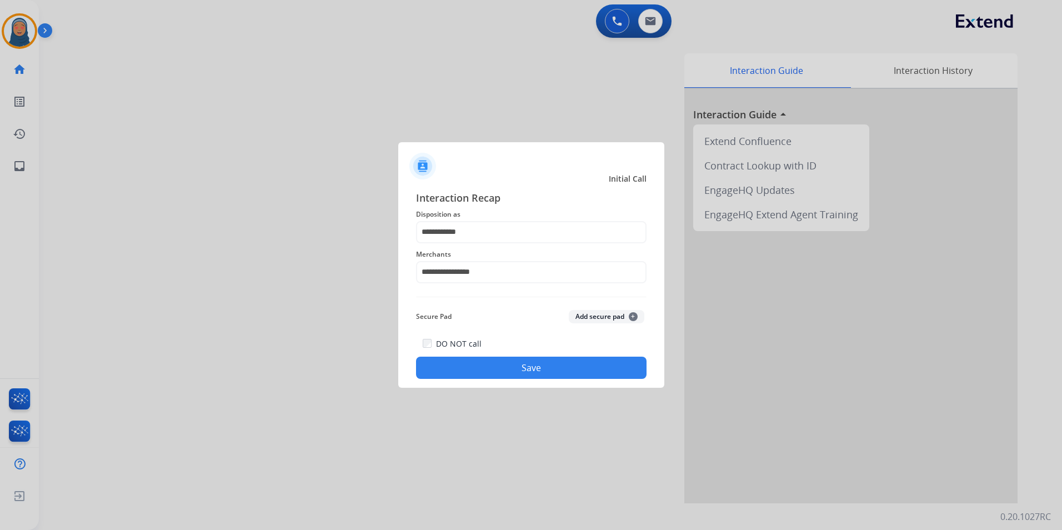
click at [535, 378] on div "DO NOT call Save" at bounding box center [531, 358] width 230 height 42
click at [545, 371] on button "Save" at bounding box center [531, 368] width 230 height 22
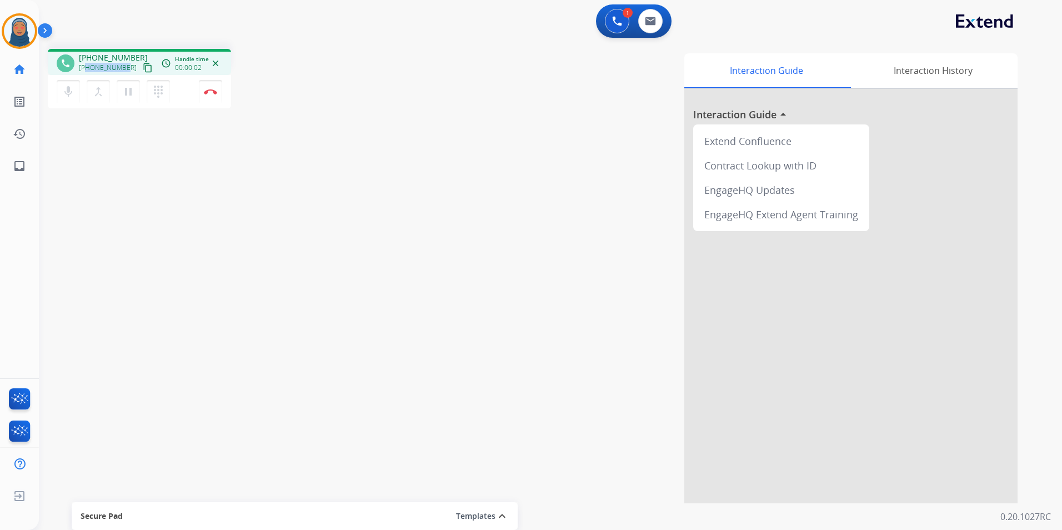
drag, startPoint x: 124, startPoint y: 67, endPoint x: 86, endPoint y: 67, distance: 37.8
click at [86, 67] on span "+16615577381" at bounding box center [108, 67] width 58 height 9
copy span "6615577381"
click at [215, 92] on img at bounding box center [210, 92] width 13 height 6
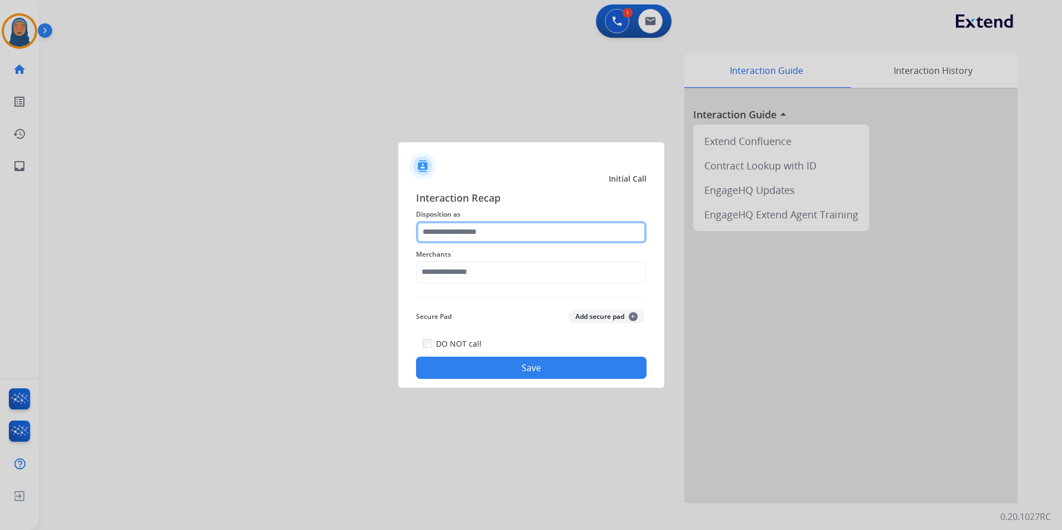
click at [470, 234] on input "text" at bounding box center [531, 232] width 230 height 22
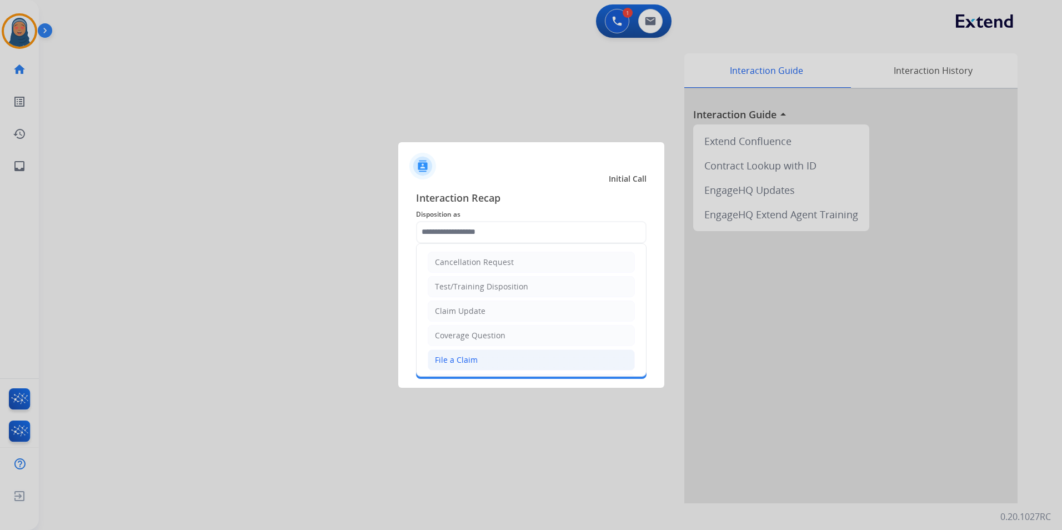
drag, startPoint x: 460, startPoint y: 362, endPoint x: 458, endPoint y: 317, distance: 45.0
click at [460, 361] on div "File a Claim" at bounding box center [456, 359] width 43 height 11
type input "**********"
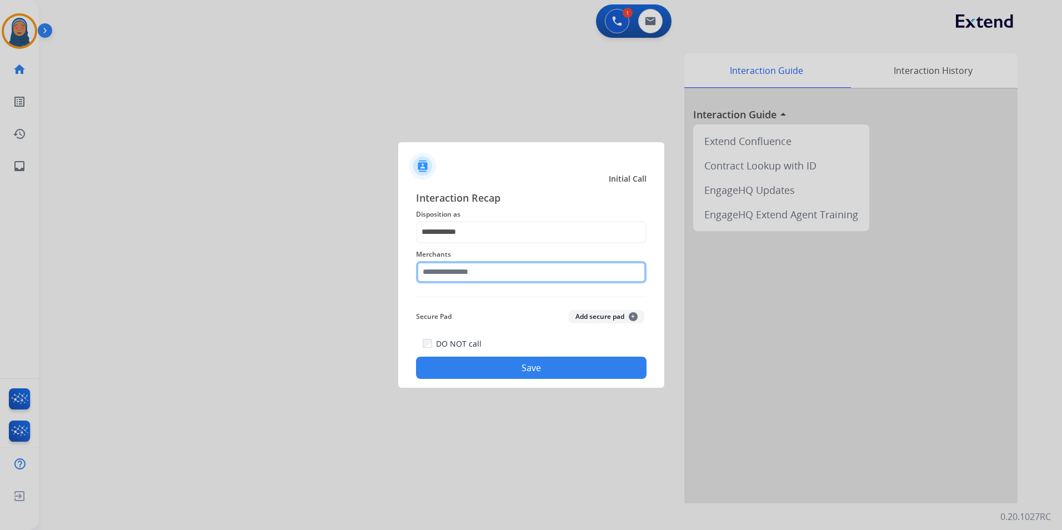
click at [467, 275] on input "text" at bounding box center [531, 272] width 230 height 22
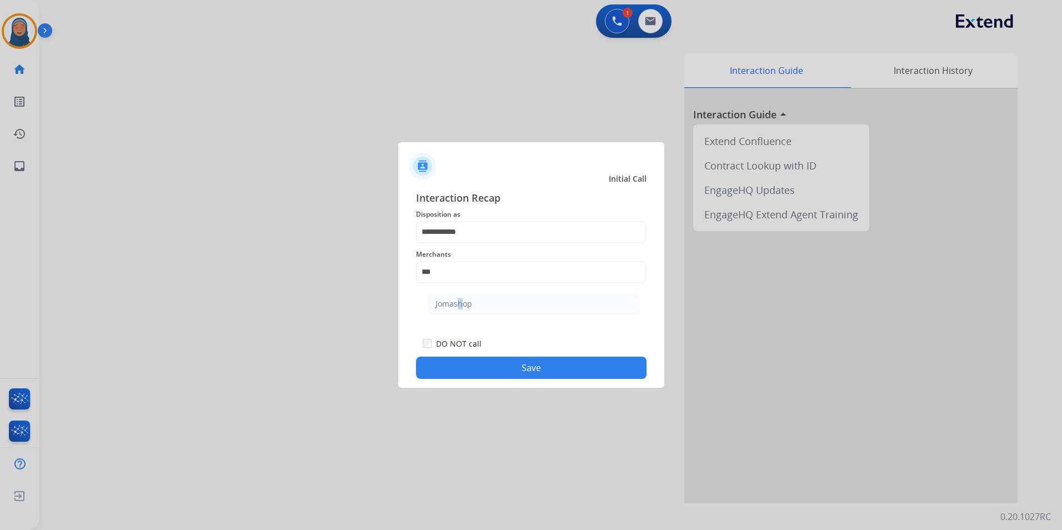
click at [455, 302] on div "Jomashop" at bounding box center [453, 303] width 37 height 11
type input "********"
click at [525, 368] on button "Save" at bounding box center [531, 368] width 230 height 22
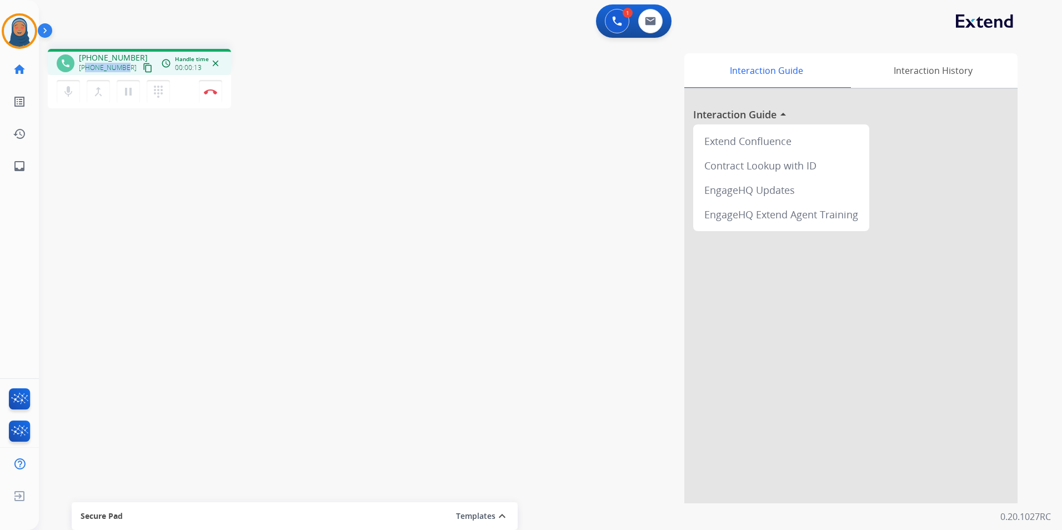
drag, startPoint x: 126, startPoint y: 70, endPoint x: 87, endPoint y: 70, distance: 38.9
click at [87, 70] on div "+13475385394 content_copy" at bounding box center [117, 67] width 76 height 13
copy span "3475385394"
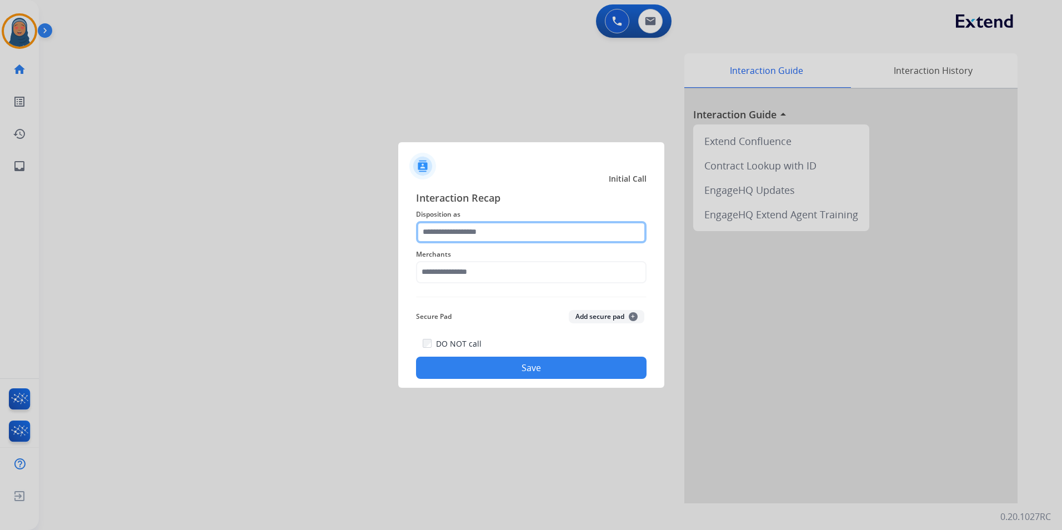
click at [531, 235] on input "text" at bounding box center [531, 232] width 230 height 22
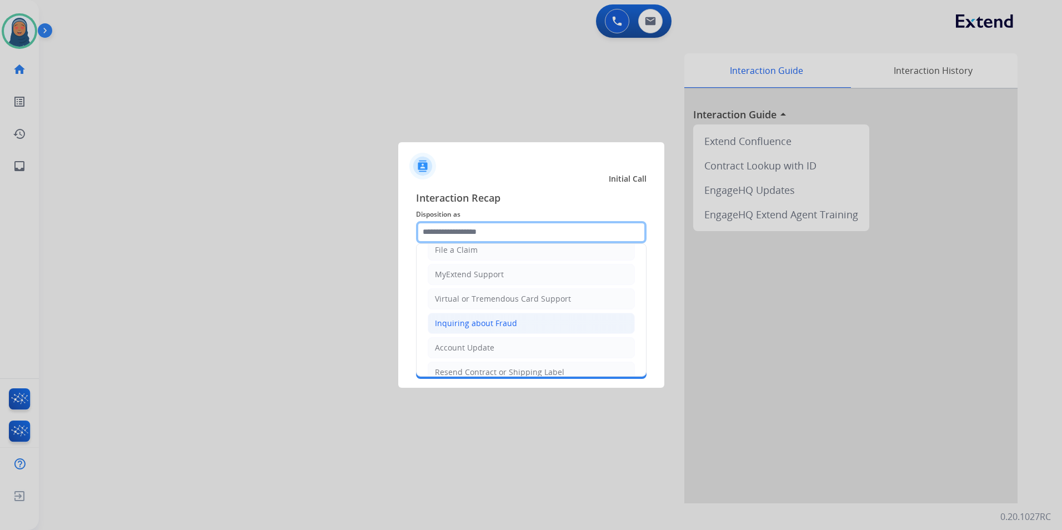
scroll to position [111, 0]
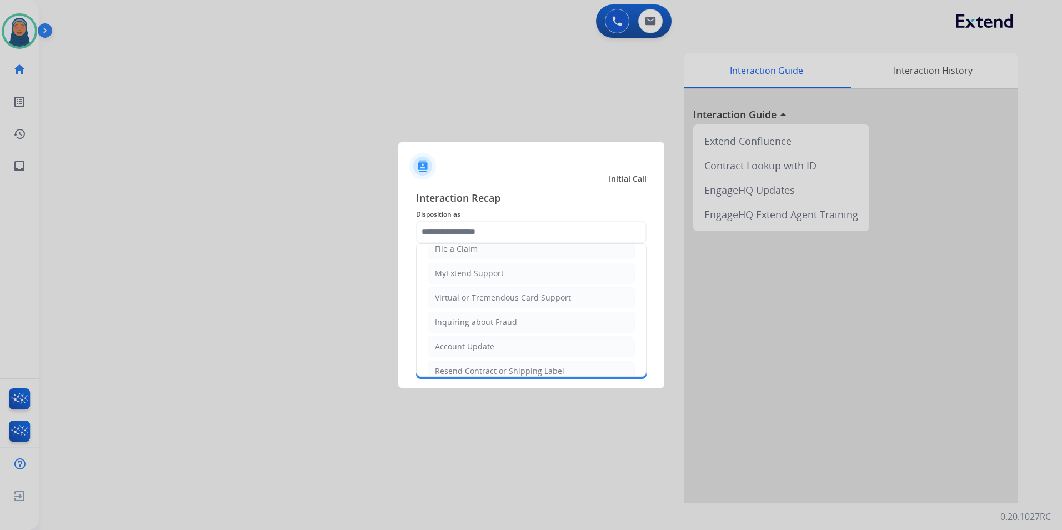
click at [487, 305] on li "Virtual or Tremendous Card Support" at bounding box center [531, 297] width 207 height 21
type input "**********"
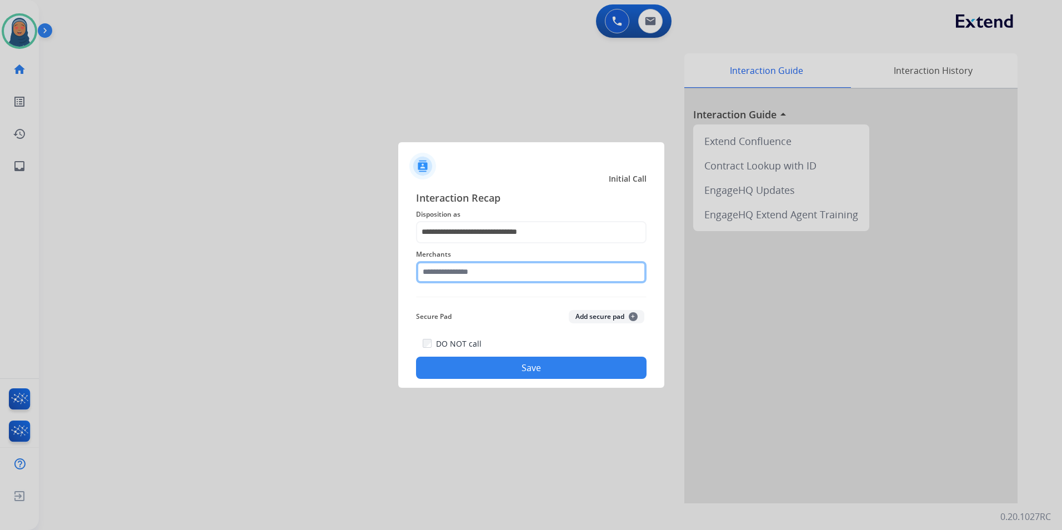
click at [490, 277] on input "text" at bounding box center [531, 272] width 230 height 22
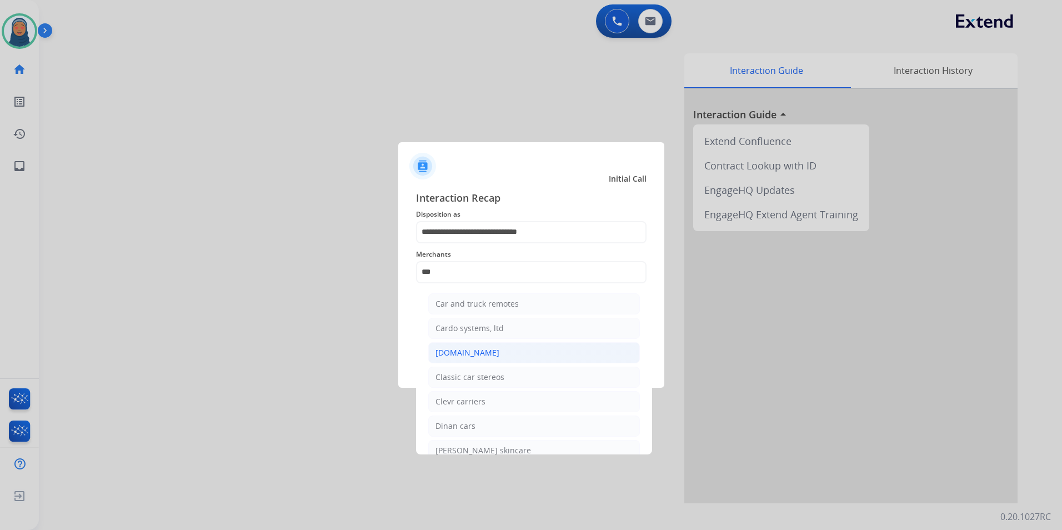
click at [479, 353] on div "Carparts.com" at bounding box center [467, 352] width 64 height 11
type input "**********"
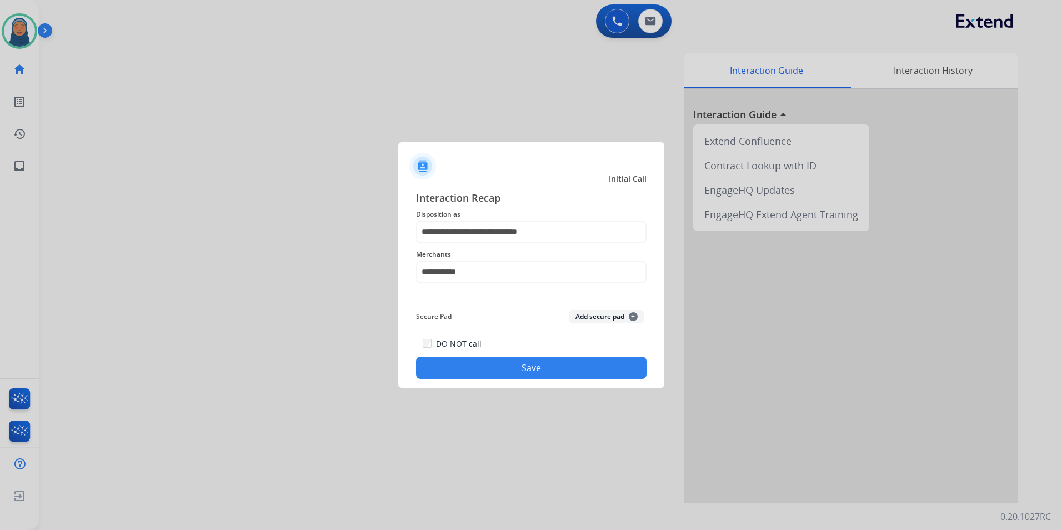
click at [504, 370] on button "Save" at bounding box center [531, 368] width 230 height 22
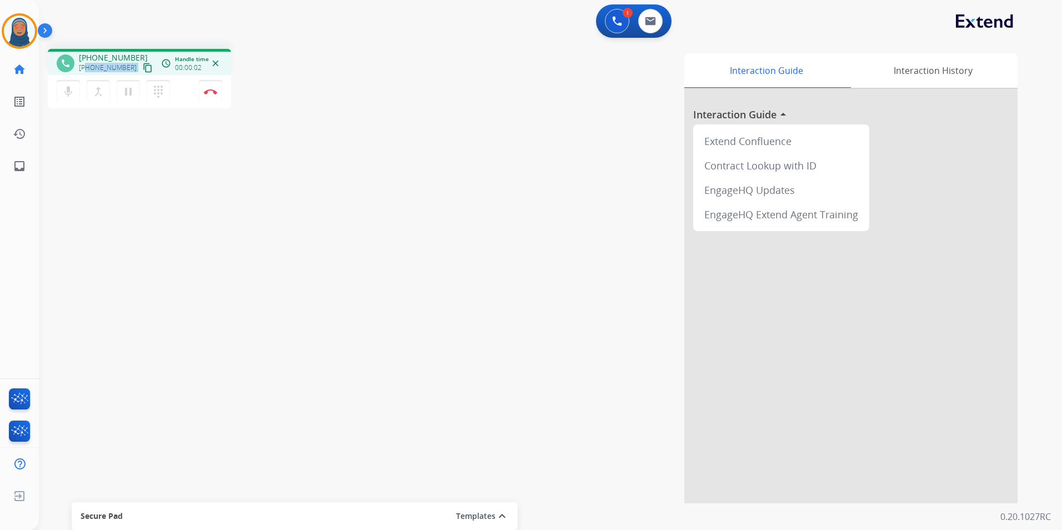
drag, startPoint x: 127, startPoint y: 69, endPoint x: 87, endPoint y: 70, distance: 40.0
click at [87, 70] on div "+13053352684 content_copy" at bounding box center [117, 67] width 76 height 13
copy div "3053352684 content_copy access_time Call metrics Queue 00:09 Hold 00:00 Talk 00…"
click at [210, 94] on button "Disconnect" at bounding box center [210, 91] width 23 height 23
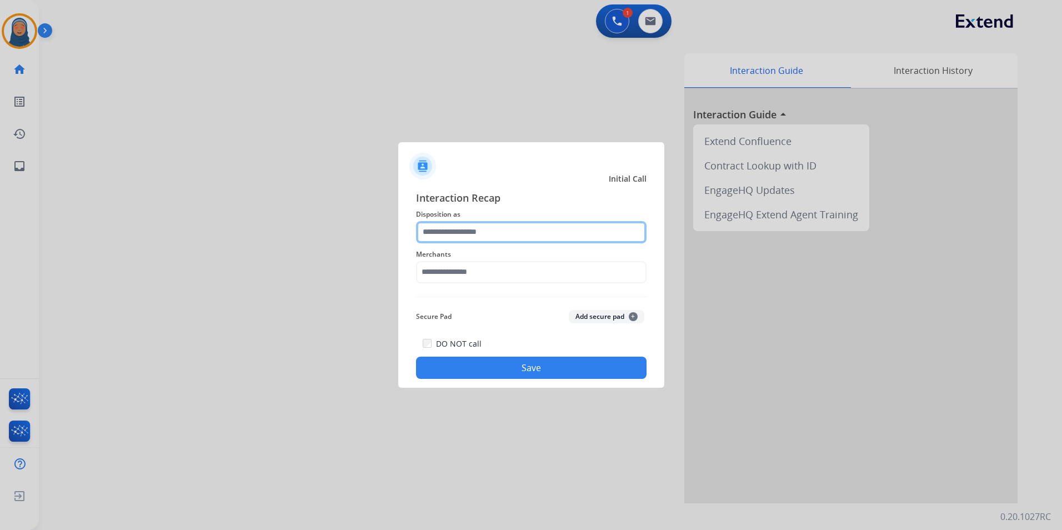
click at [450, 230] on input "text" at bounding box center [531, 232] width 230 height 22
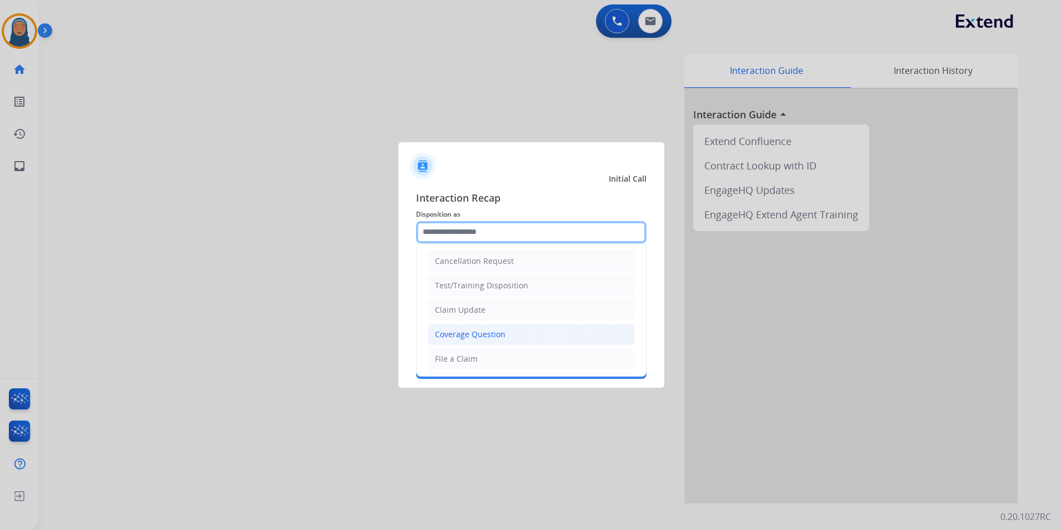
scroll to position [0, 0]
click at [477, 332] on div "Coverage Question" at bounding box center [470, 335] width 71 height 11
type input "**********"
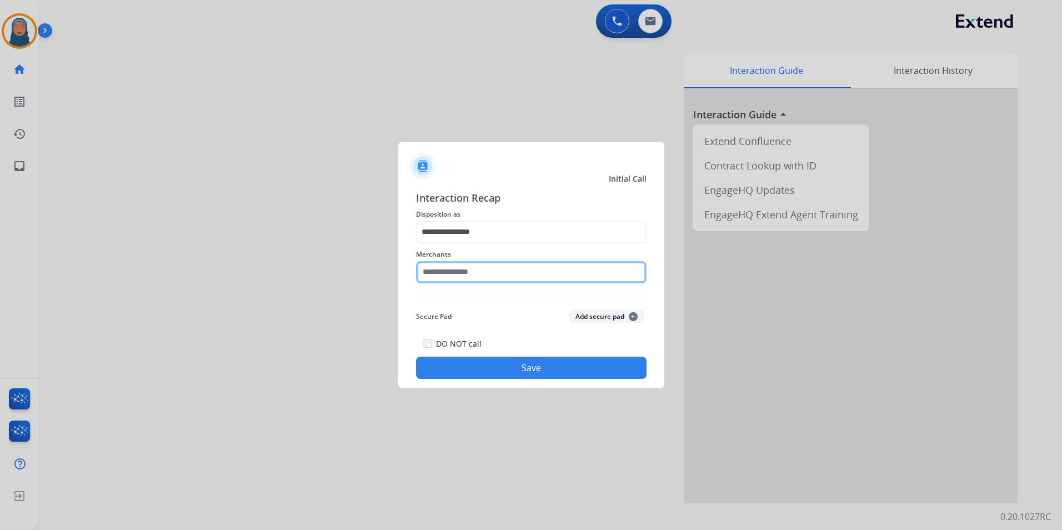
click at [474, 274] on input "text" at bounding box center [531, 272] width 230 height 22
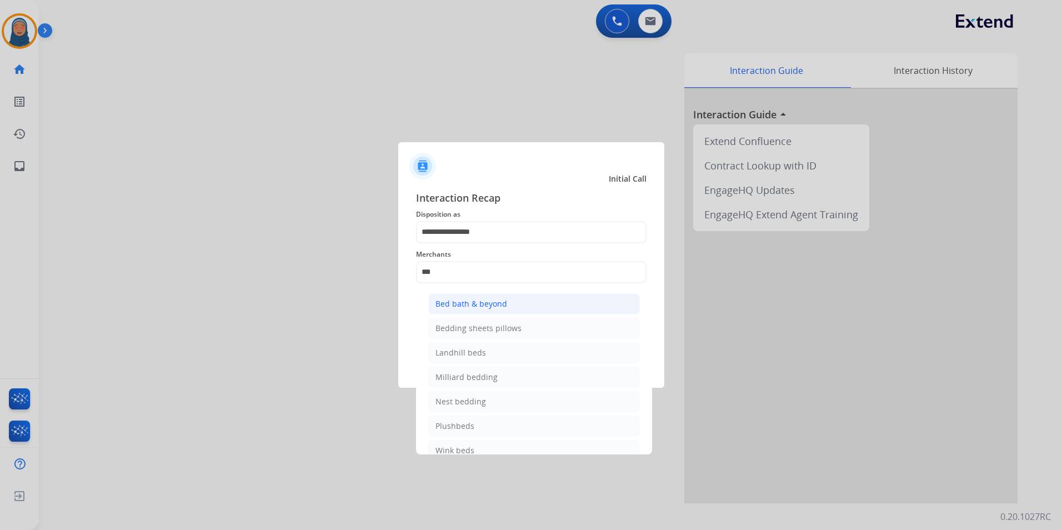
click at [484, 295] on li "Bed bath & beyond" at bounding box center [534, 303] width 212 height 21
type input "**********"
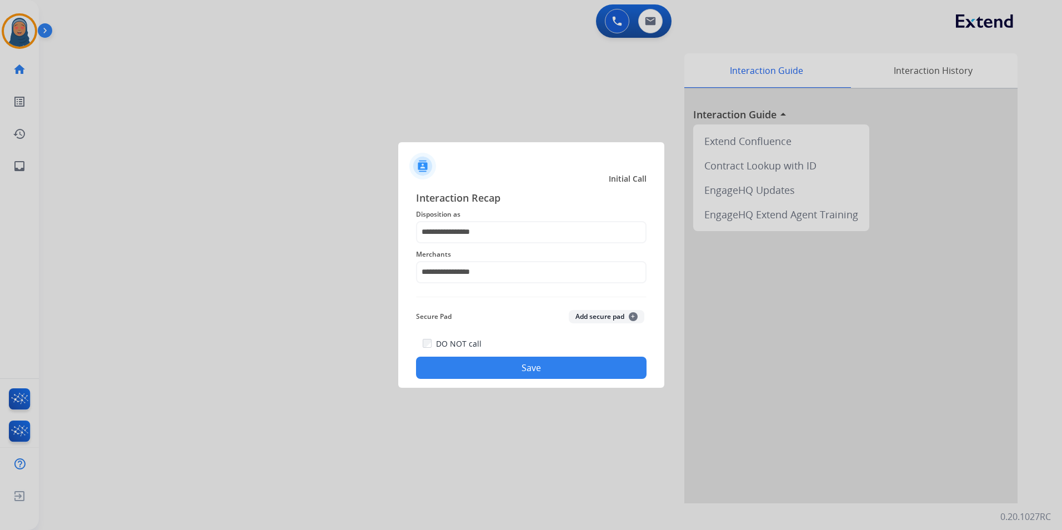
click at [504, 368] on button "Save" at bounding box center [531, 368] width 230 height 22
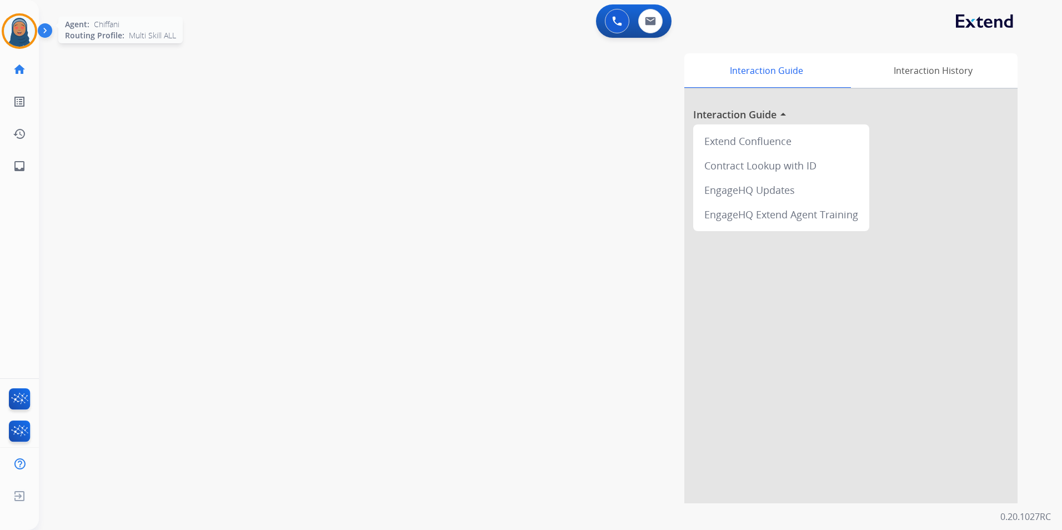
click at [22, 26] on img at bounding box center [19, 31] width 31 height 31
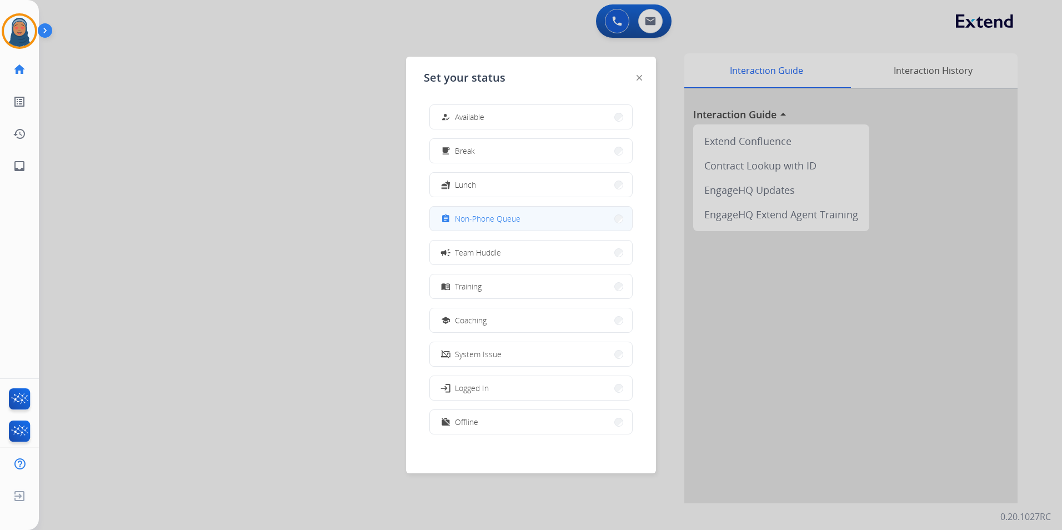
click at [479, 223] on div "assignment Non-Phone Queue" at bounding box center [480, 218] width 82 height 13
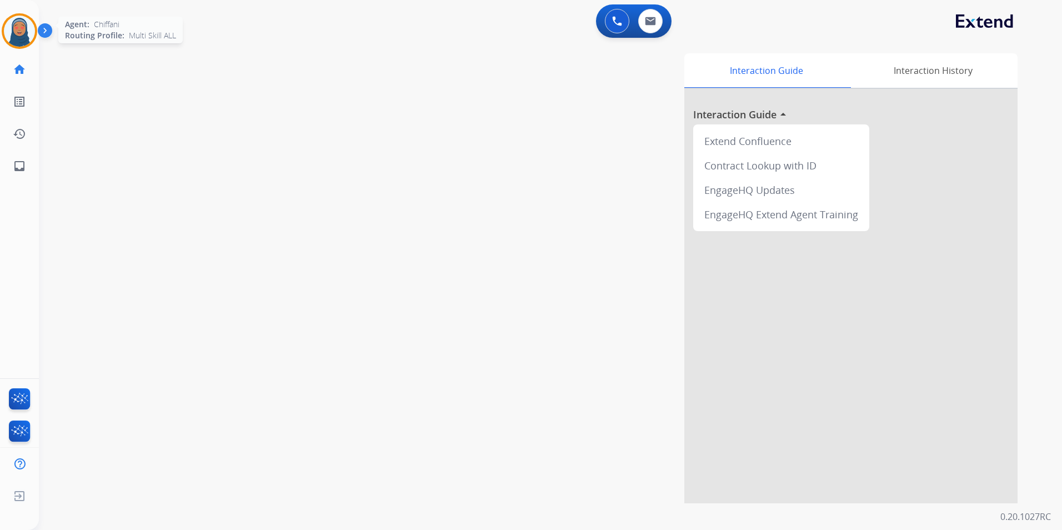
click at [14, 42] on img at bounding box center [19, 31] width 31 height 31
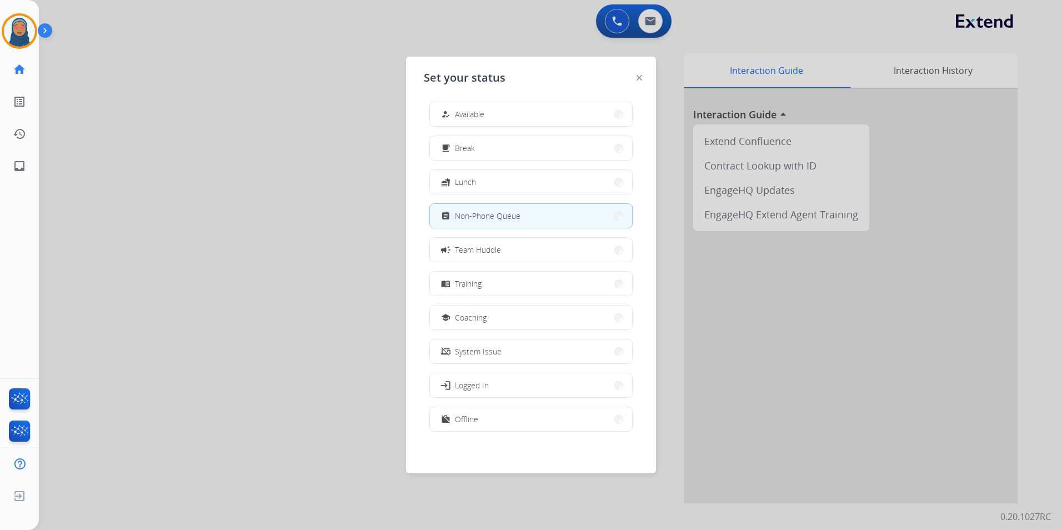
scroll to position [3, 0]
click at [508, 416] on button "work_off Offline" at bounding box center [531, 419] width 202 height 24
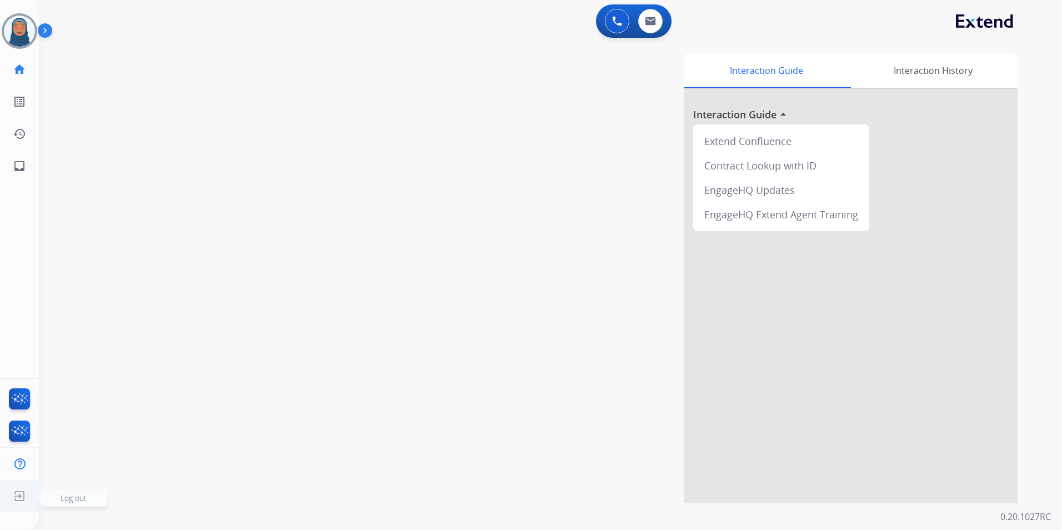
click at [69, 497] on span "Log out" at bounding box center [74, 498] width 26 height 11
